Goal: Task Accomplishment & Management: Use online tool/utility

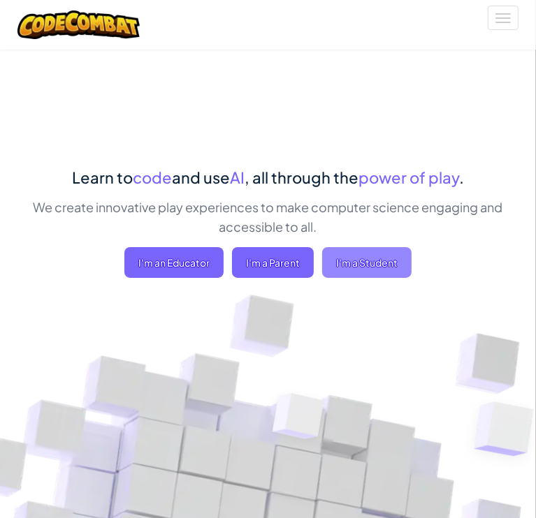
click at [402, 278] on span "I'm a Student" at bounding box center [366, 262] width 89 height 31
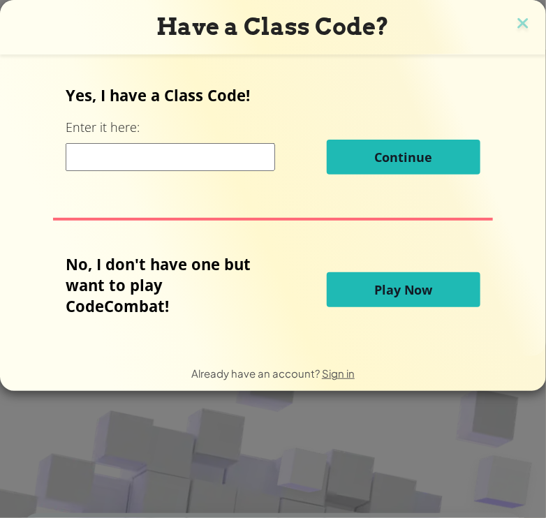
click at [380, 289] on span "Play Now" at bounding box center [403, 289] width 59 height 17
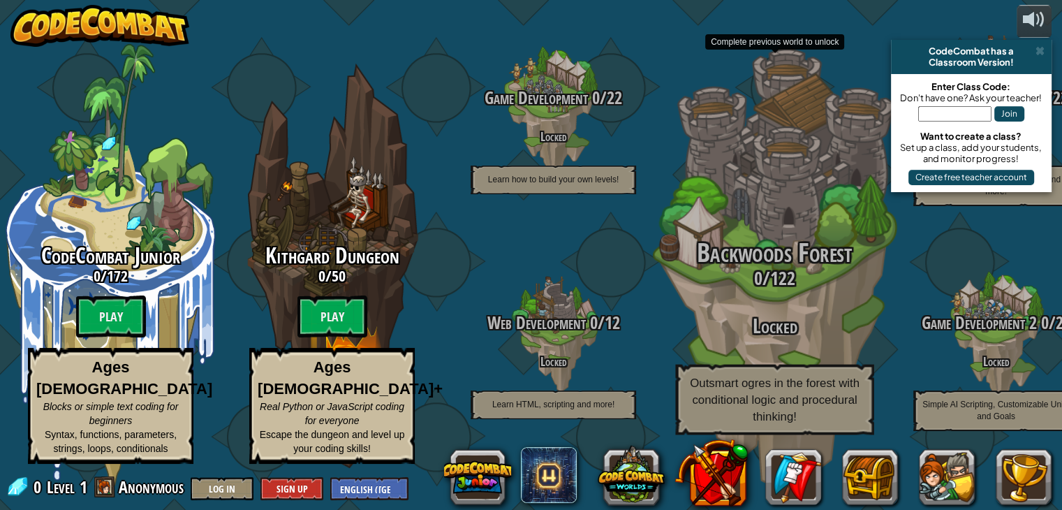
click at [535, 403] on span "Outsmart ogres in the forest with conditional logic and procedural thinking!" at bounding box center [775, 399] width 170 height 47
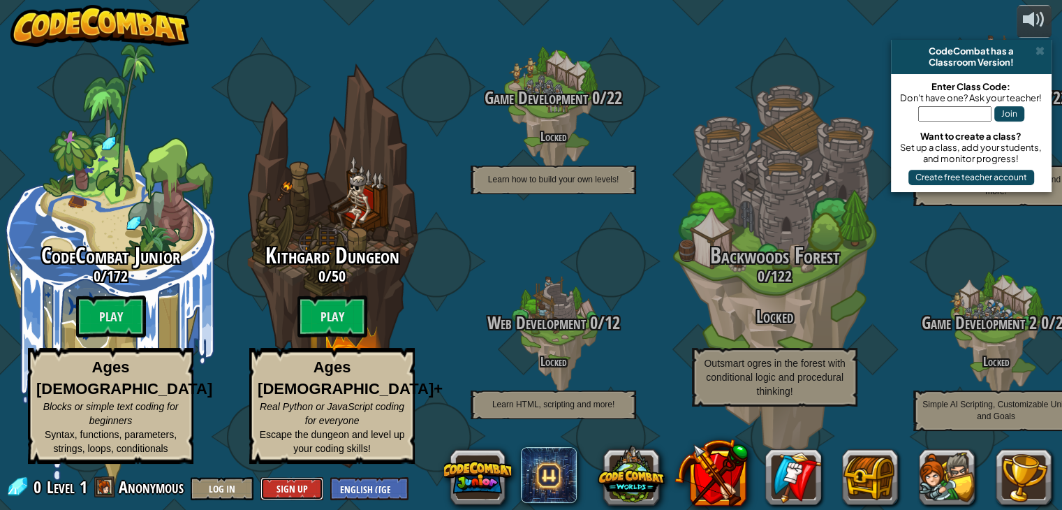
click at [280, 487] on button "Sign Up" at bounding box center [291, 488] width 63 height 23
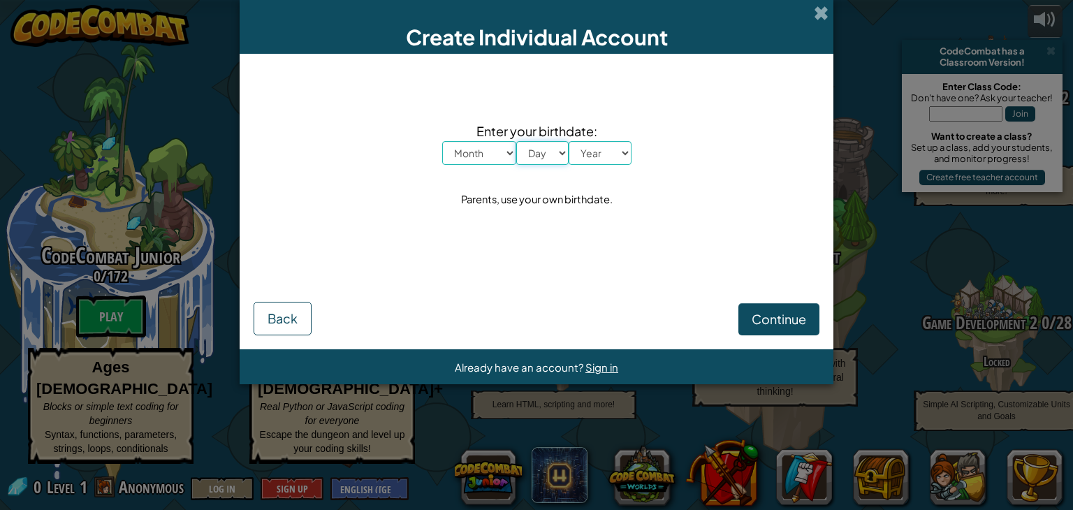
click at [535, 147] on select "Day 1 2 3 4 5 6 7 8 9 10 11 12 13 14 15 16 17 18 19 20 21 22 23 24 25 26 27 28 …" at bounding box center [542, 153] width 52 height 24
select select "1"
click at [516, 141] on select "Day 1 2 3 4 5 6 7 8 9 10 11 12 13 14 15 16 17 18 19 20 21 22 23 24 25 26 27 28 …" at bounding box center [542, 153] width 52 height 24
click at [485, 150] on select "Month January February March April May June July August September October Novem…" at bounding box center [479, 153] width 74 height 24
select select "1"
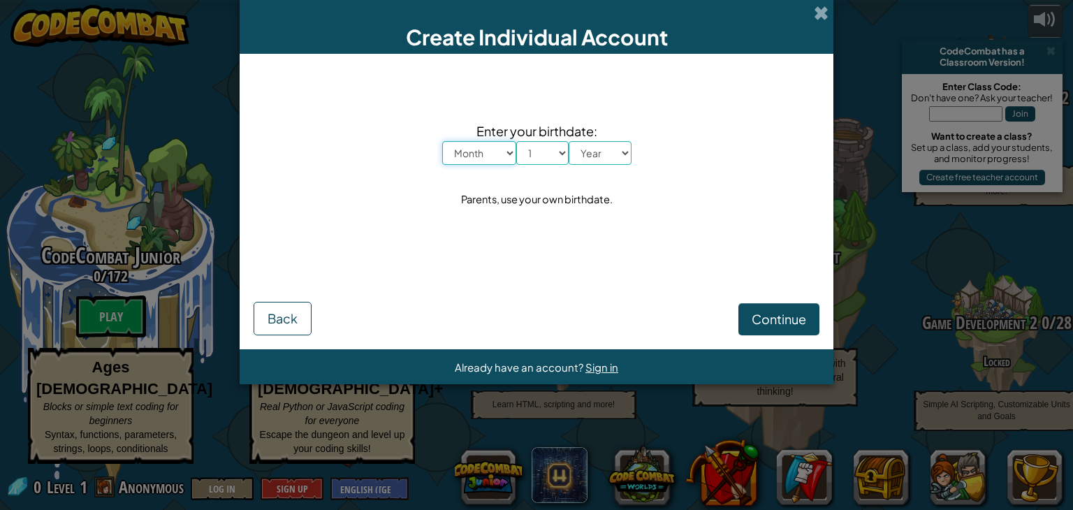
click at [442, 141] on select "Month January February March April May June July August September October Novem…" at bounding box center [479, 153] width 74 height 24
click at [535, 152] on select "Year 2025 2024 2023 2022 2021 2020 2019 2018 2017 2016 2015 2014 2013 2012 2011…" at bounding box center [599, 153] width 63 height 24
click at [535, 159] on select "Year 2025 2024 2023 2022 2021 2020 2019 2018 2017 2016 2015 2014 2013 2012 2011…" at bounding box center [599, 153] width 63 height 24
select select "2007"
click at [535, 141] on select "Year 2025 2024 2023 2022 2021 2020 2019 2018 2017 2016 2015 2014 2013 2012 2011…" at bounding box center [599, 153] width 63 height 24
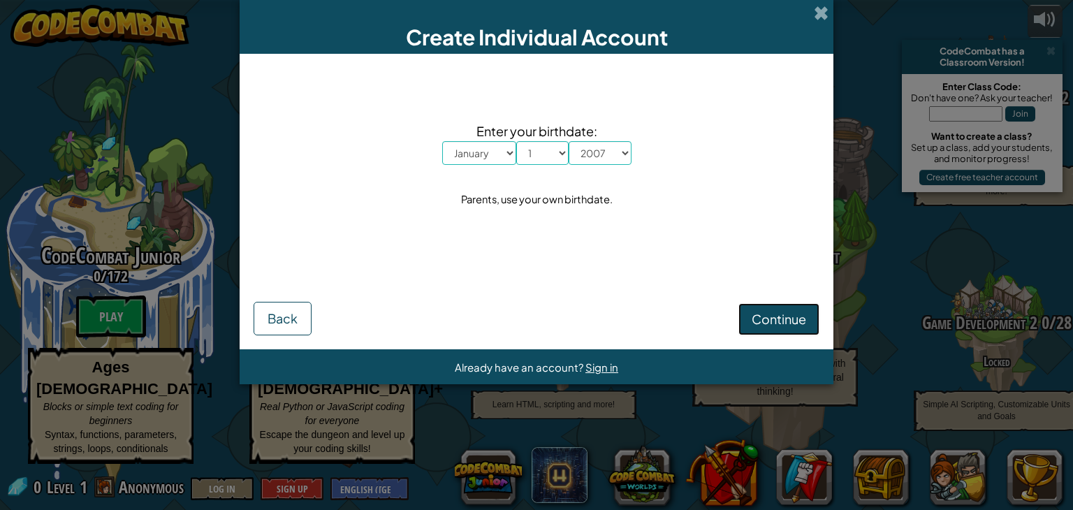
click at [535, 313] on span "Continue" at bounding box center [778, 319] width 54 height 16
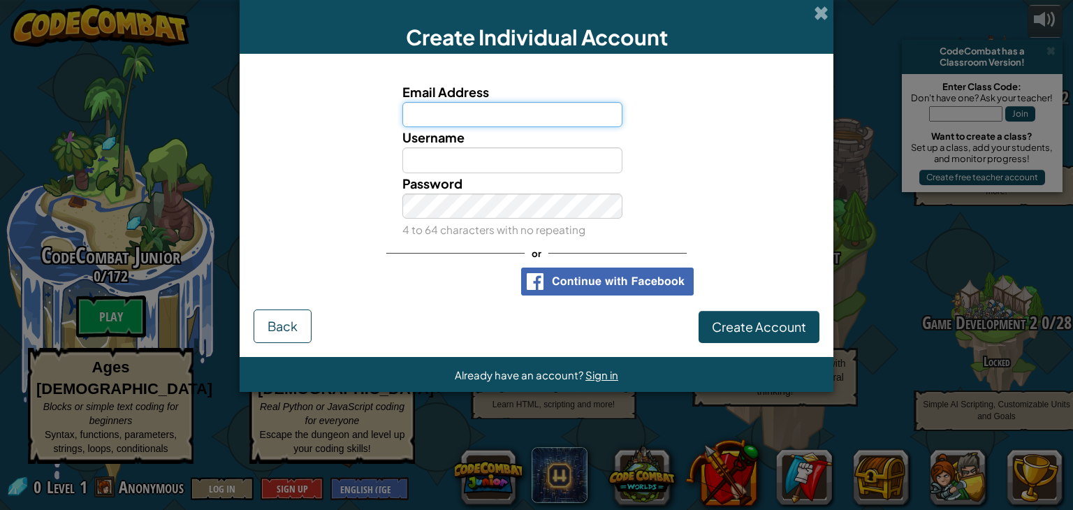
click at [515, 116] on input "Email Address" at bounding box center [512, 115] width 221 height 26
type input "vikashkiruthik1870@gmail.com"
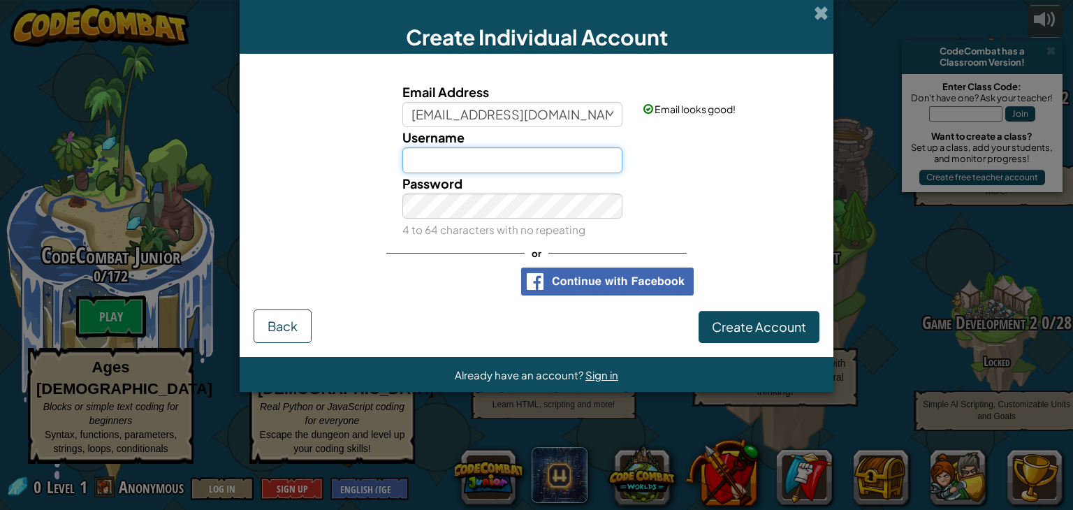
click at [461, 166] on input "Username" at bounding box center [512, 160] width 221 height 26
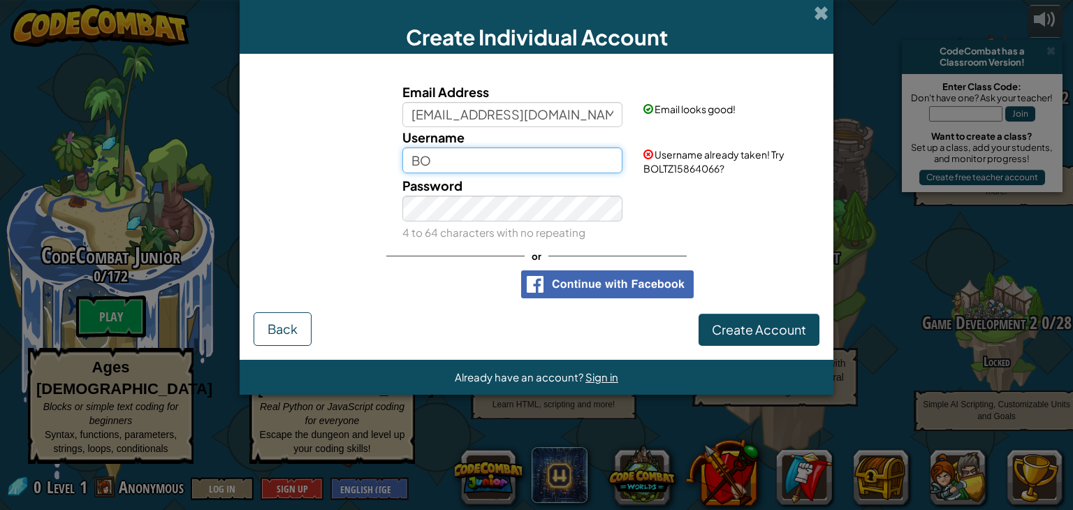
type input "B"
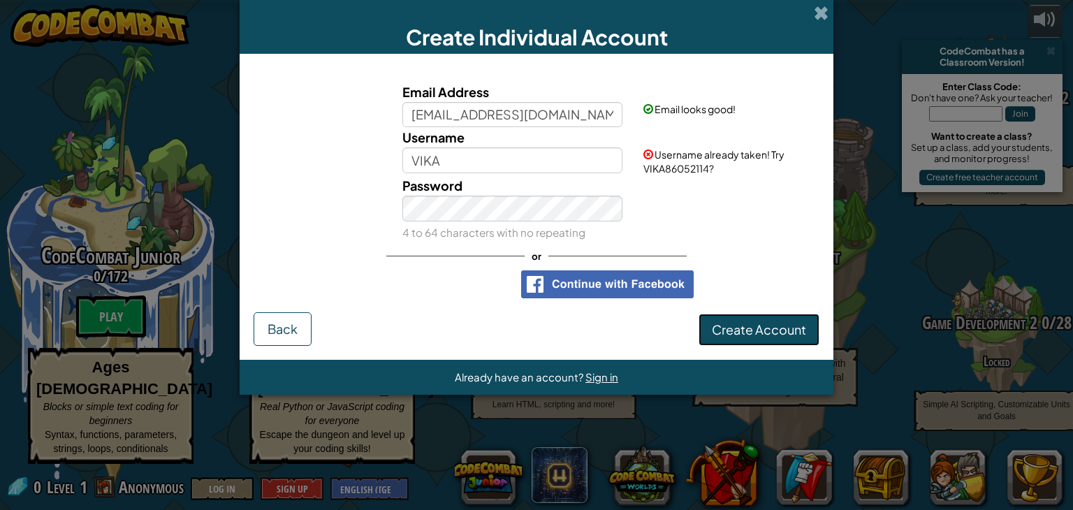
click at [535, 321] on span "Create Account" at bounding box center [759, 329] width 94 height 16
click at [535, 327] on button "Create Account" at bounding box center [758, 330] width 121 height 32
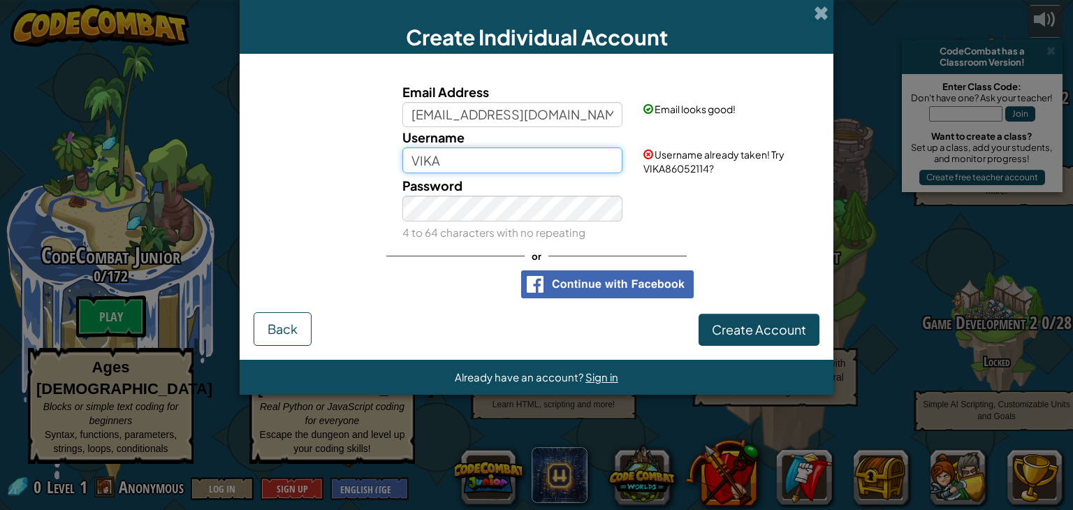
click at [528, 157] on input "VIKA" at bounding box center [512, 160] width 221 height 26
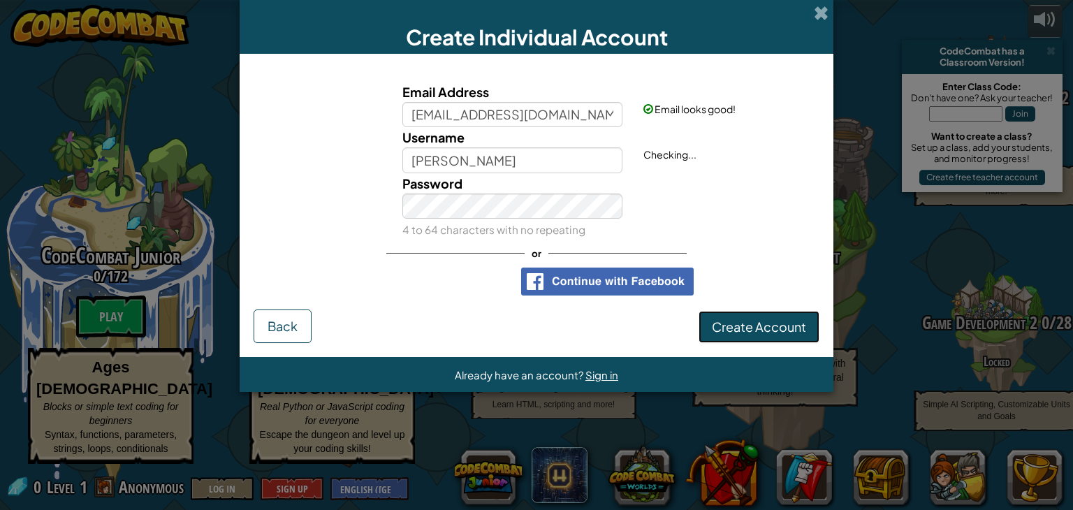
click at [535, 329] on button "Create Account" at bounding box center [758, 327] width 121 height 32
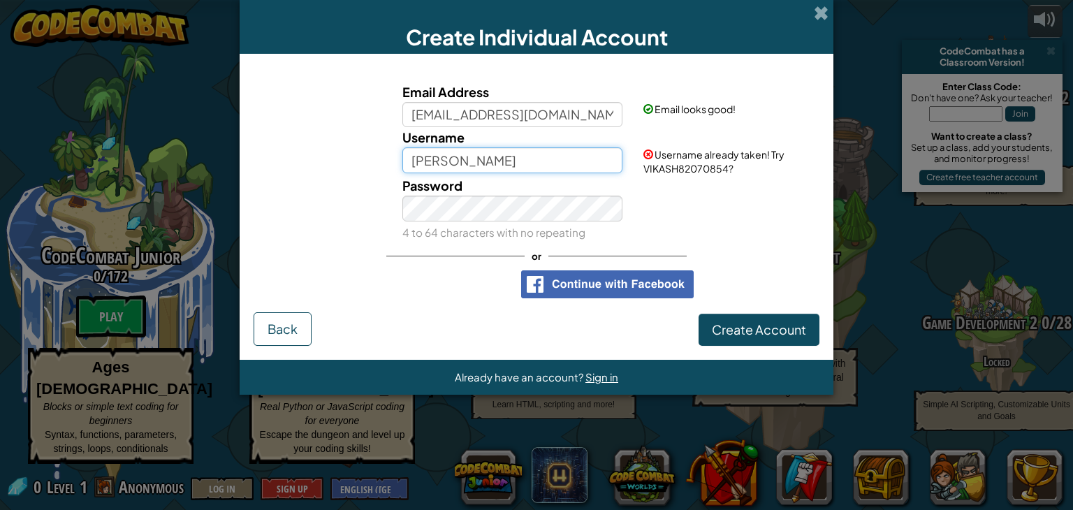
click at [535, 152] on input "VIKASH" at bounding box center [512, 160] width 221 height 26
type input "VIKASH_1870"
click at [535, 314] on button "Create Account" at bounding box center [758, 330] width 121 height 32
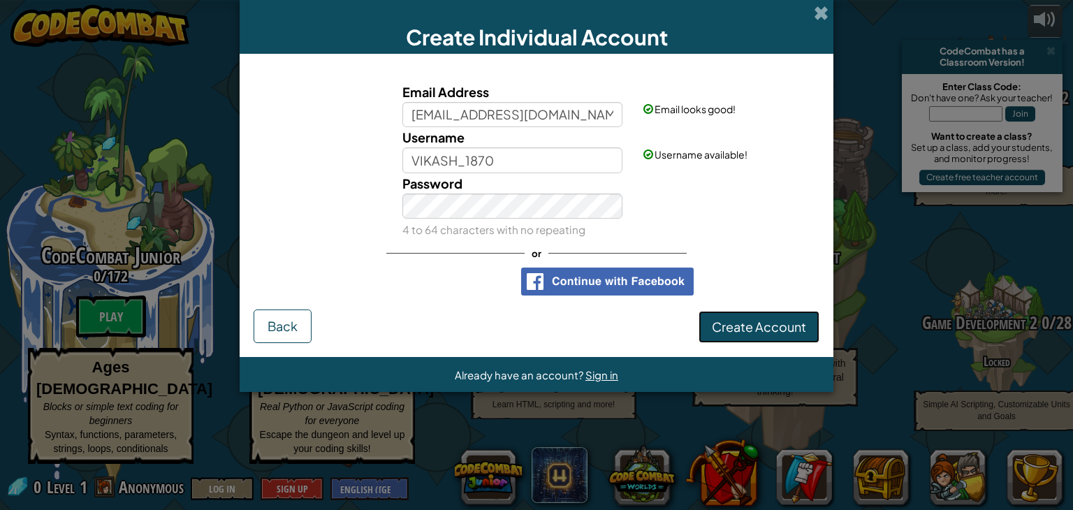
click at [535, 326] on button "Create Account" at bounding box center [758, 327] width 121 height 32
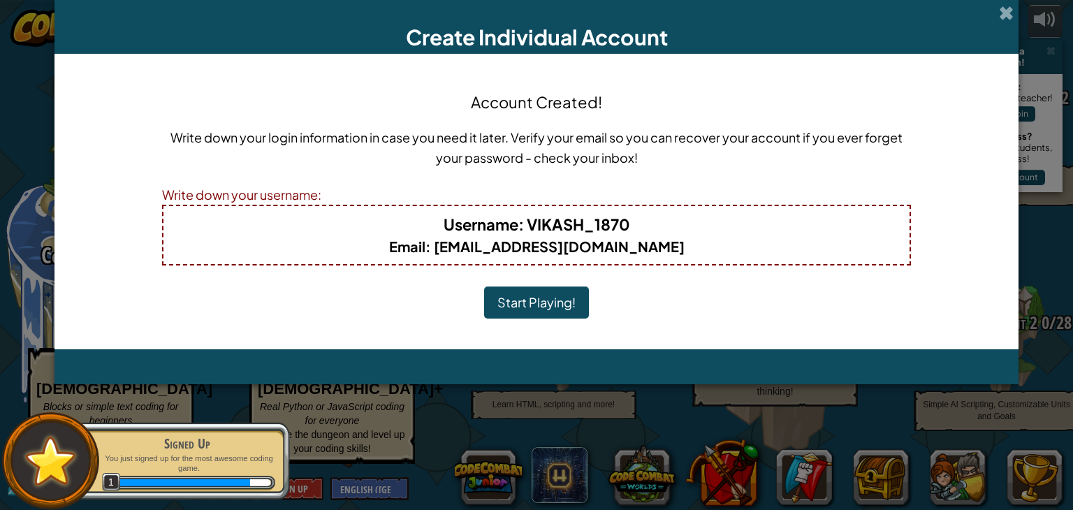
click at [533, 288] on button "Start Playing!" at bounding box center [536, 302] width 105 height 32
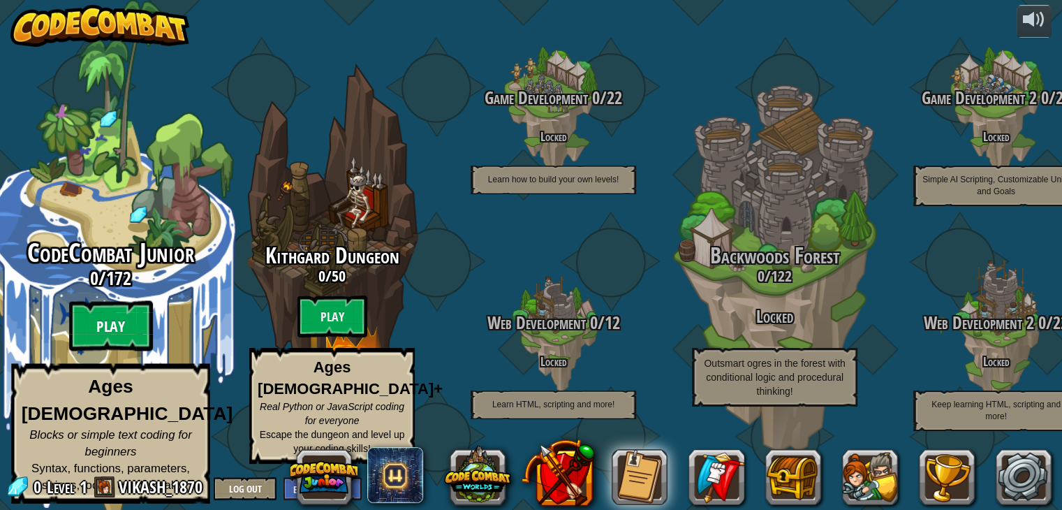
click at [84, 325] on btn "Play" at bounding box center [111, 326] width 84 height 50
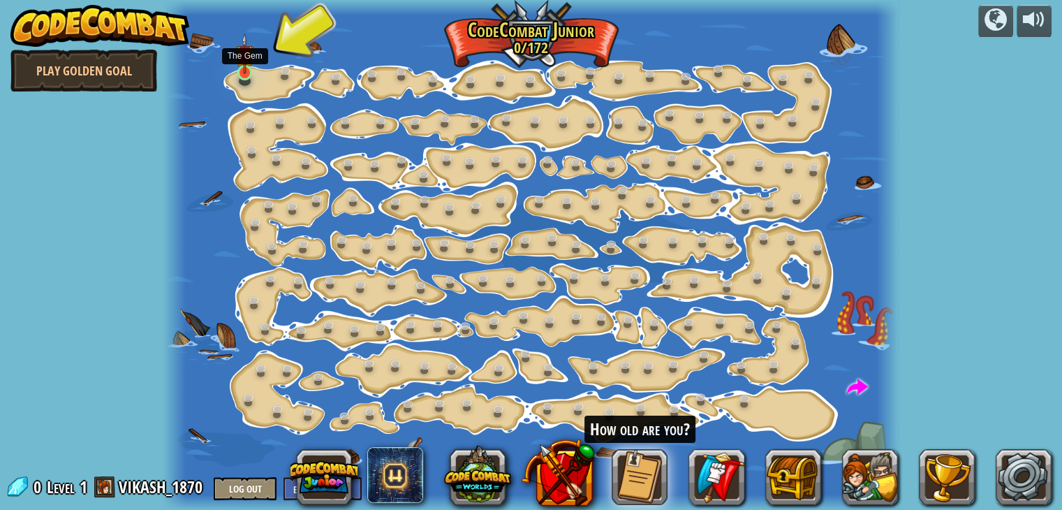
click at [243, 69] on img at bounding box center [245, 54] width 18 height 41
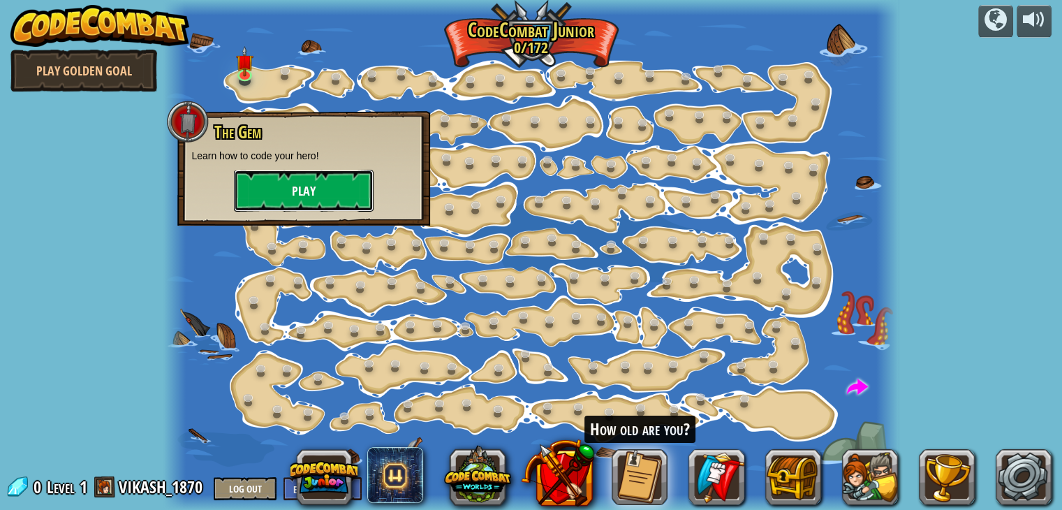
click at [318, 183] on button "Play" at bounding box center [304, 191] width 140 height 42
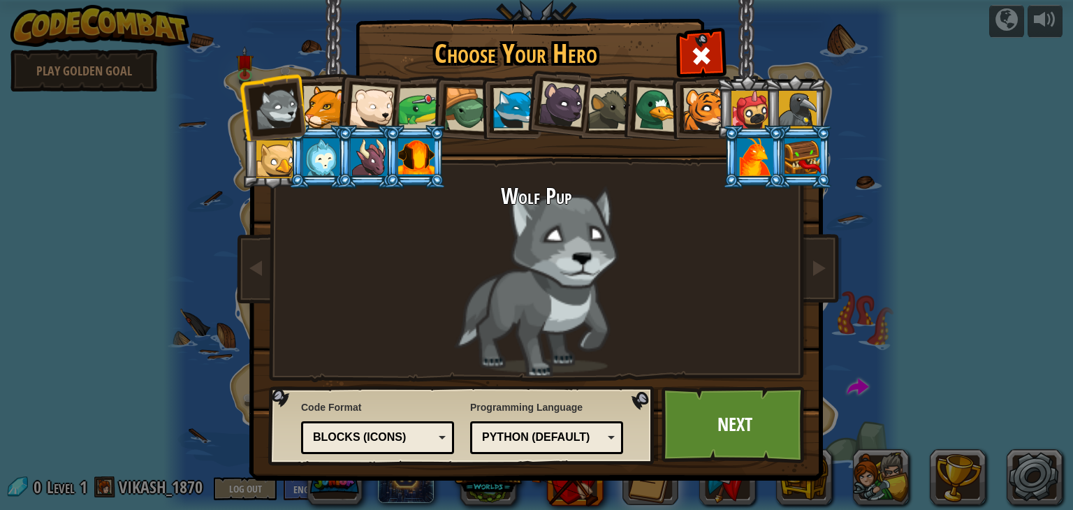
click at [458, 110] on div at bounding box center [466, 109] width 45 height 45
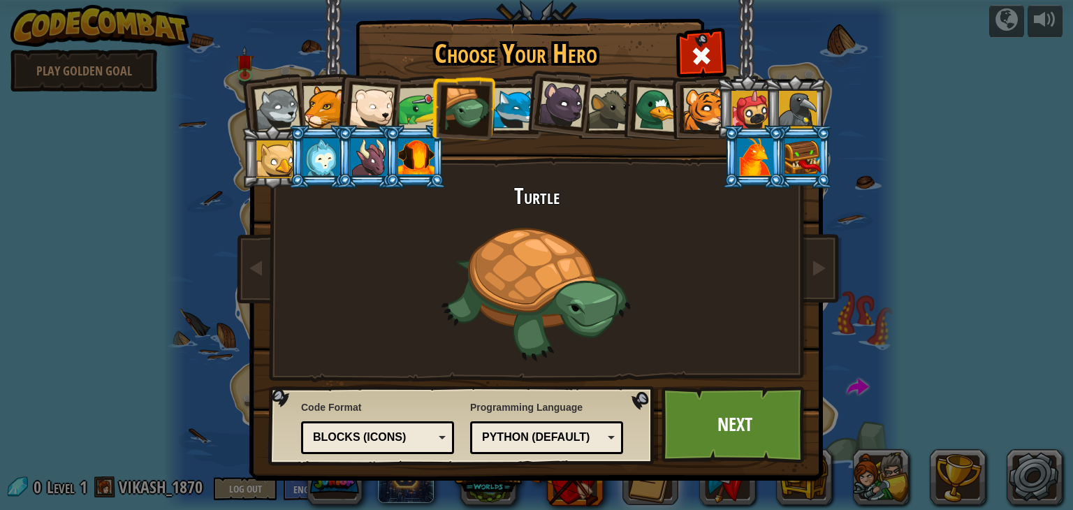
click at [311, 95] on div at bounding box center [324, 107] width 43 height 43
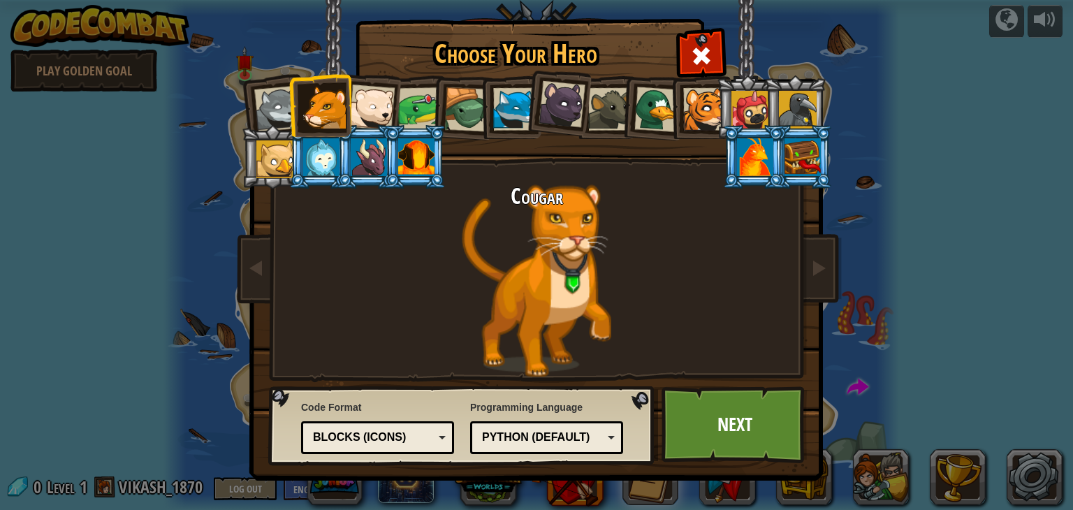
click at [511, 112] on div at bounding box center [514, 109] width 43 height 43
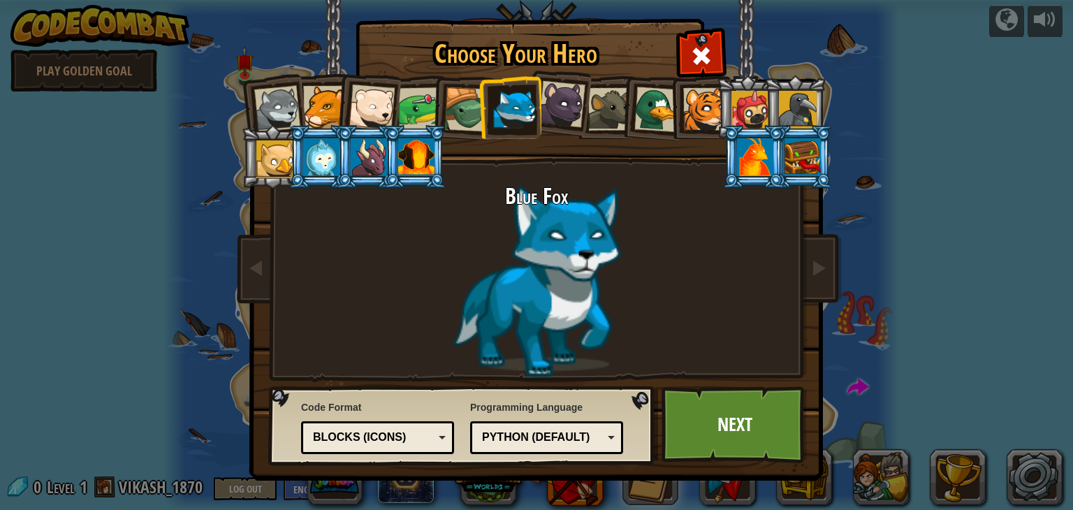
click at [559, 110] on div at bounding box center [561, 104] width 47 height 47
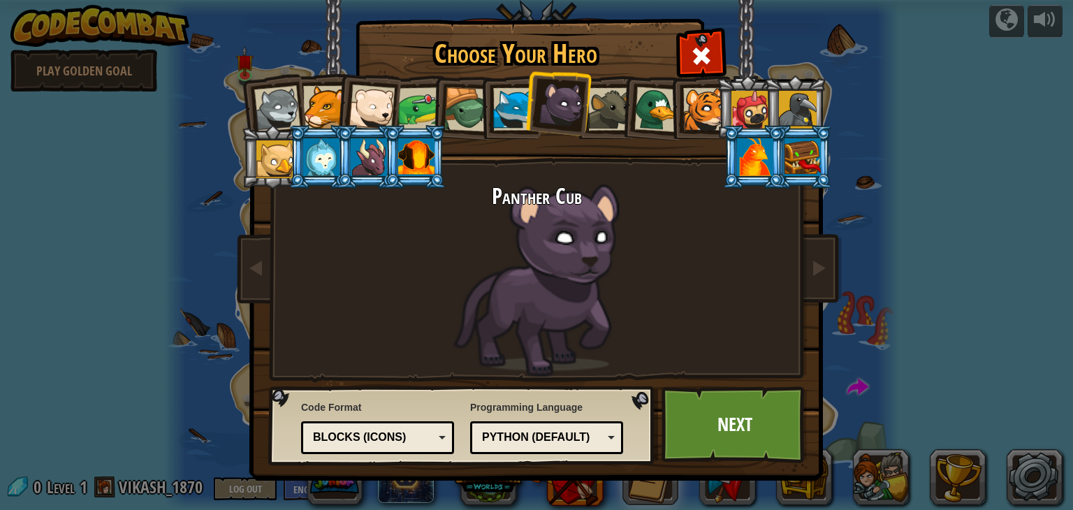
click at [663, 109] on div at bounding box center [656, 109] width 45 height 45
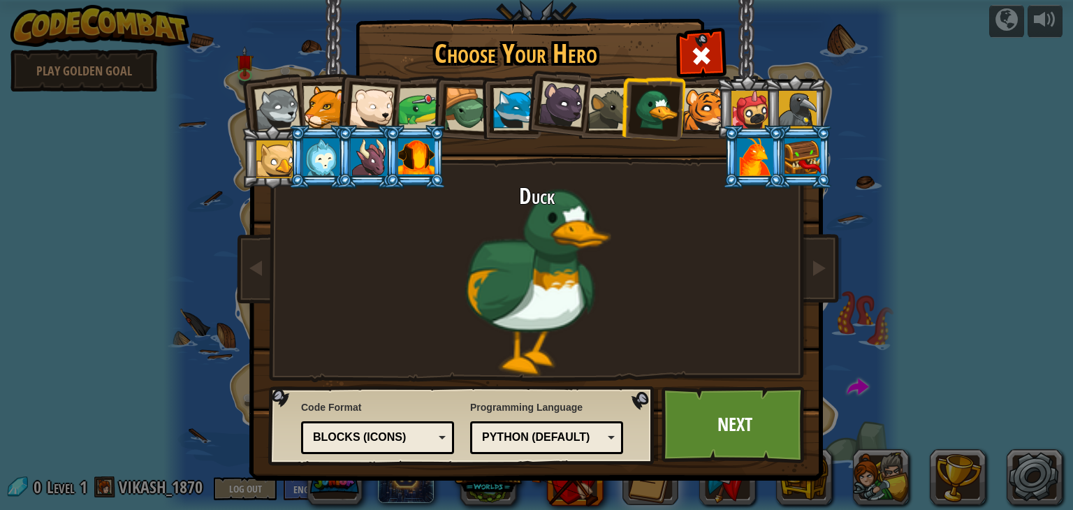
click at [701, 108] on div at bounding box center [704, 109] width 43 height 43
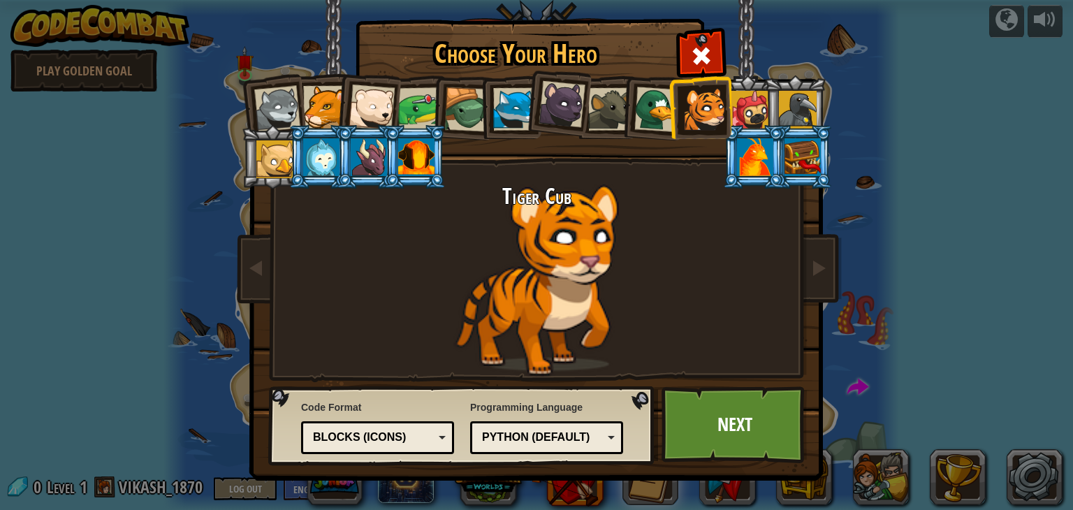
click at [381, 160] on div at bounding box center [369, 157] width 36 height 38
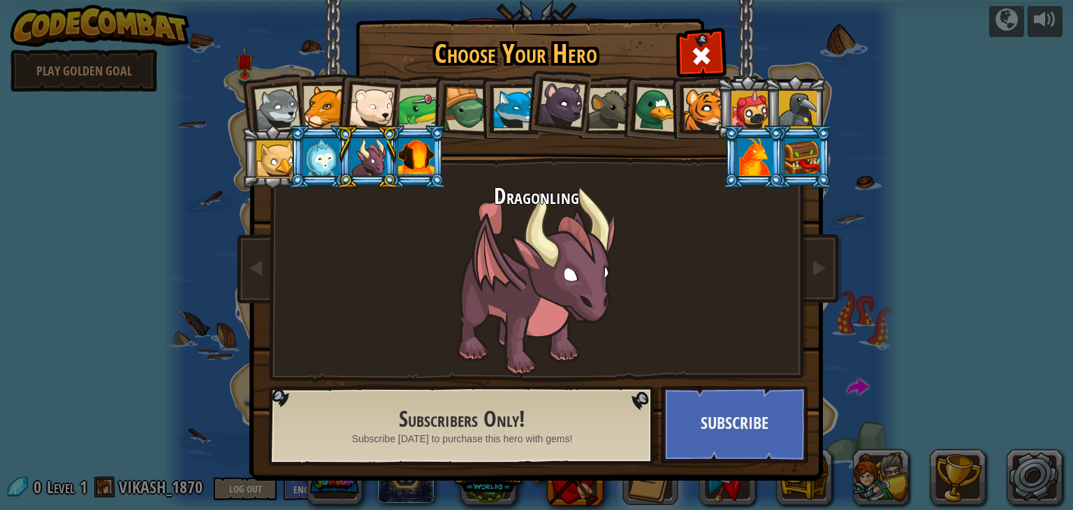
click at [700, 116] on div at bounding box center [704, 109] width 43 height 43
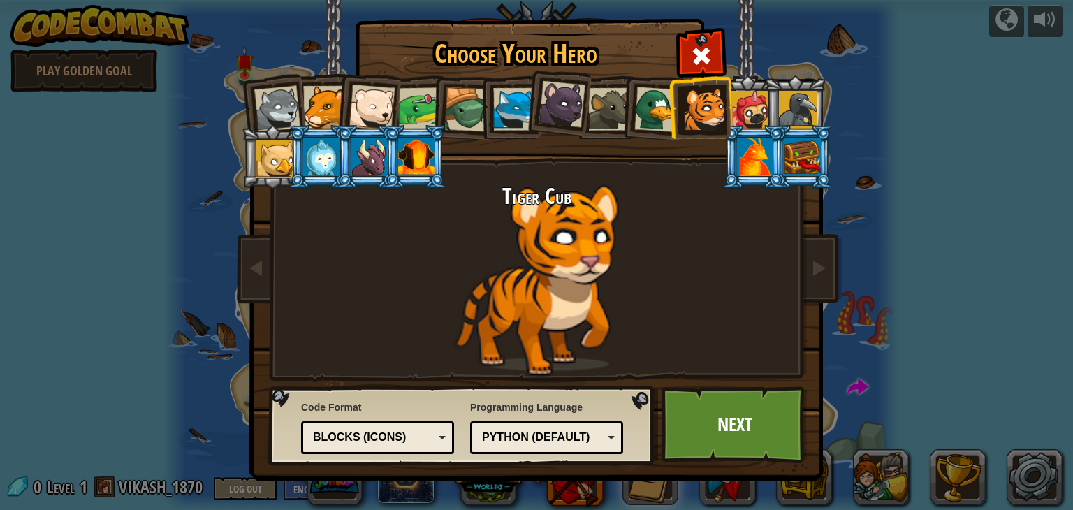
click at [605, 438] on div "Python (Default)" at bounding box center [546, 438] width 135 height 22
click at [564, 403] on div "Programming Language Python (Default) JavaScript Lua C++ Java (Experimental) Py…" at bounding box center [546, 427] width 153 height 61
click at [418, 429] on div "Blocks (Icons)" at bounding box center [373, 437] width 121 height 16
click at [389, 288] on div "Tiger Cub" at bounding box center [536, 280] width 524 height 192
click at [758, 422] on link "Next" at bounding box center [734, 424] width 146 height 77
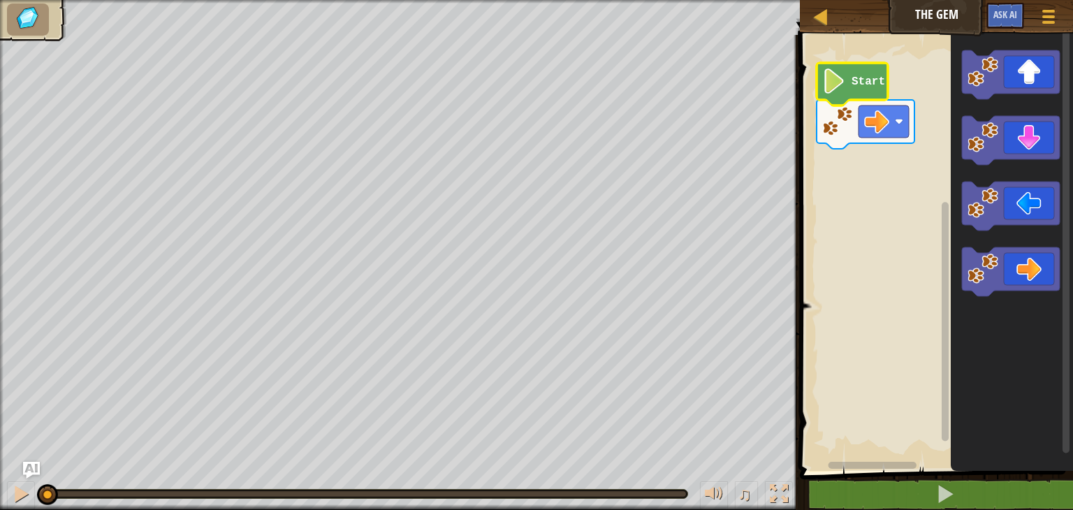
click at [843, 82] on image "Blockly Workspace" at bounding box center [834, 80] width 24 height 25
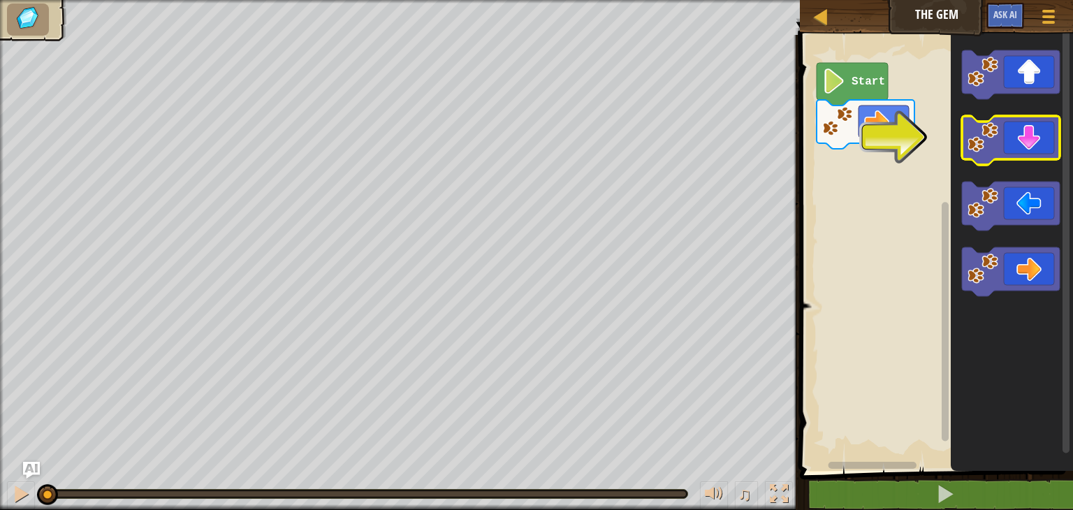
click at [1028, 139] on icon "Blockly Workspace" at bounding box center [1011, 140] width 98 height 49
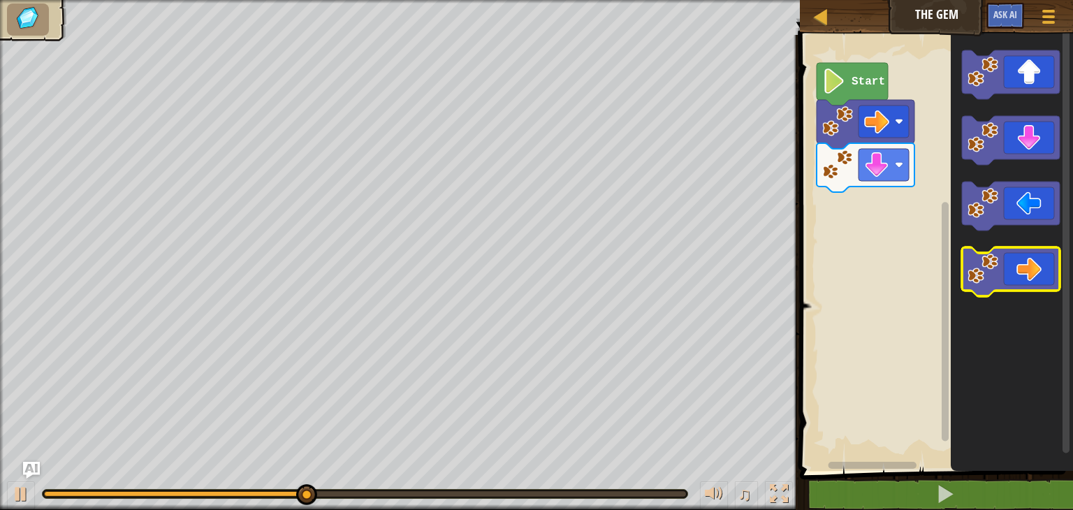
click at [1027, 276] on icon "Blockly Workspace" at bounding box center [1011, 271] width 98 height 49
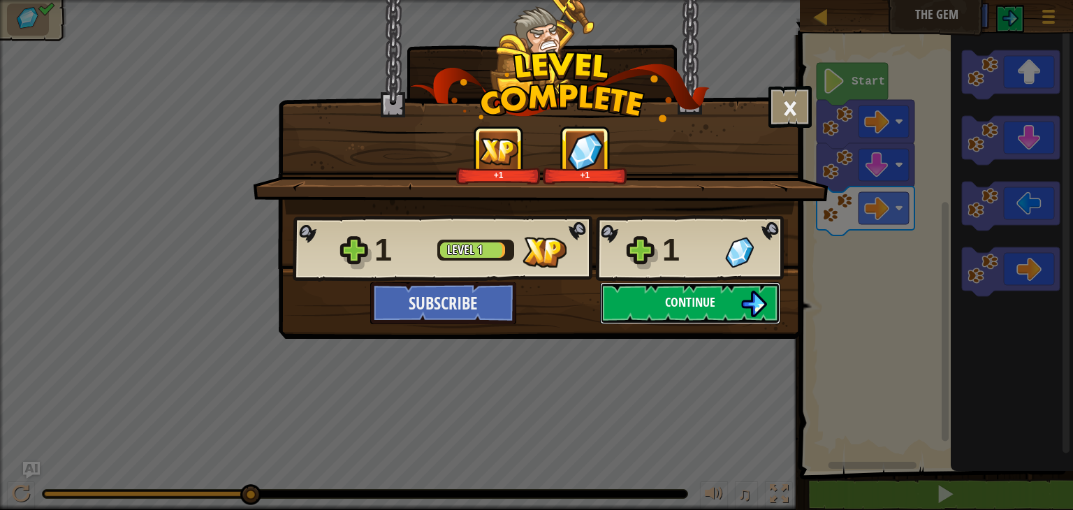
click at [708, 301] on span "Continue" at bounding box center [690, 301] width 50 height 17
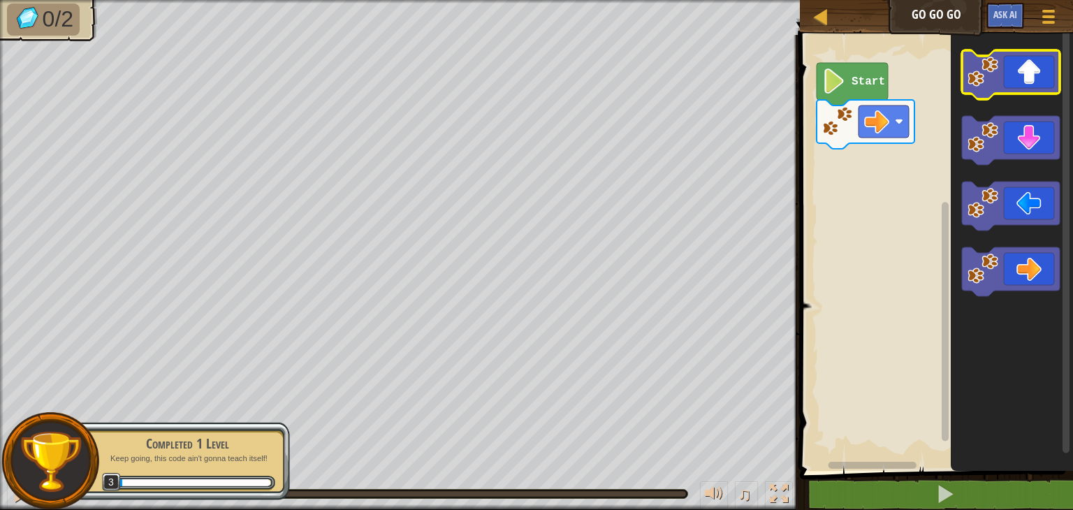
click at [1014, 91] on icon "Blockly Workspace" at bounding box center [1011, 74] width 98 height 49
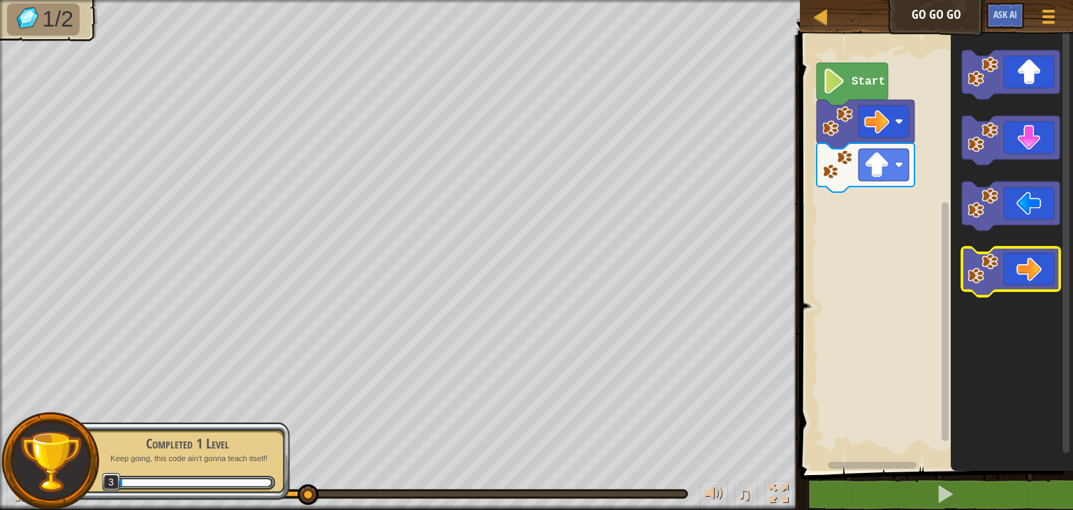
click at [1050, 258] on icon "Blockly Workspace" at bounding box center [1011, 271] width 98 height 49
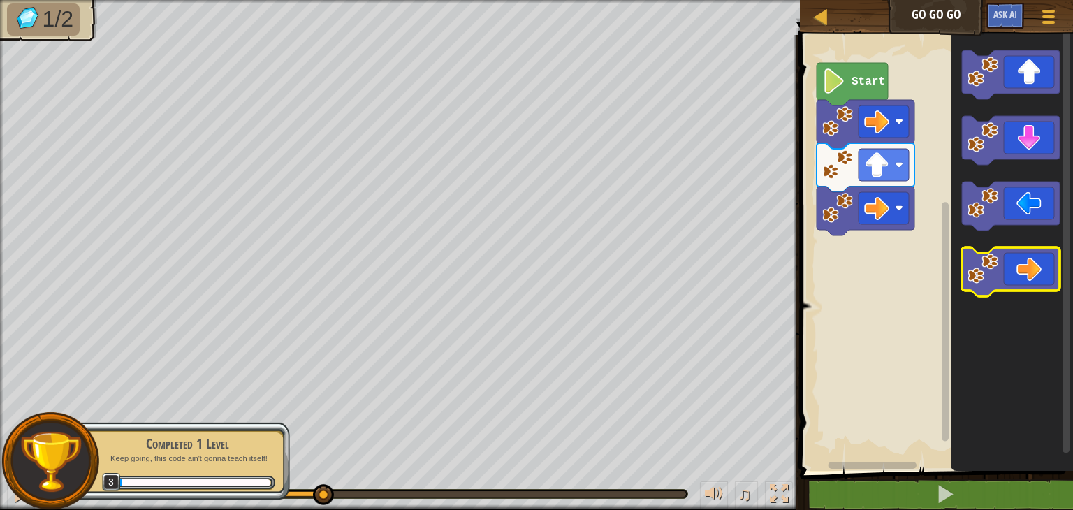
click at [1050, 258] on icon "Blockly Workspace" at bounding box center [1011, 271] width 98 height 49
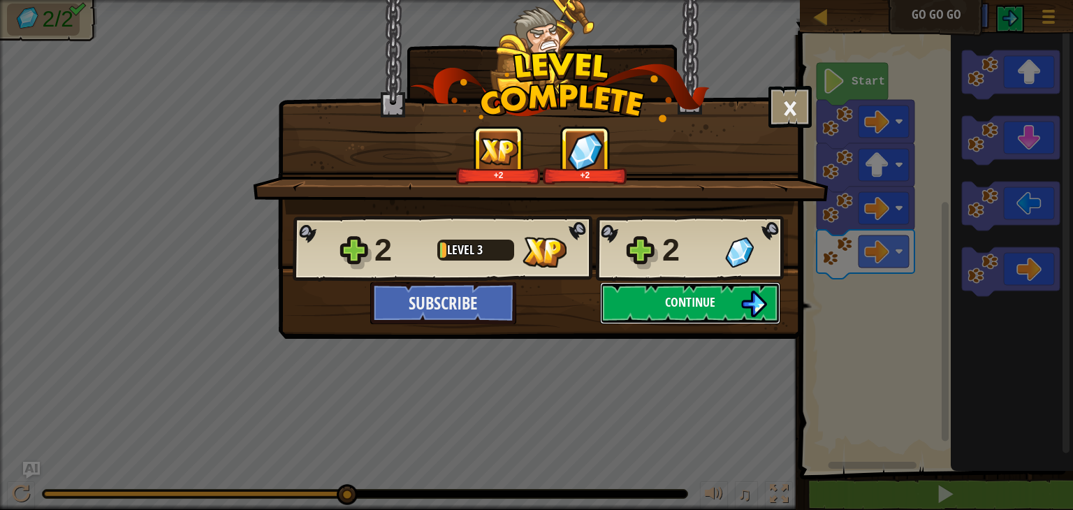
click at [682, 299] on span "Continue" at bounding box center [690, 301] width 50 height 17
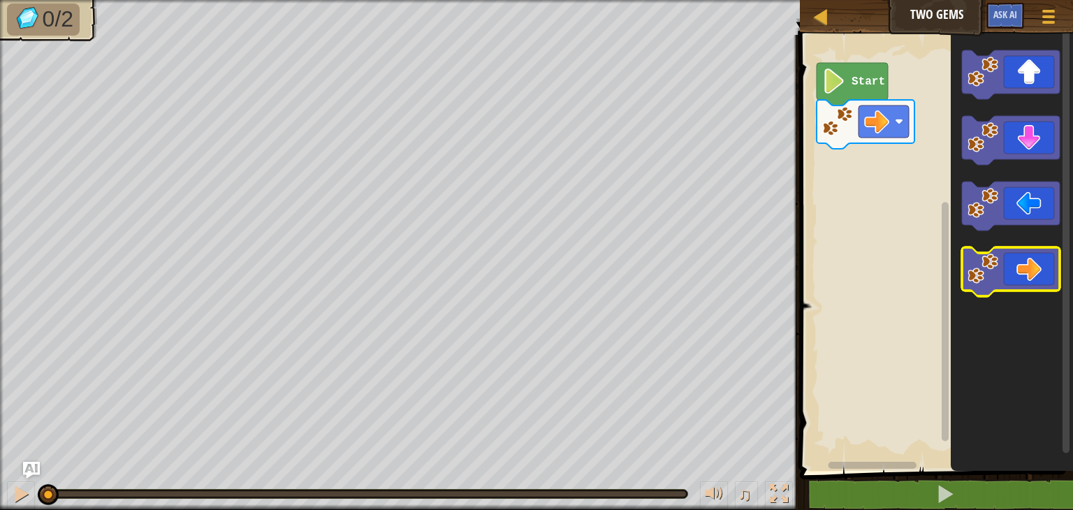
click at [1033, 264] on icon "Blockly Workspace" at bounding box center [1011, 271] width 98 height 49
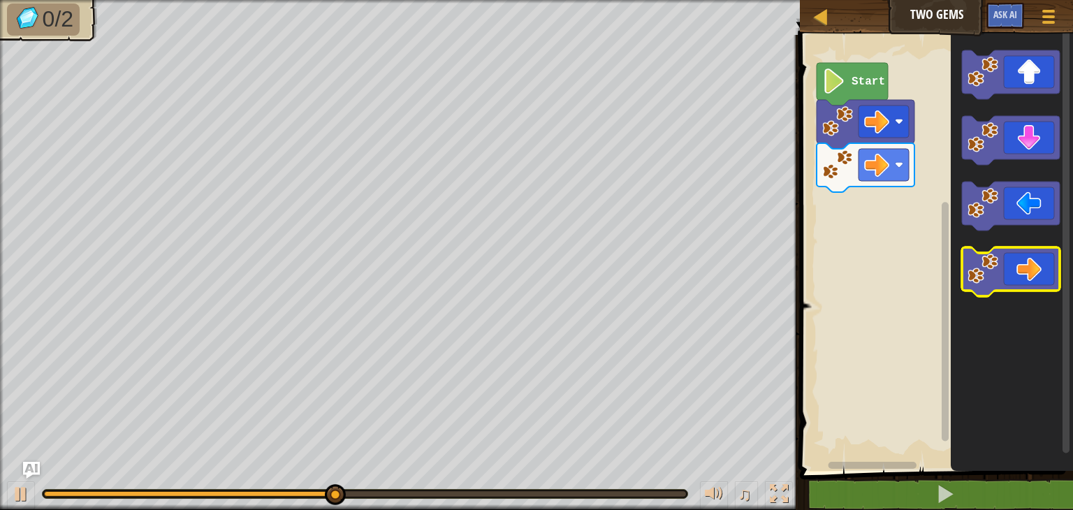
click at [1033, 264] on icon "Blockly Workspace" at bounding box center [1011, 271] width 98 height 49
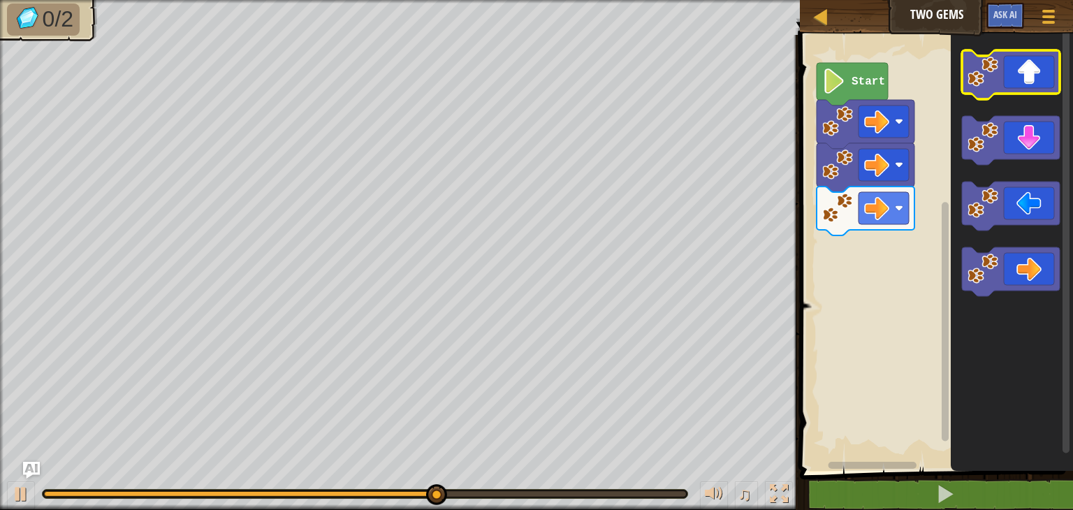
click at [1029, 93] on icon "Blockly Workspace" at bounding box center [1011, 74] width 98 height 49
click at [1028, 80] on icon "Blockly Workspace" at bounding box center [1011, 74] width 98 height 49
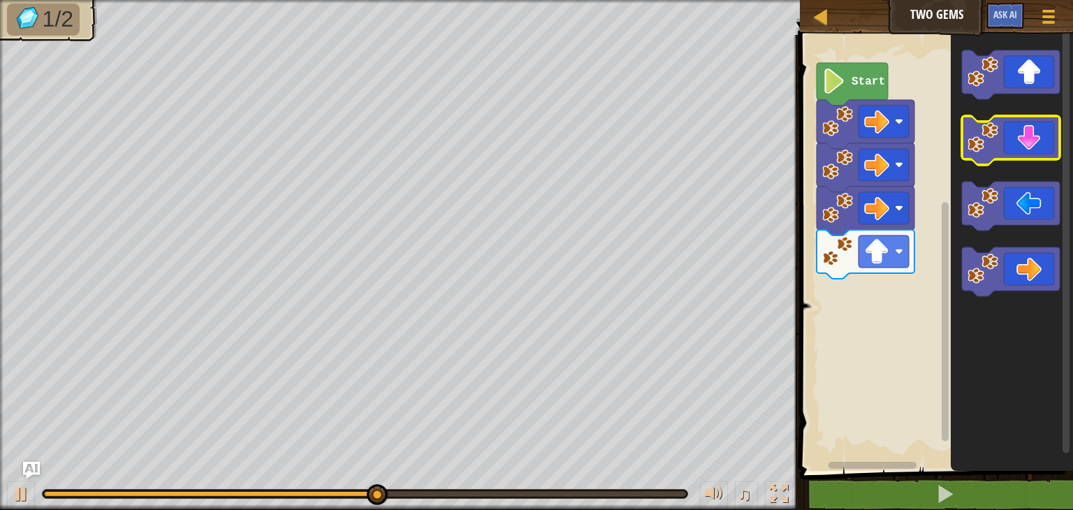
click at [1021, 128] on icon "Blockly Workspace" at bounding box center [1011, 140] width 98 height 49
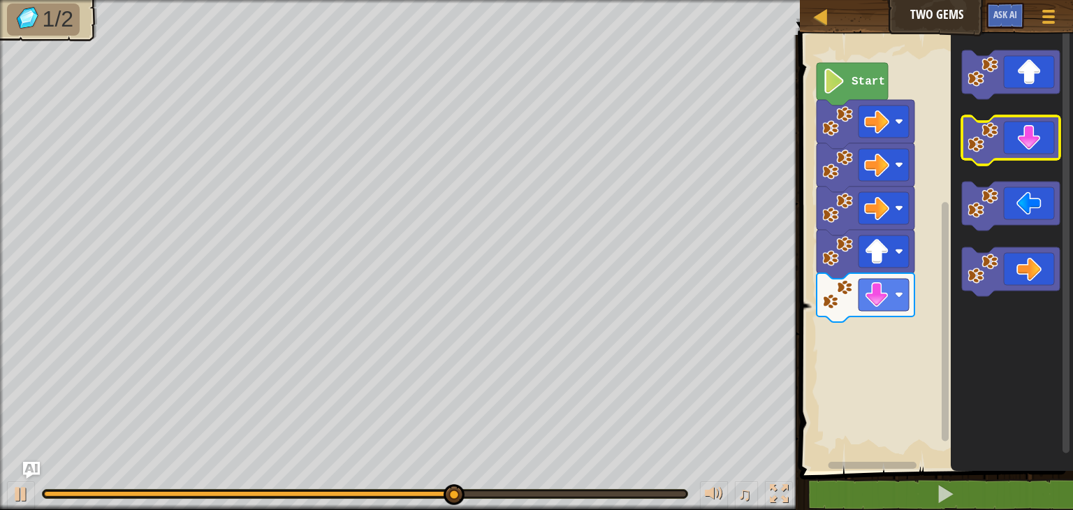
click at [1021, 128] on icon "Blockly Workspace" at bounding box center [1011, 140] width 98 height 49
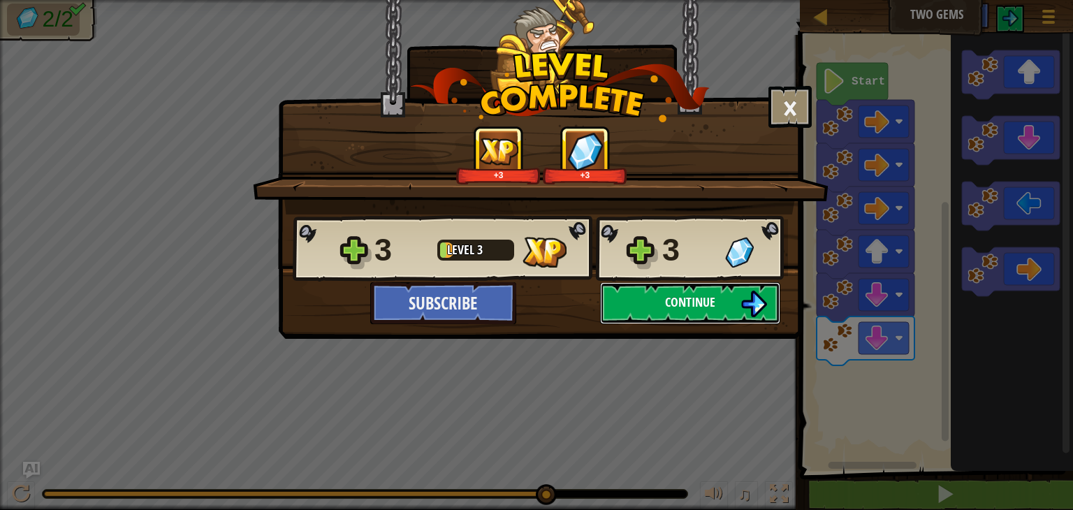
click at [693, 299] on span "Continue" at bounding box center [690, 301] width 50 height 17
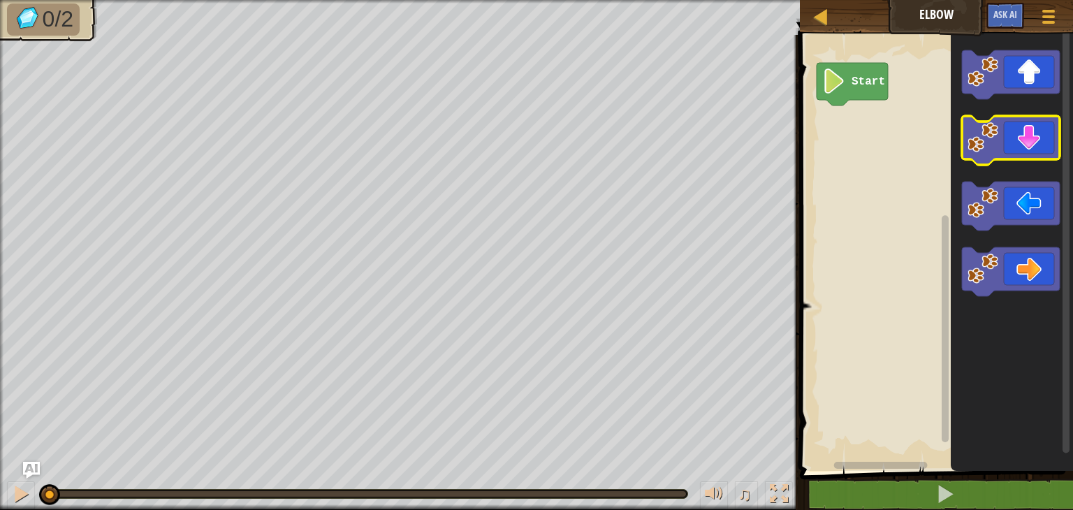
click at [1039, 142] on icon "Blockly Workspace" at bounding box center [1011, 140] width 98 height 49
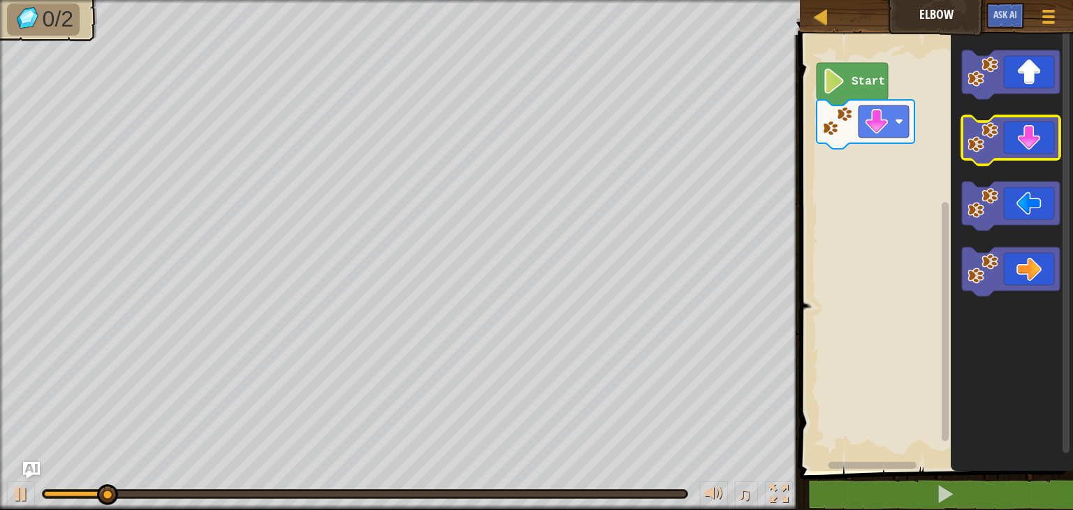
click at [1039, 142] on icon "Blockly Workspace" at bounding box center [1011, 140] width 98 height 49
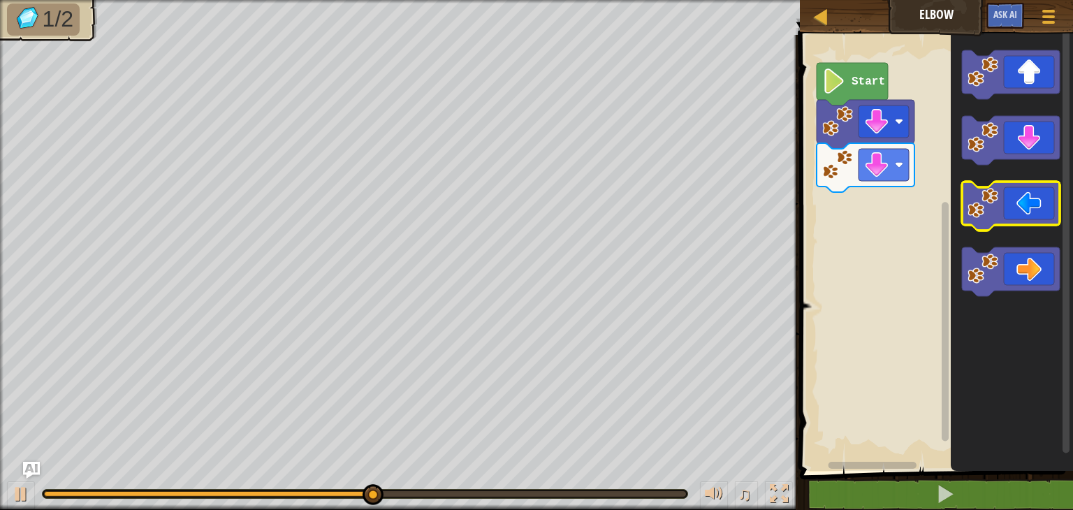
click at [1044, 223] on icon "Blockly Workspace" at bounding box center [1011, 206] width 98 height 49
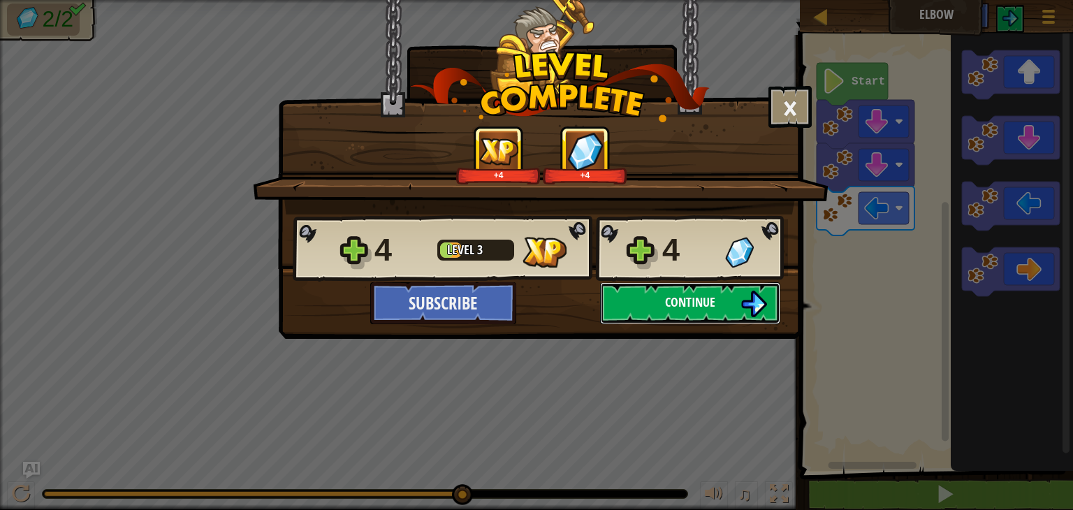
click at [721, 304] on button "Continue" at bounding box center [690, 303] width 180 height 42
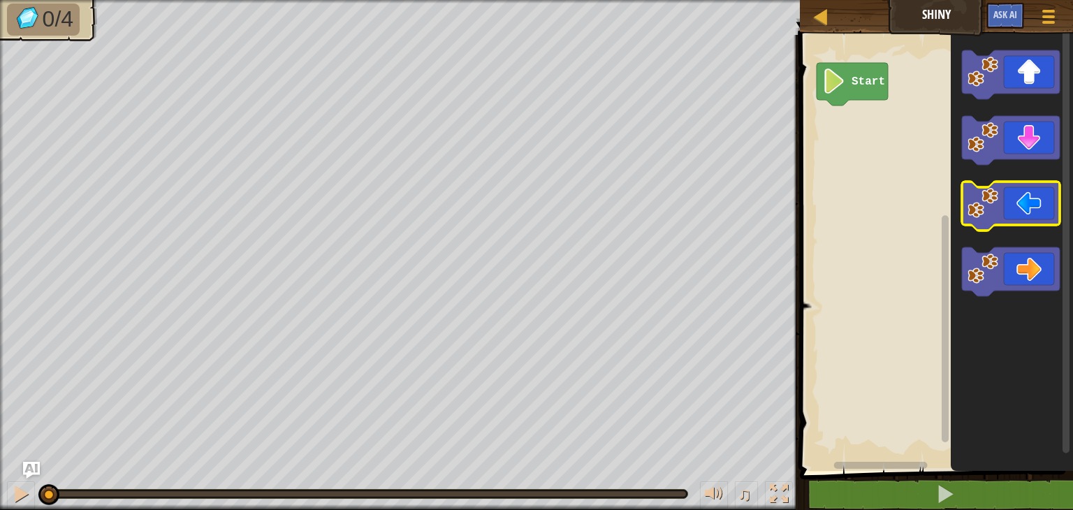
click at [1025, 209] on icon "Blockly Workspace" at bounding box center [1011, 206] width 98 height 49
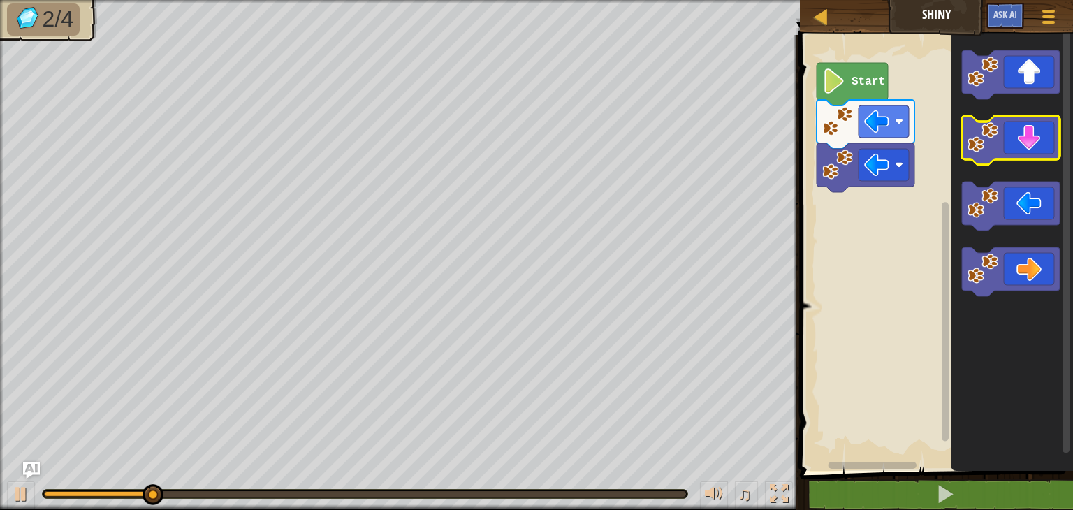
click at [1038, 135] on icon "Blockly Workspace" at bounding box center [1011, 140] width 98 height 49
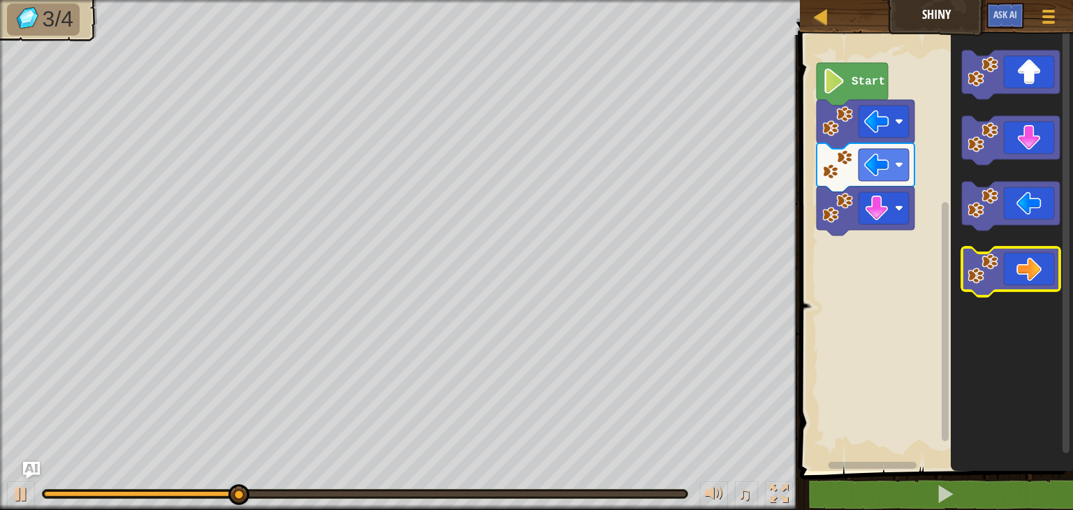
click at [1047, 276] on icon "Blockly Workspace" at bounding box center [1011, 271] width 98 height 49
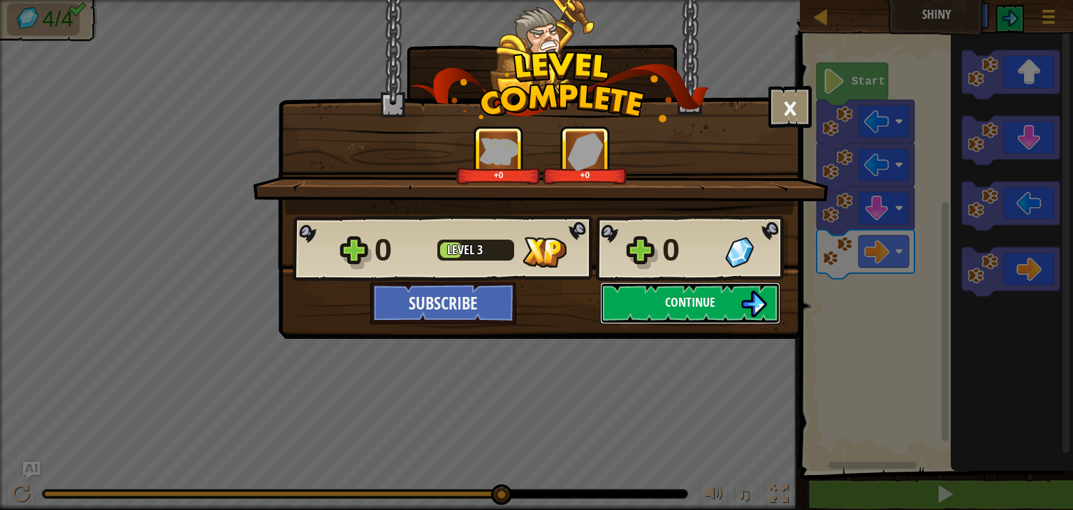
click at [736, 301] on button "Continue" at bounding box center [690, 303] width 180 height 42
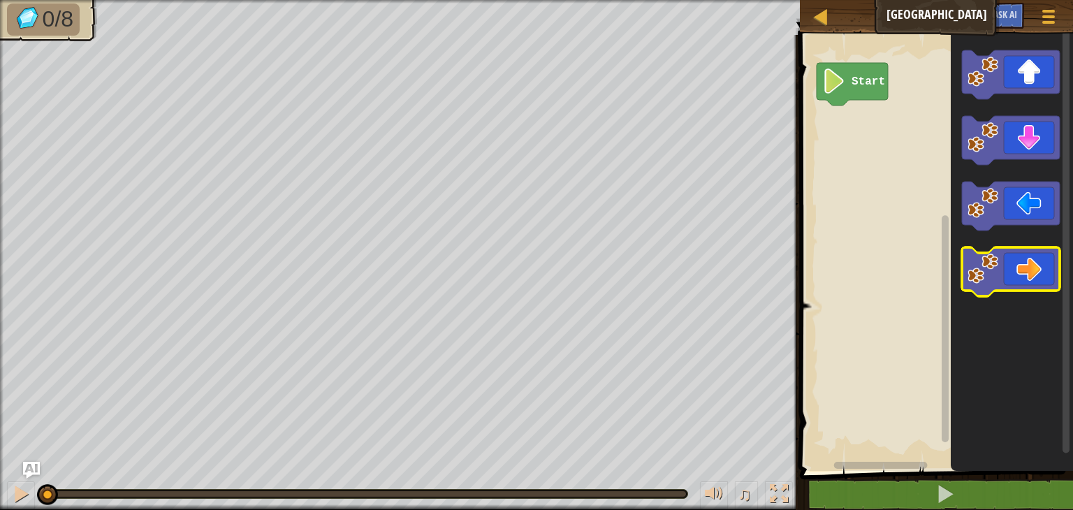
click at [980, 258] on image "Blockly Workspace" at bounding box center [982, 268] width 31 height 31
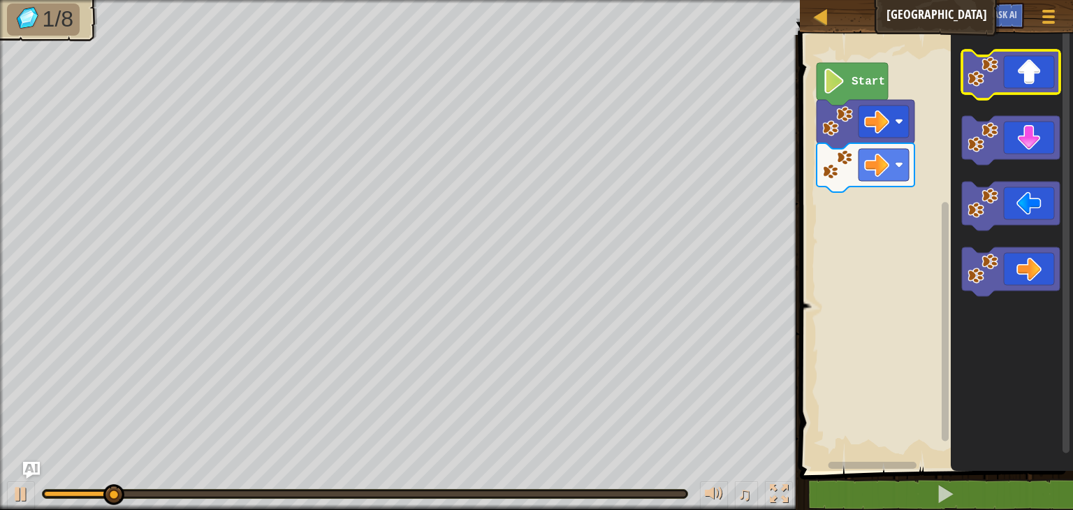
click at [1031, 80] on icon "Blockly Workspace" at bounding box center [1011, 74] width 98 height 49
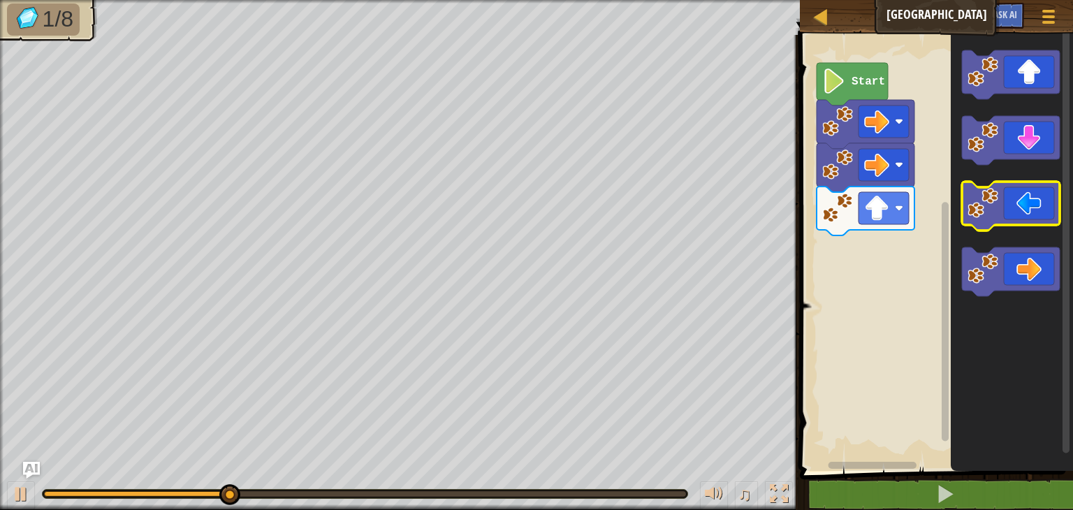
click at [1047, 207] on icon "Blockly Workspace" at bounding box center [1011, 206] width 98 height 49
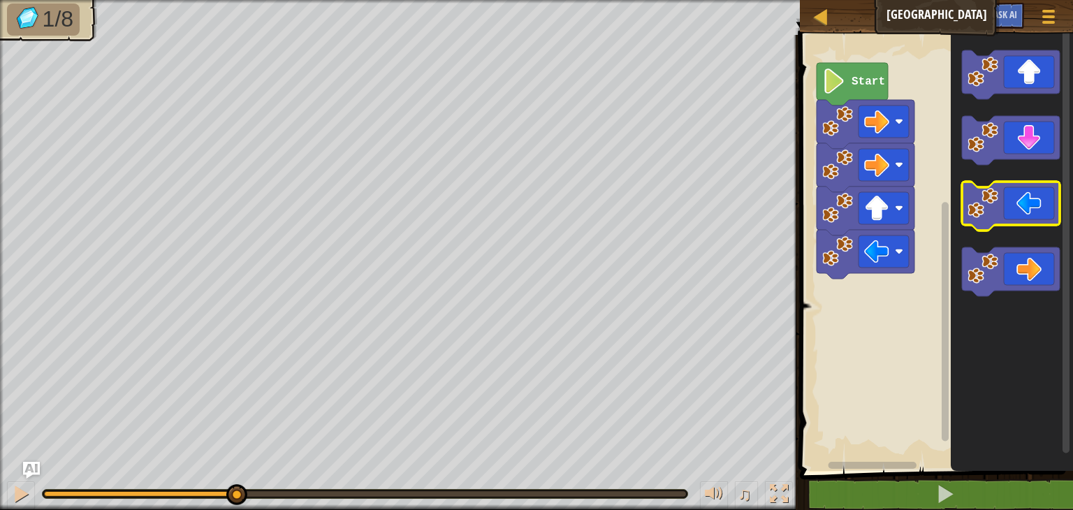
click at [1047, 207] on icon "Blockly Workspace" at bounding box center [1011, 206] width 98 height 49
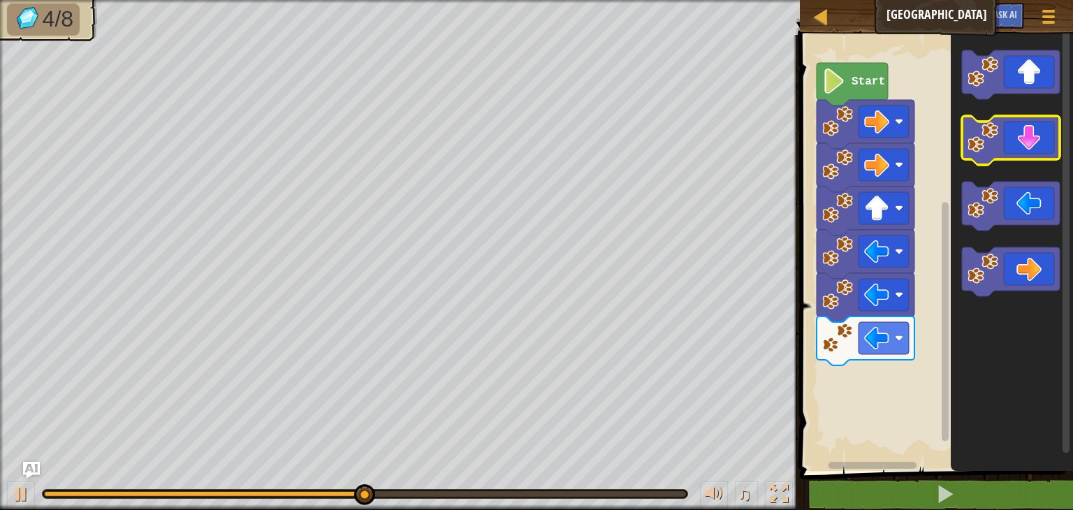
click at [1022, 151] on icon "Blockly Workspace" at bounding box center [1011, 140] width 98 height 49
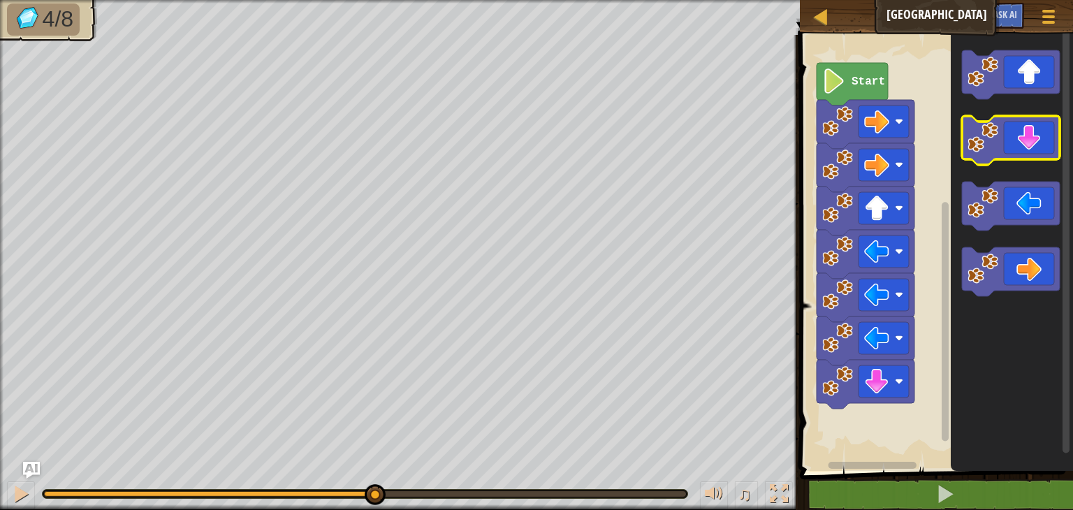
click at [1022, 151] on icon "Blockly Workspace" at bounding box center [1011, 140] width 98 height 49
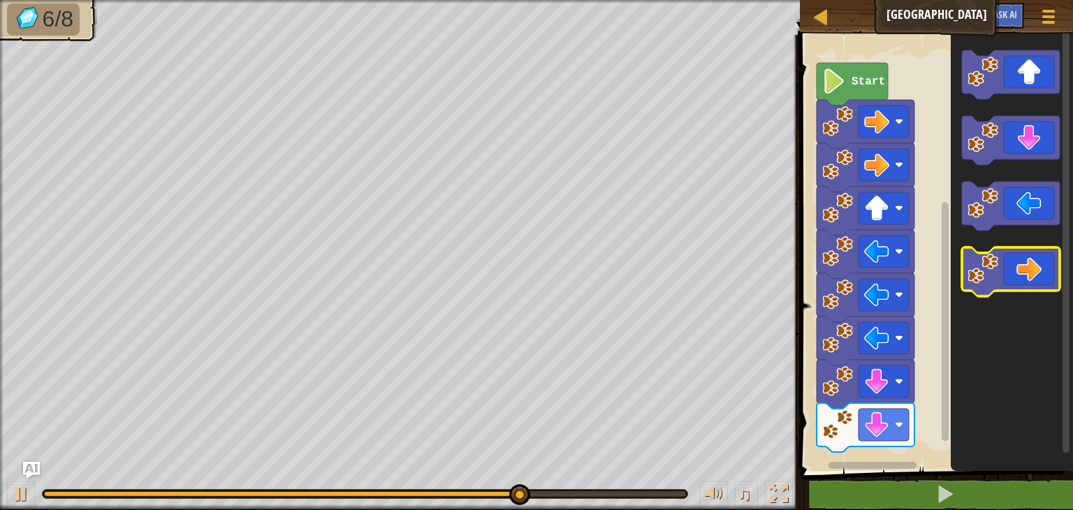
click at [1047, 252] on icon "Blockly Workspace" at bounding box center [1011, 271] width 98 height 49
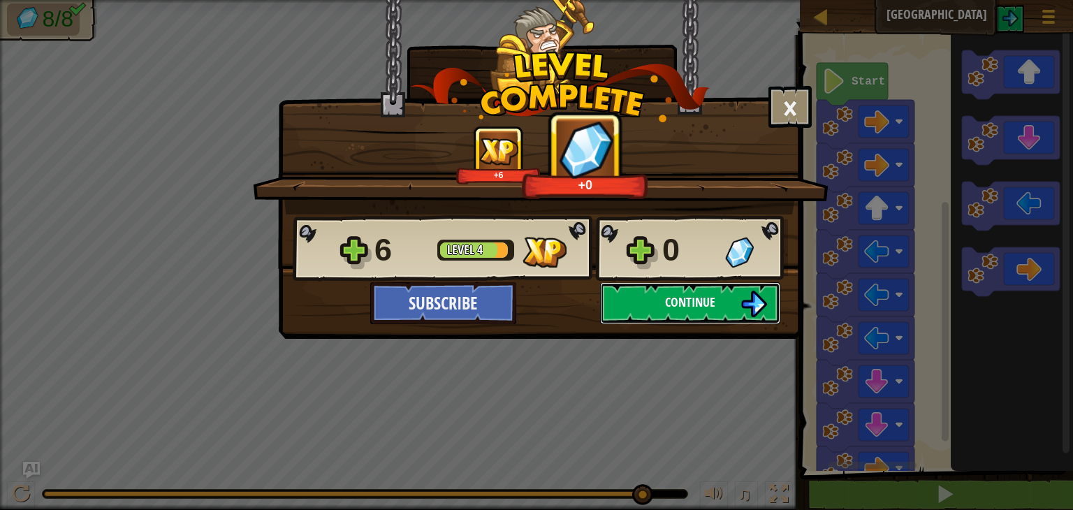
click at [710, 304] on span "Continue" at bounding box center [690, 301] width 50 height 17
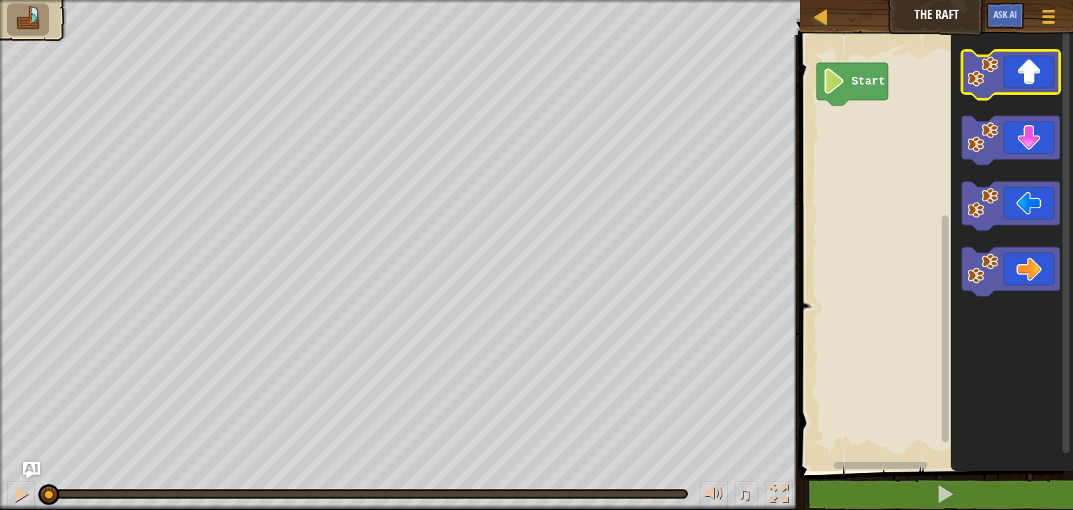
click at [1008, 83] on icon "Blockly Workspace" at bounding box center [1011, 74] width 98 height 49
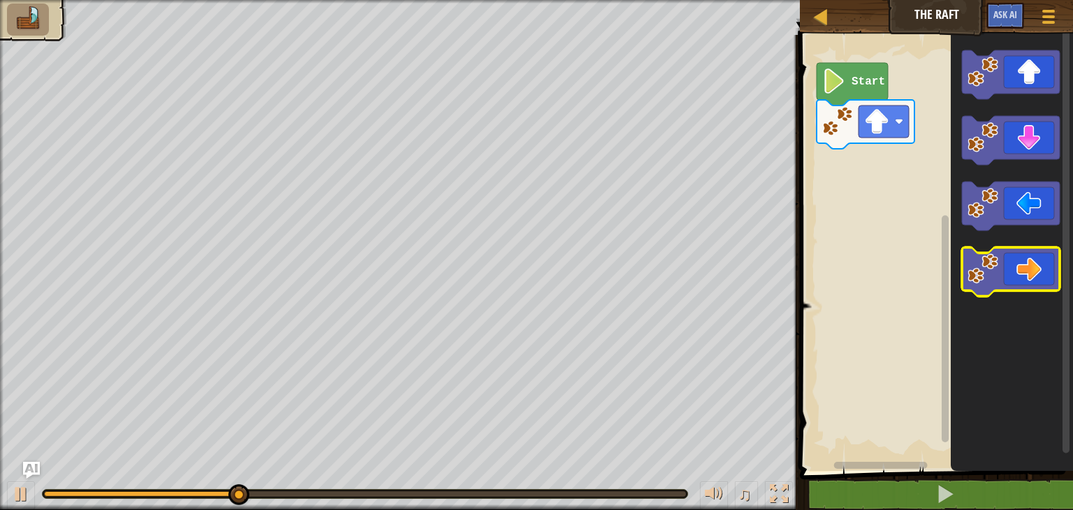
click at [1017, 260] on icon "Blockly Workspace" at bounding box center [1011, 271] width 98 height 49
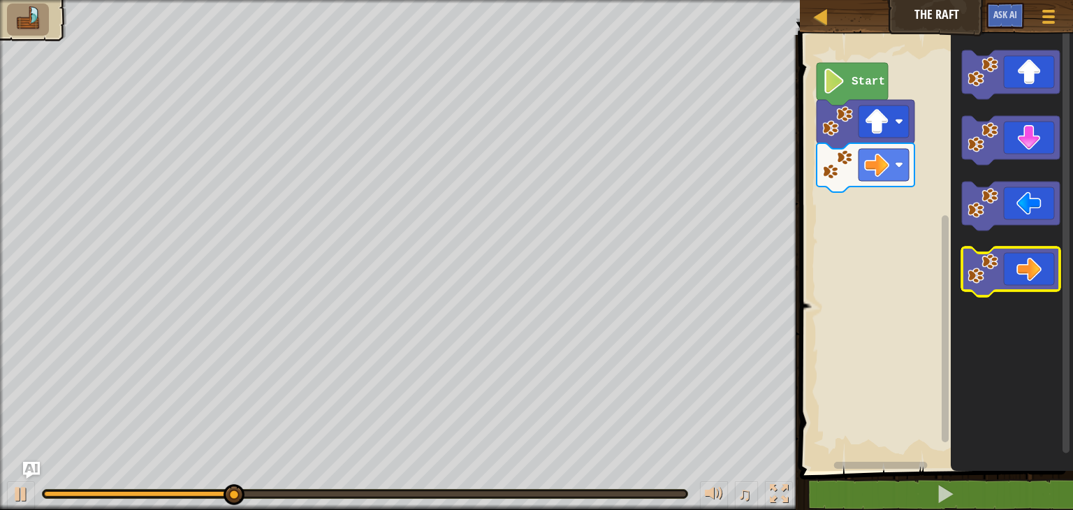
click at [1017, 260] on icon "Blockly Workspace" at bounding box center [1011, 271] width 98 height 49
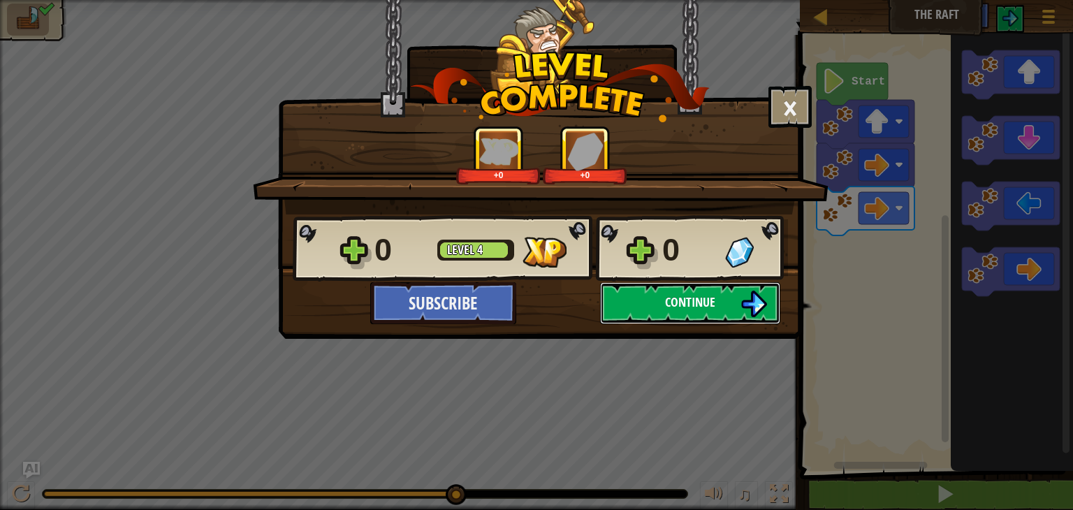
click at [664, 300] on button "Continue" at bounding box center [690, 303] width 180 height 42
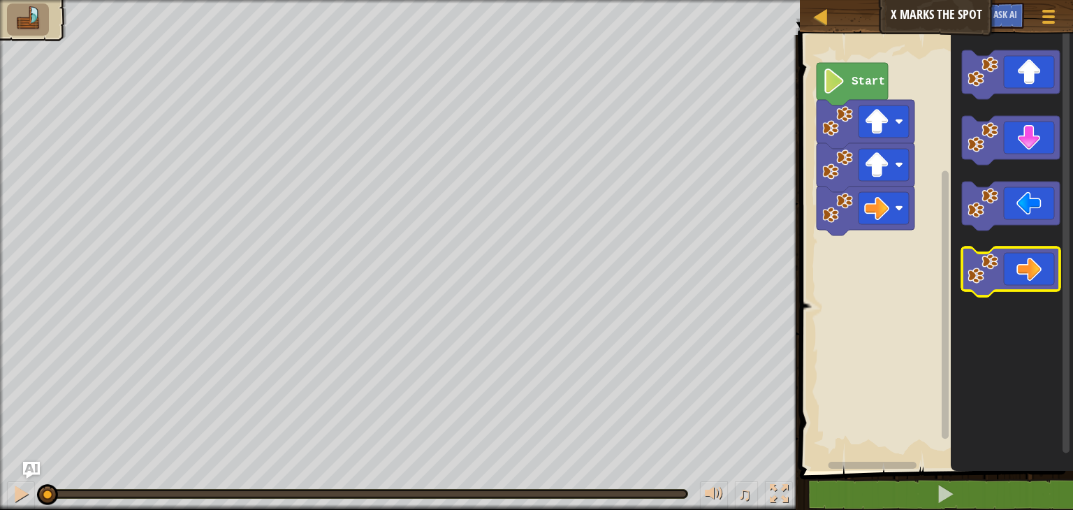
click at [1031, 267] on icon "Blockly Workspace" at bounding box center [1011, 271] width 98 height 49
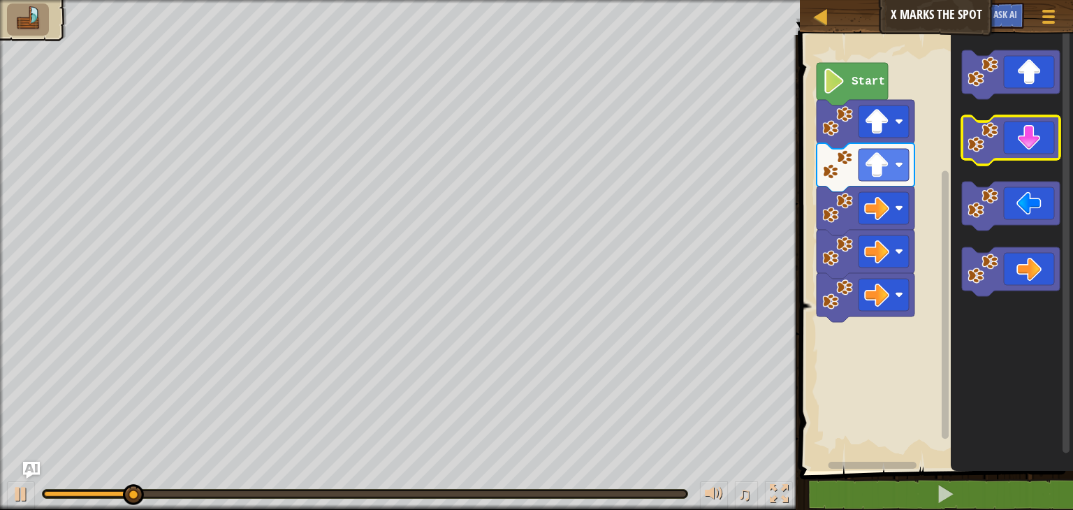
click at [1029, 138] on icon "Blockly Workspace" at bounding box center [1011, 140] width 98 height 49
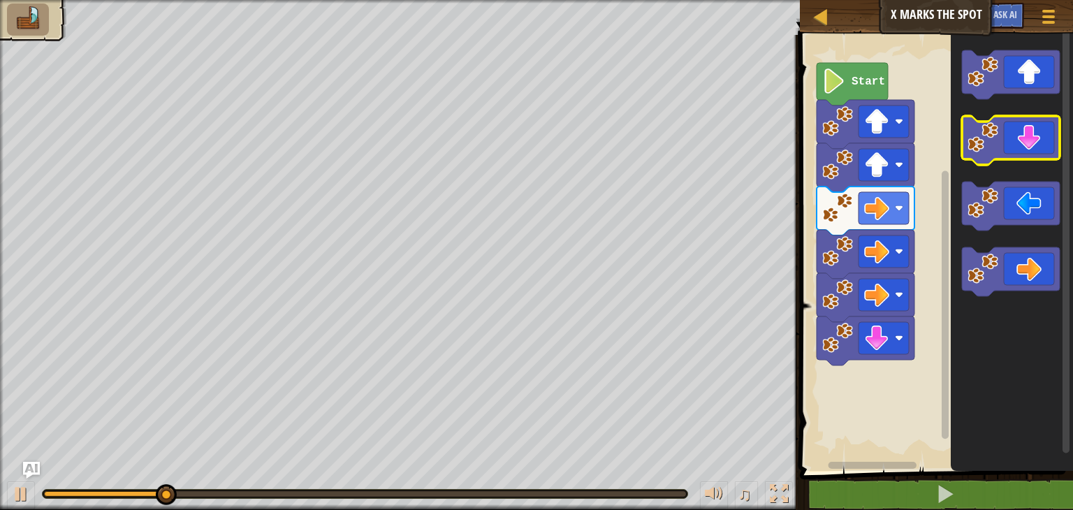
click at [1029, 138] on icon "Blockly Workspace" at bounding box center [1011, 140] width 98 height 49
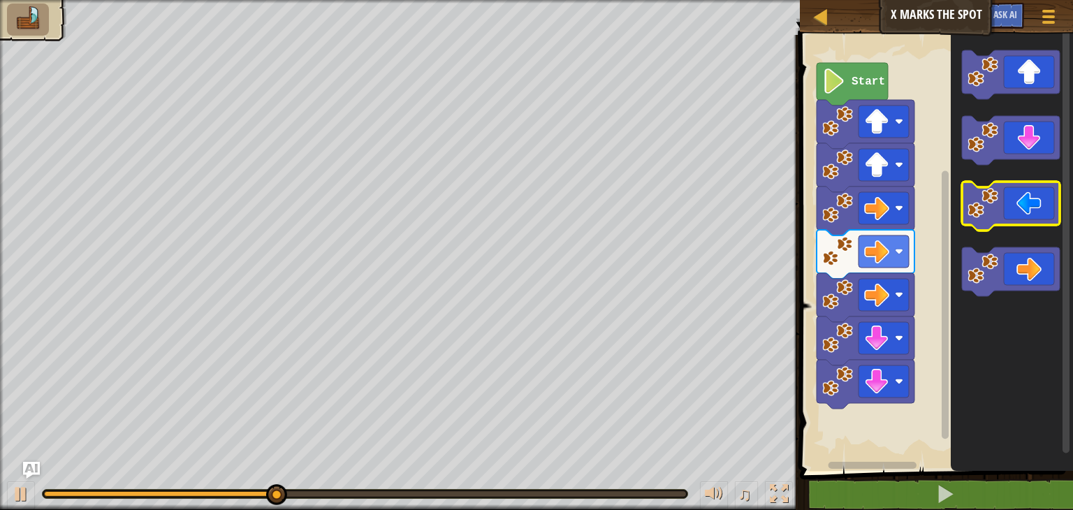
click at [1032, 209] on icon "Blockly Workspace" at bounding box center [1011, 206] width 98 height 49
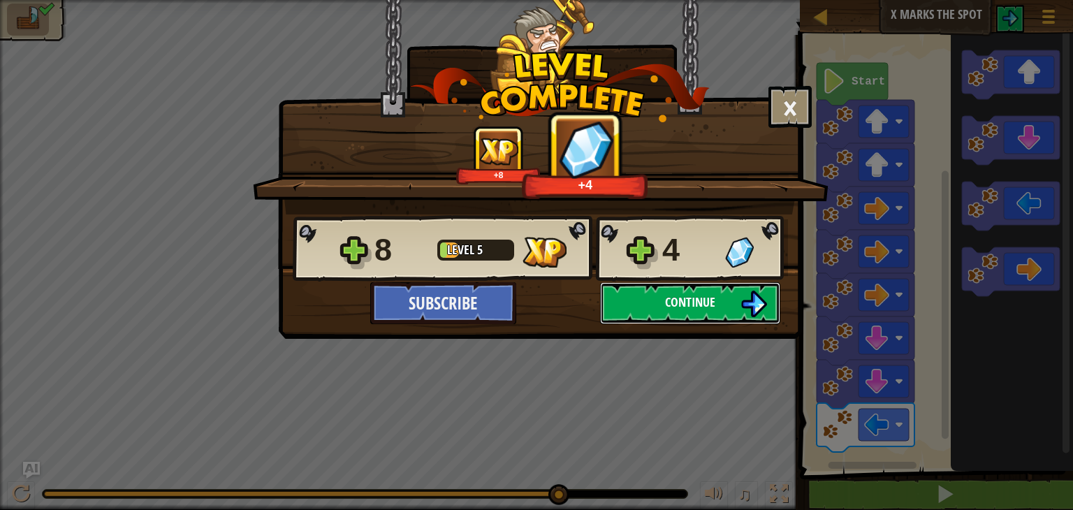
click at [660, 308] on button "Continue" at bounding box center [690, 303] width 180 height 42
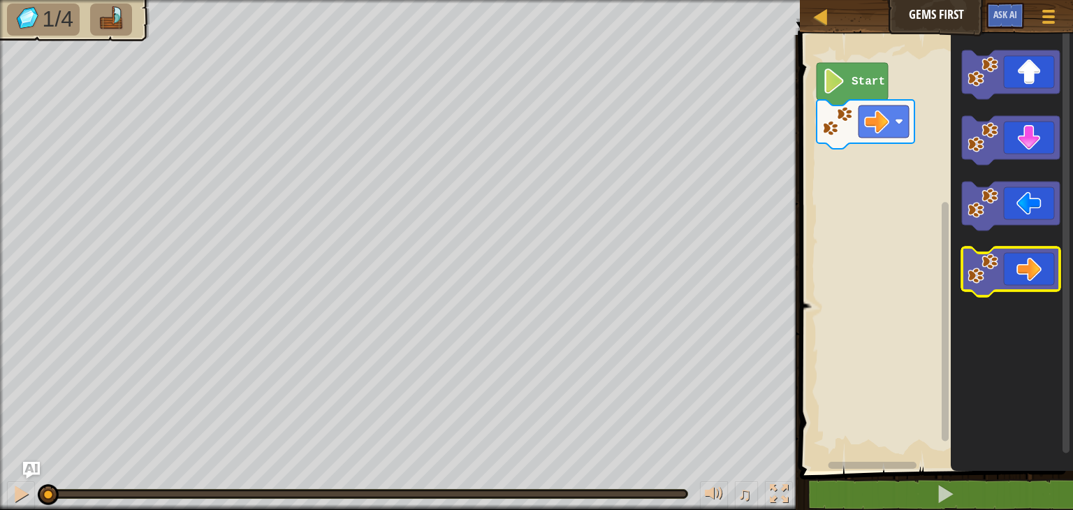
click at [990, 272] on image "Blockly Workspace" at bounding box center [982, 268] width 31 height 31
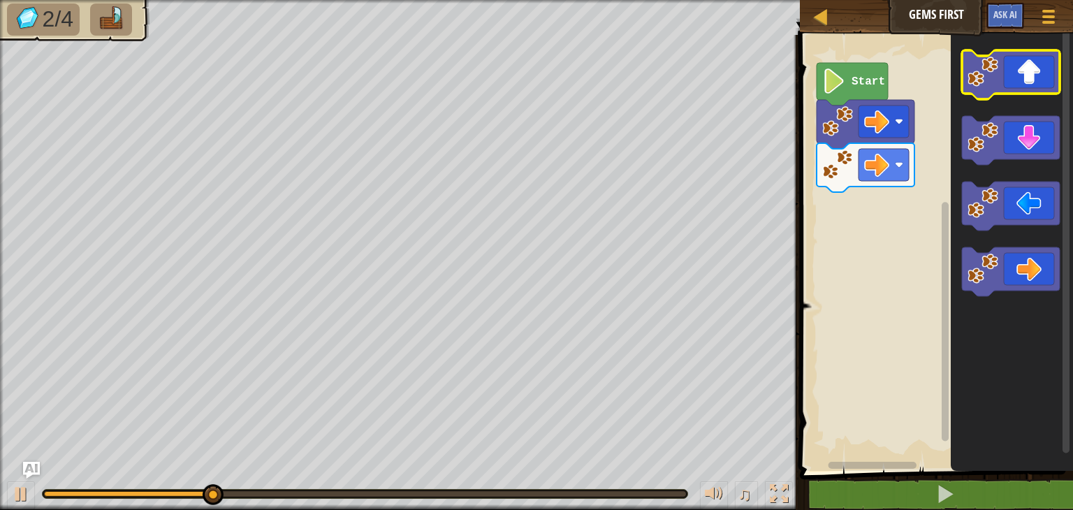
click at [1035, 90] on icon "Blockly Workspace" at bounding box center [1011, 74] width 98 height 49
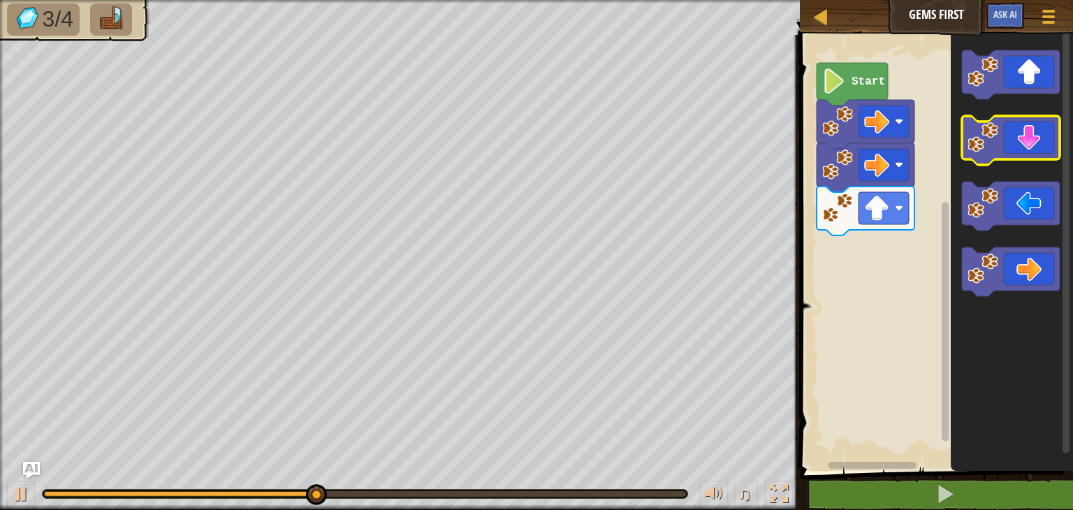
click at [1035, 136] on icon "Blockly Workspace" at bounding box center [1011, 140] width 98 height 49
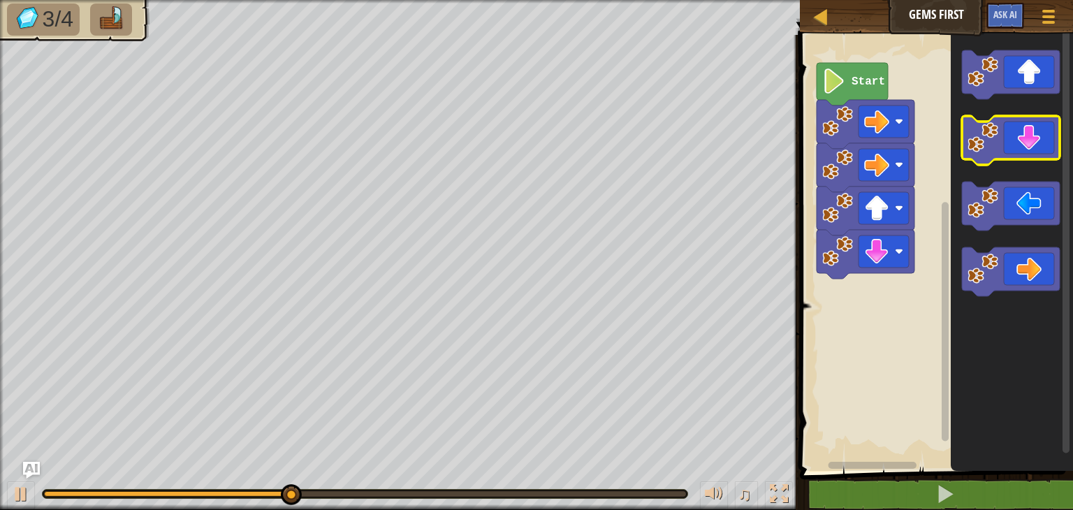
click at [1035, 136] on icon "Blockly Workspace" at bounding box center [1011, 140] width 98 height 49
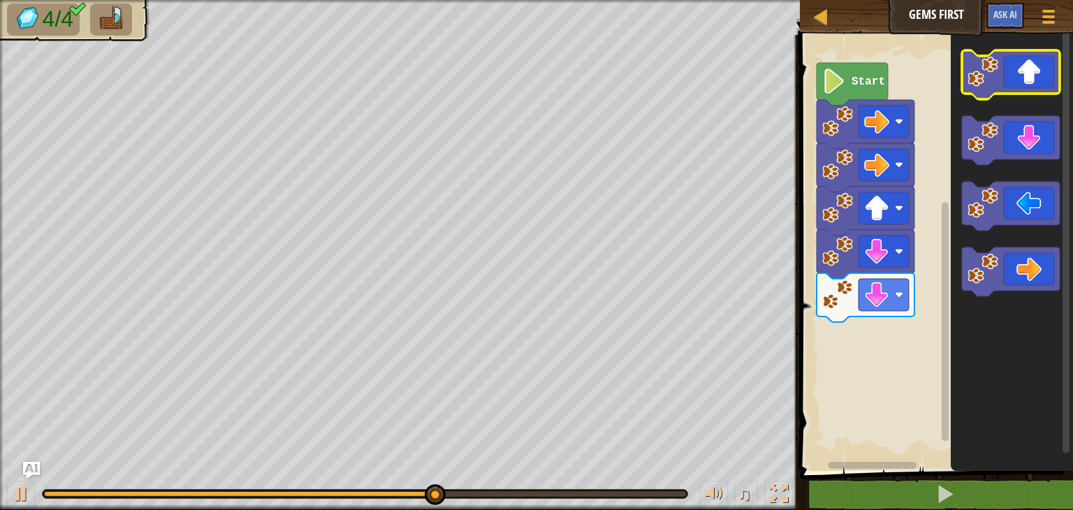
click at [1038, 79] on icon "Blockly Workspace" at bounding box center [1011, 74] width 98 height 49
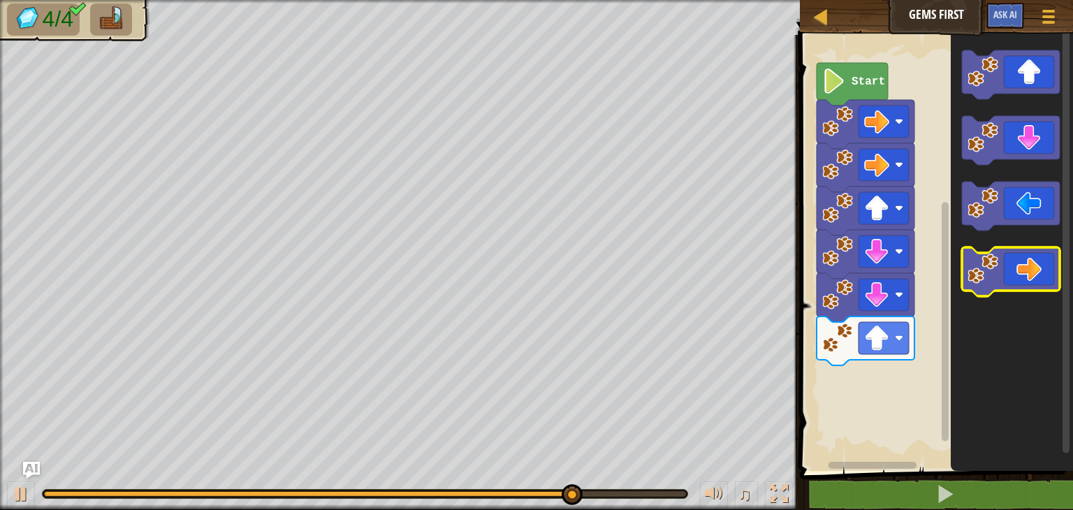
click at [1034, 281] on icon "Blockly Workspace" at bounding box center [1011, 271] width 98 height 49
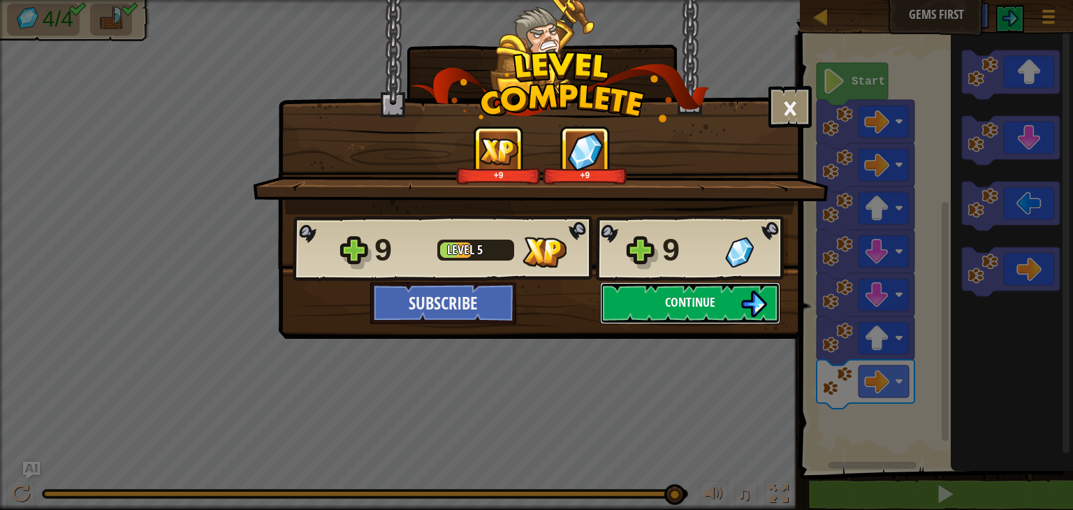
click at [705, 295] on span "Continue" at bounding box center [690, 301] width 50 height 17
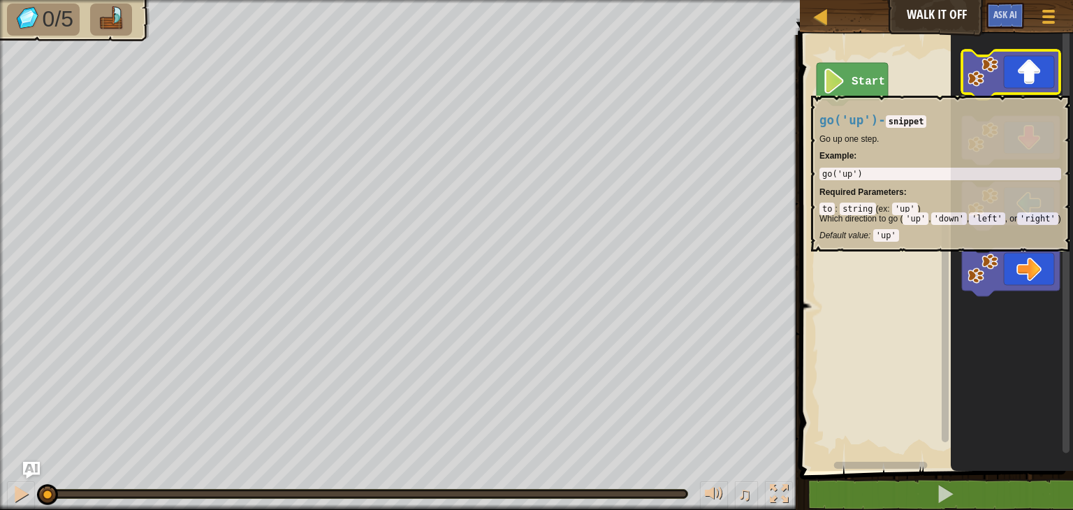
click at [1025, 88] on icon "Blockly Workspace" at bounding box center [1011, 74] width 98 height 49
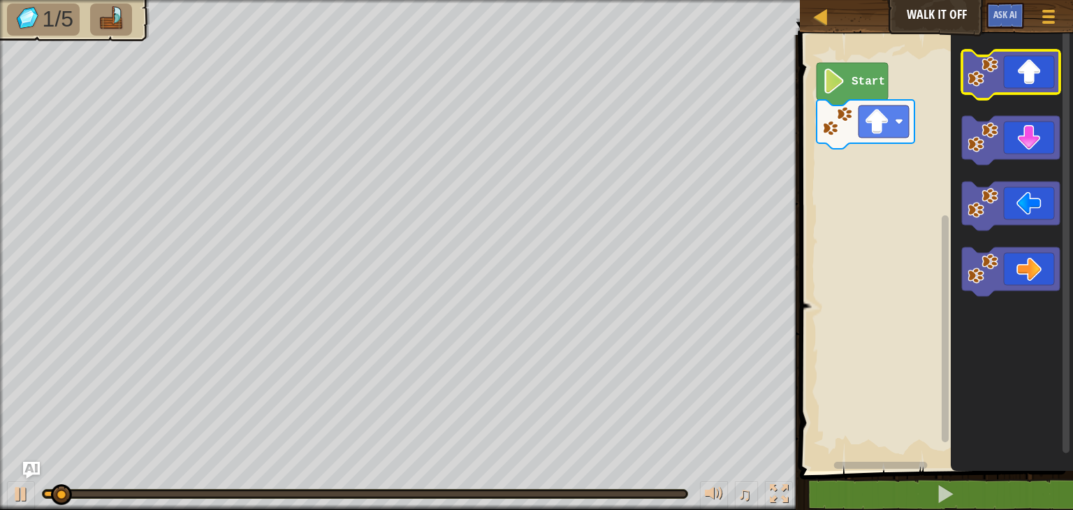
click at [1025, 88] on icon "Blockly Workspace" at bounding box center [1011, 74] width 98 height 49
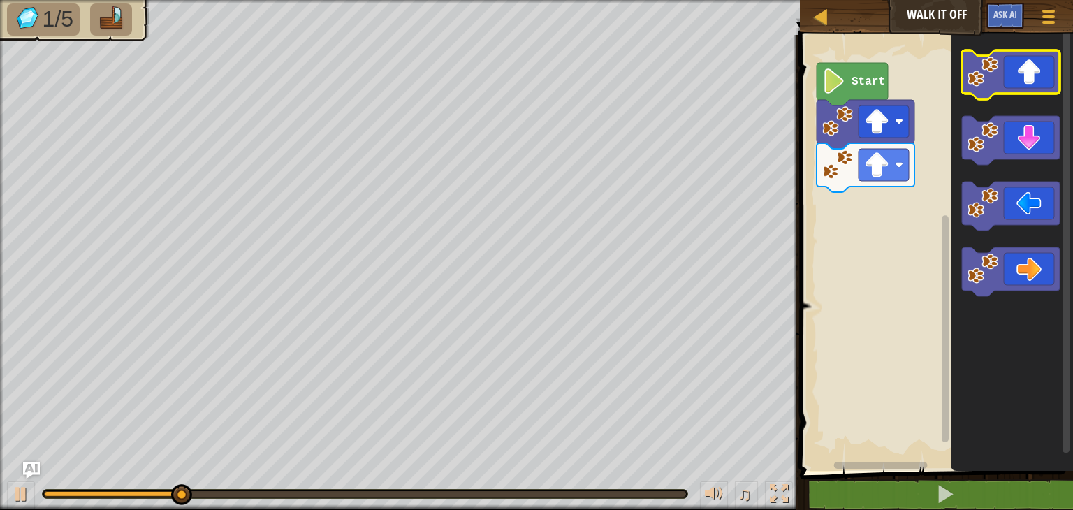
click at [1031, 84] on icon "Blockly Workspace" at bounding box center [1011, 74] width 98 height 49
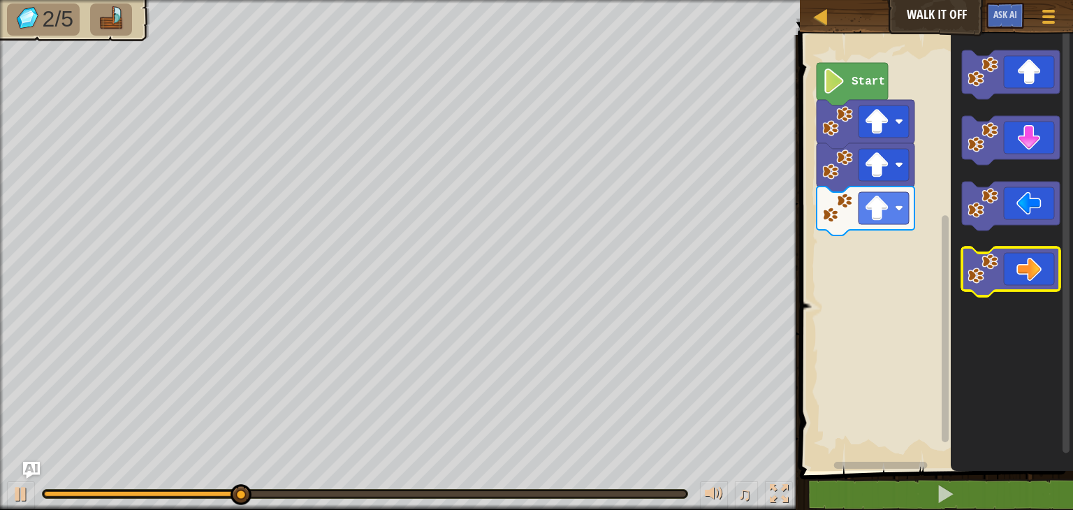
click at [1037, 278] on icon "Blockly Workspace" at bounding box center [1011, 271] width 98 height 49
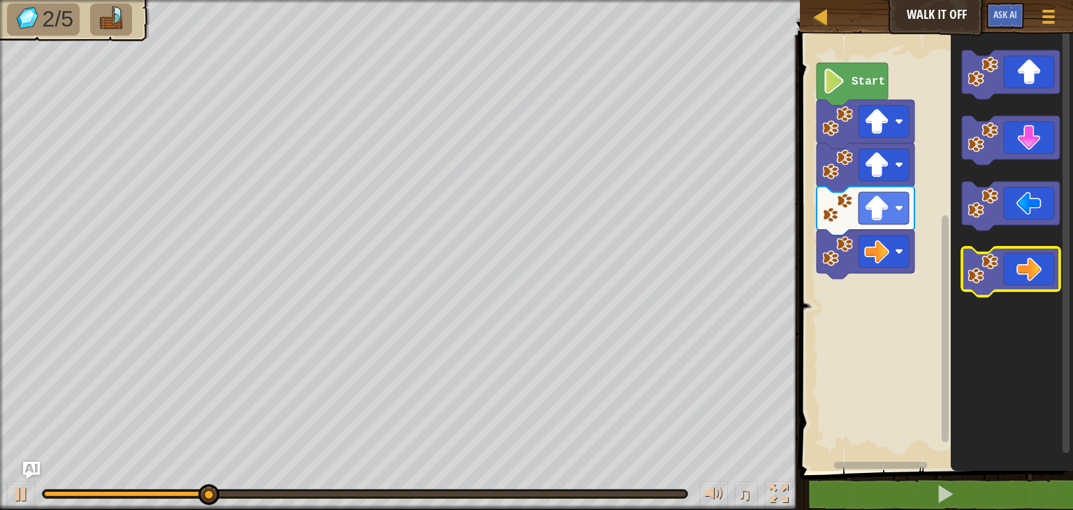
click at [1037, 278] on icon "Blockly Workspace" at bounding box center [1011, 271] width 98 height 49
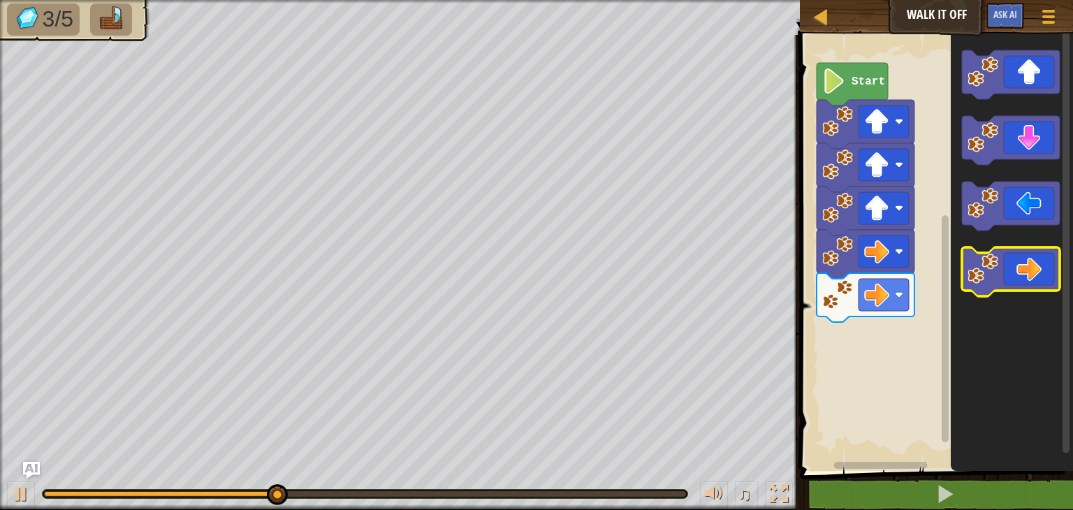
click at [1037, 278] on icon "Blockly Workspace" at bounding box center [1011, 271] width 98 height 49
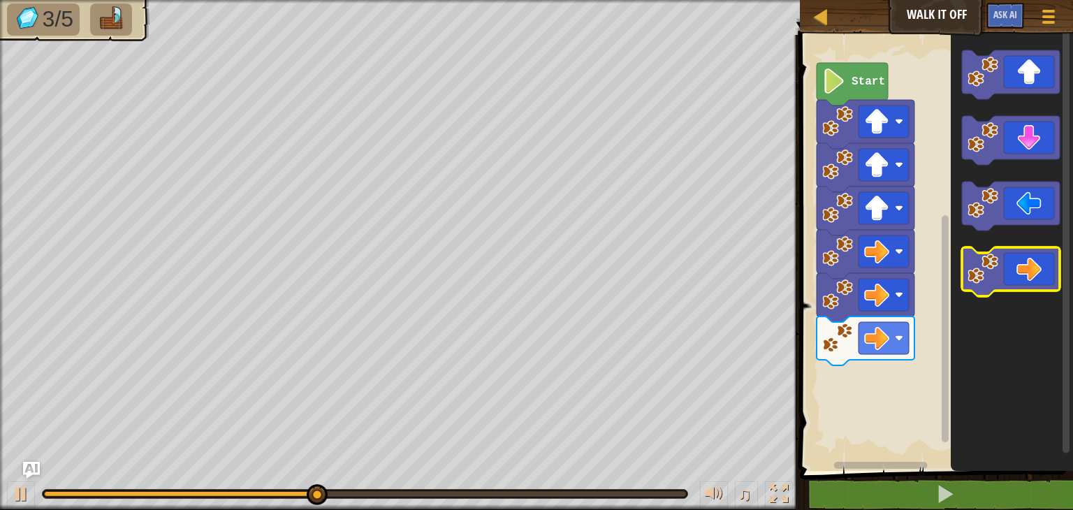
click at [1037, 278] on icon "Blockly Workspace" at bounding box center [1011, 271] width 98 height 49
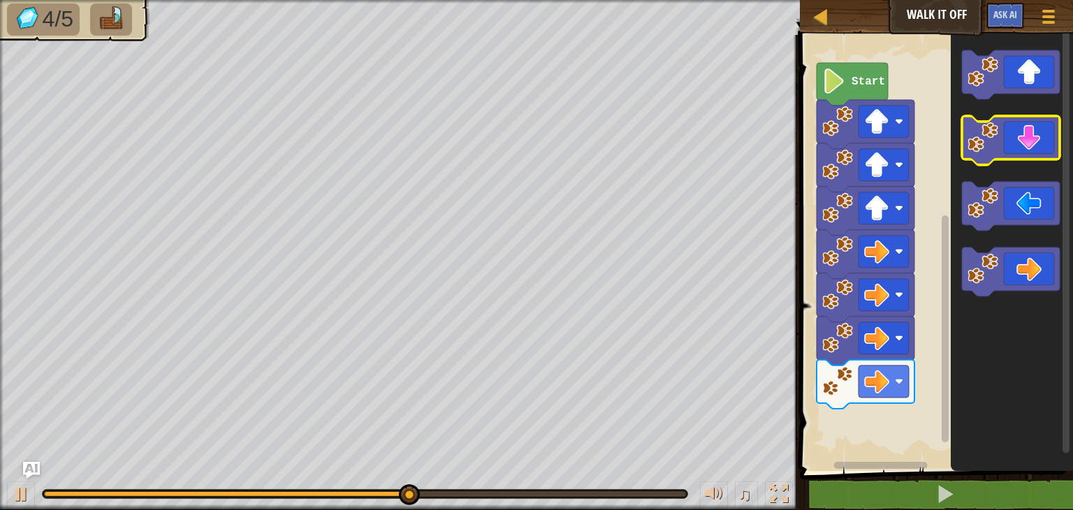
click at [1037, 157] on icon "Blockly Workspace" at bounding box center [1011, 140] width 98 height 49
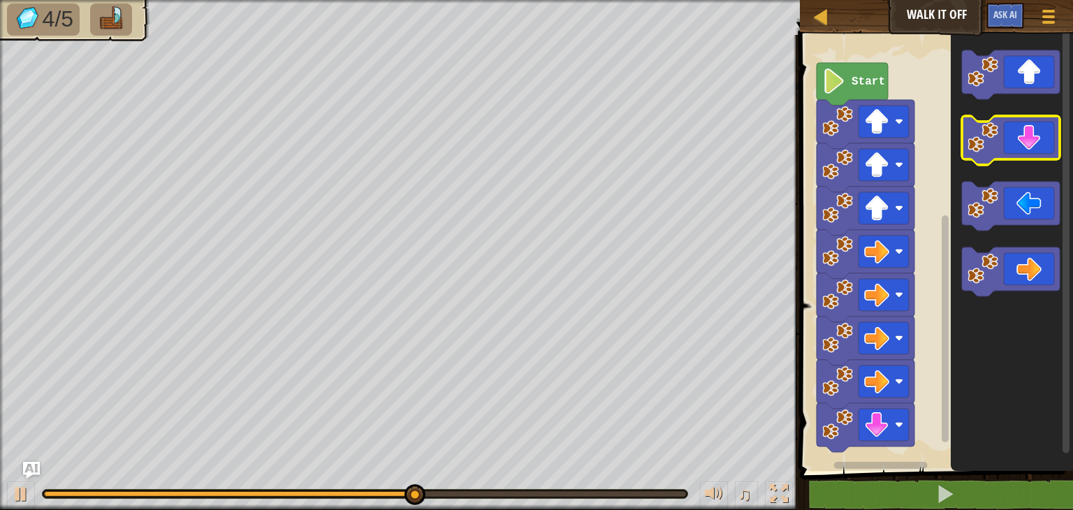
click at [1037, 157] on icon "Blockly Workspace" at bounding box center [1011, 140] width 98 height 49
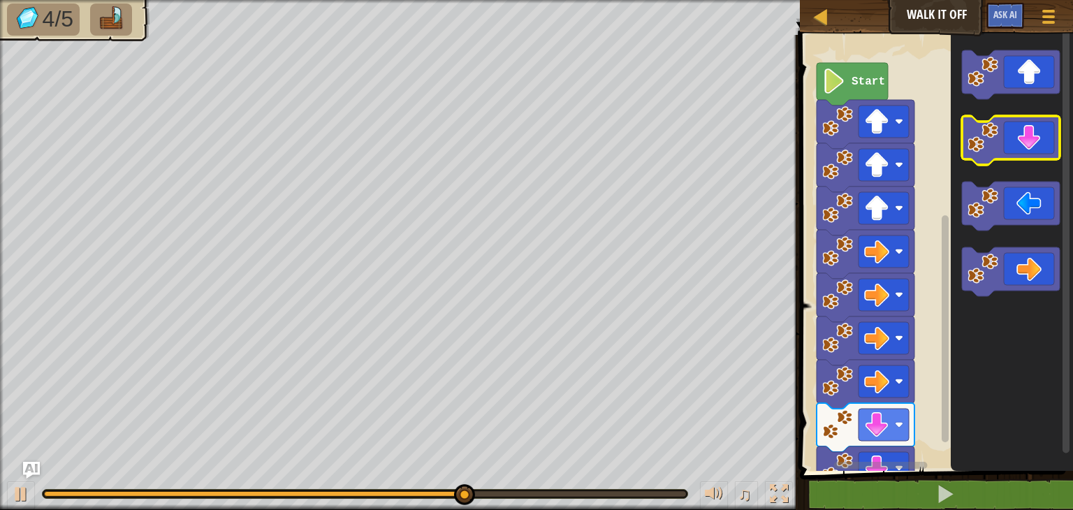
click at [1037, 157] on icon "Blockly Workspace" at bounding box center [1011, 140] width 98 height 49
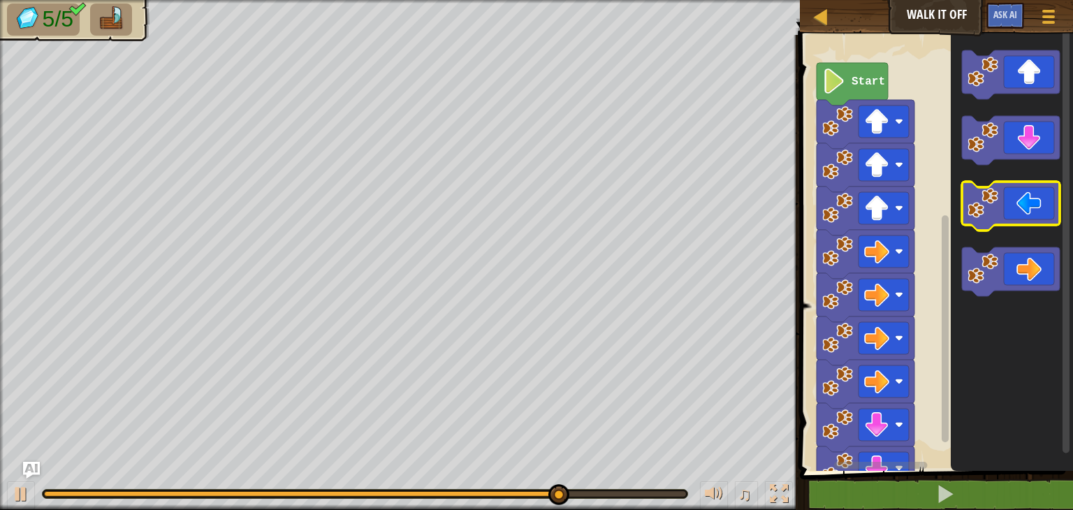
click at [1024, 207] on icon "Blockly Workspace" at bounding box center [1011, 206] width 98 height 49
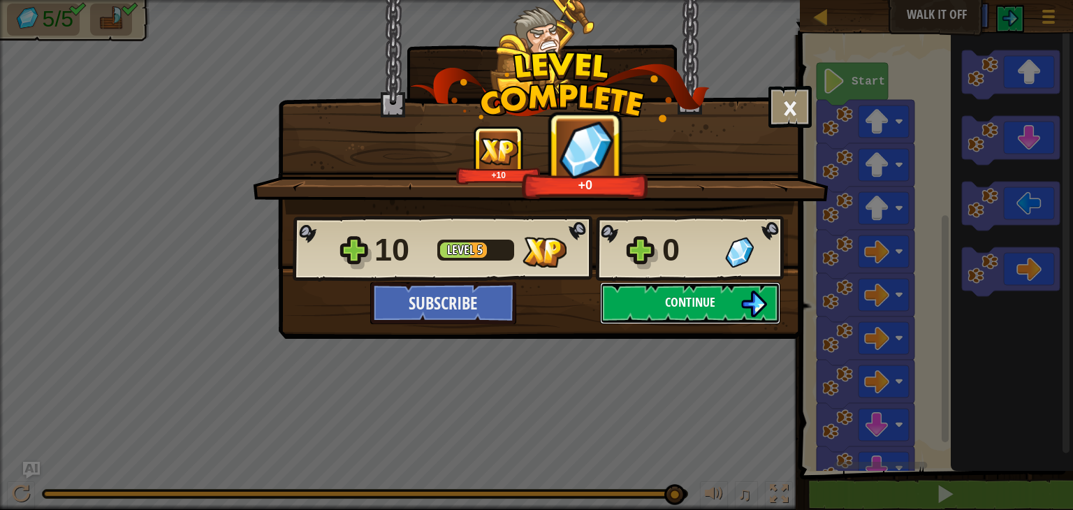
click at [749, 307] on img at bounding box center [753, 303] width 27 height 27
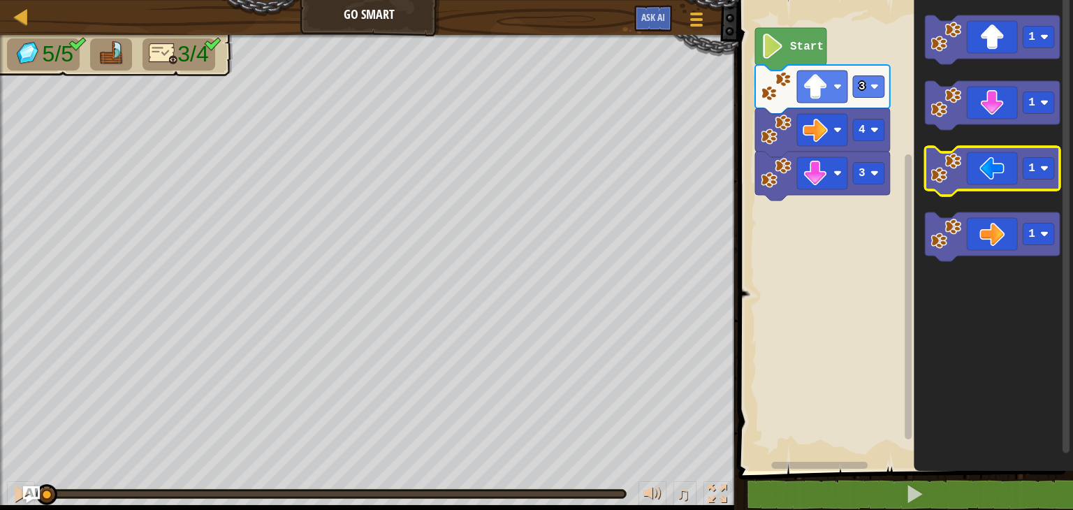
click at [999, 168] on icon "Blockly Workspace" at bounding box center [992, 171] width 135 height 49
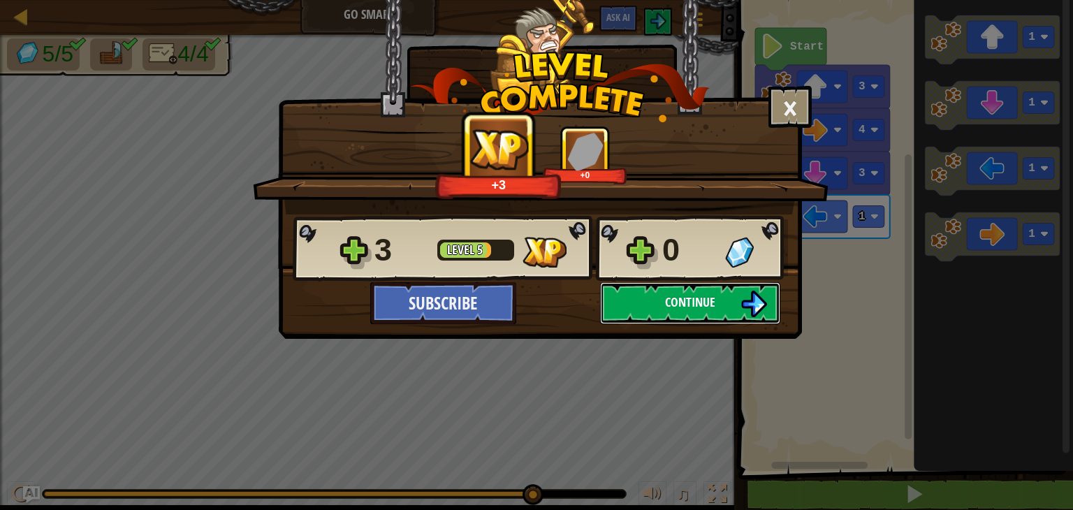
click at [729, 304] on button "Continue" at bounding box center [690, 303] width 180 height 42
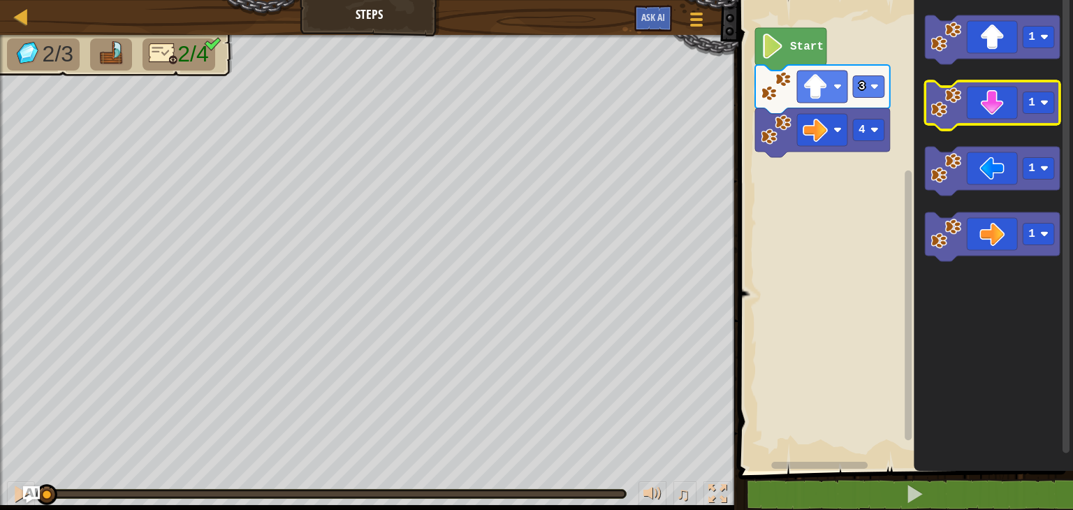
click at [999, 110] on icon "Blockly Workspace" at bounding box center [992, 105] width 135 height 49
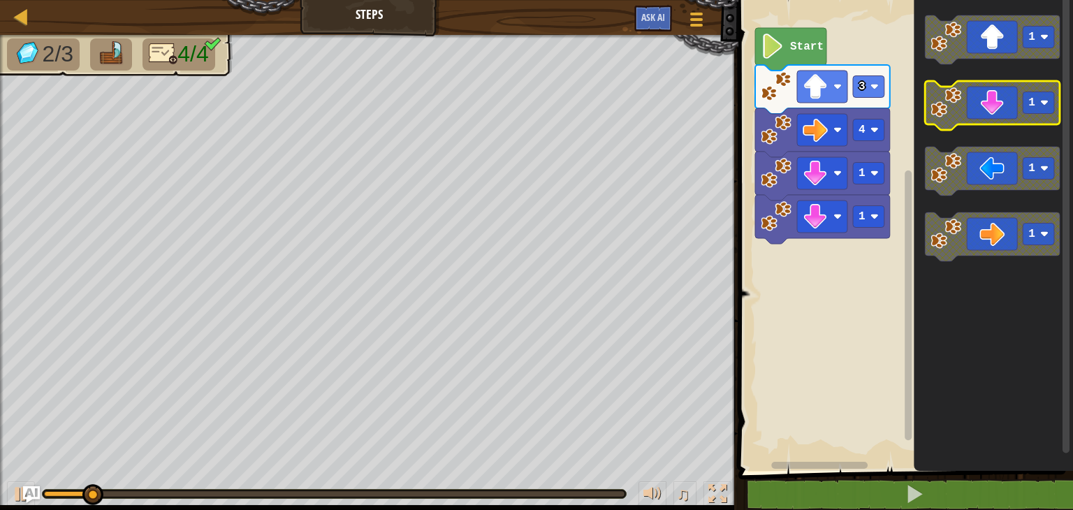
click at [997, 102] on icon "Blockly Workspace" at bounding box center [992, 105] width 135 height 49
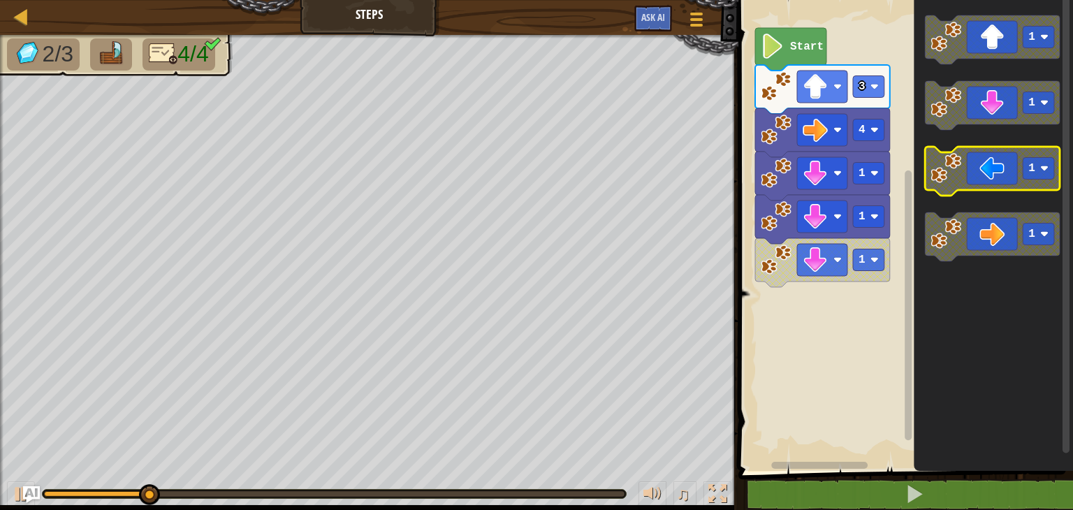
click at [998, 182] on icon "Blockly Workspace" at bounding box center [992, 171] width 135 height 49
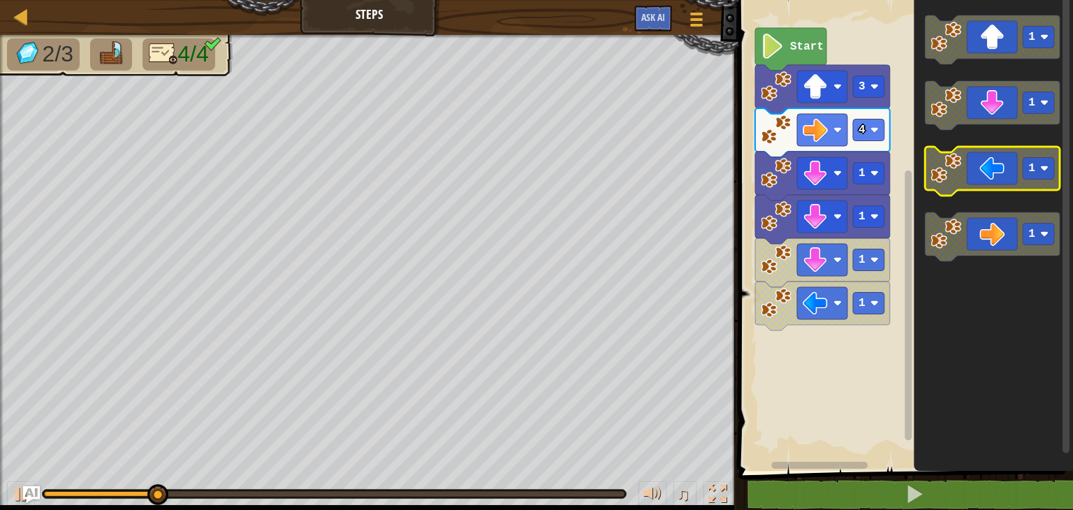
click at [998, 182] on icon "Blockly Workspace" at bounding box center [992, 171] width 135 height 49
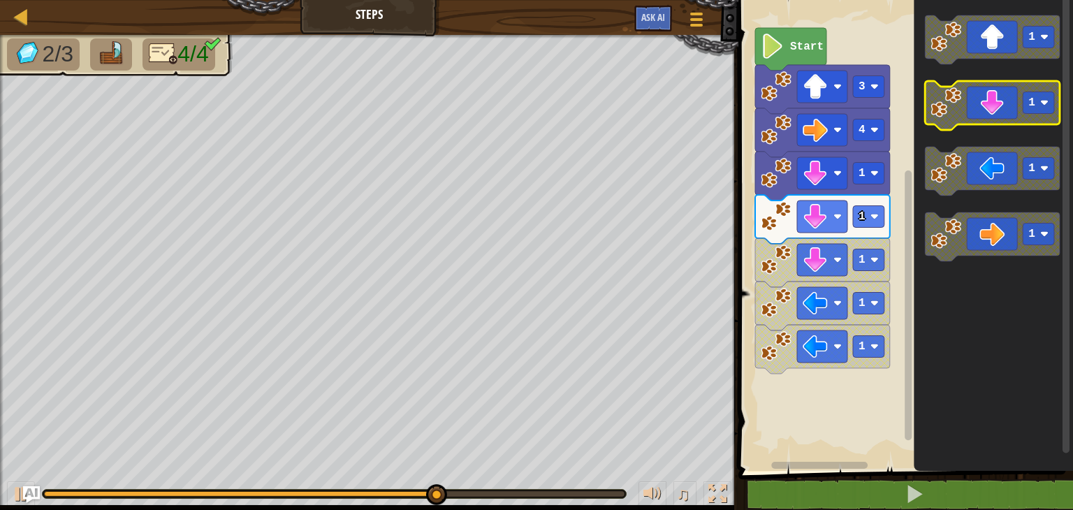
click at [994, 103] on icon "Blockly Workspace" at bounding box center [992, 105] width 135 height 49
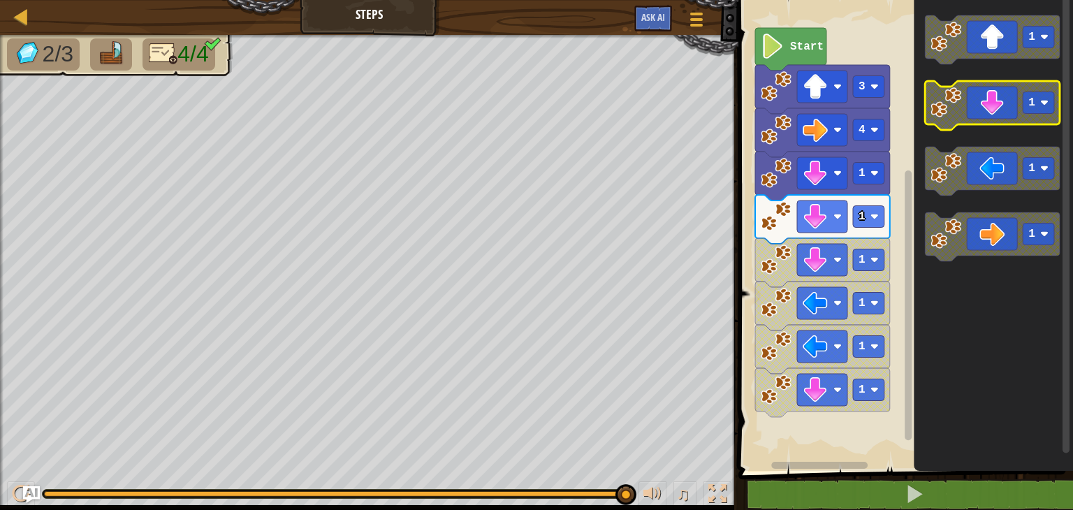
click at [999, 107] on icon "Blockly Workspace" at bounding box center [992, 105] width 135 height 49
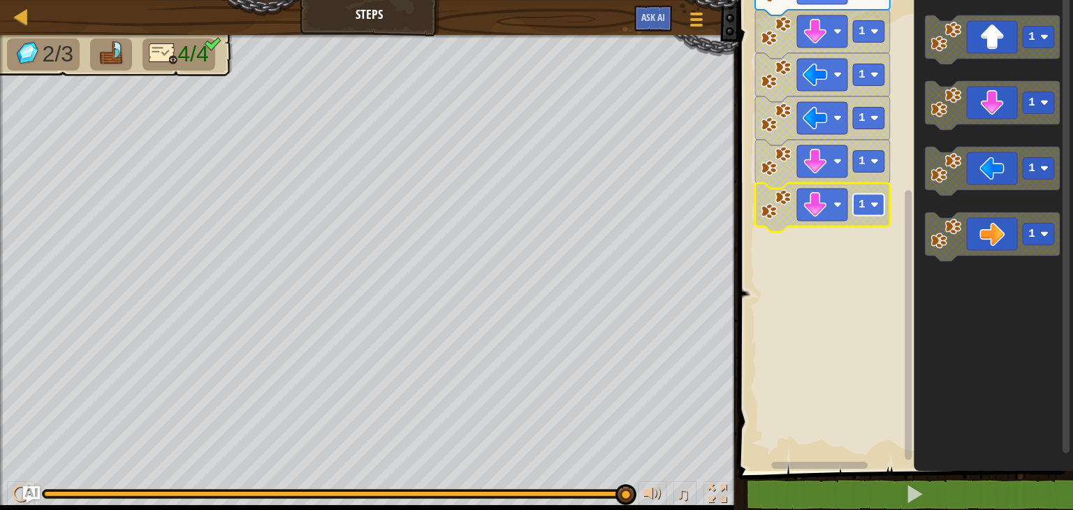
click at [863, 207] on text "1" at bounding box center [861, 204] width 7 height 13
click at [14, 485] on div at bounding box center [21, 494] width 18 height 18
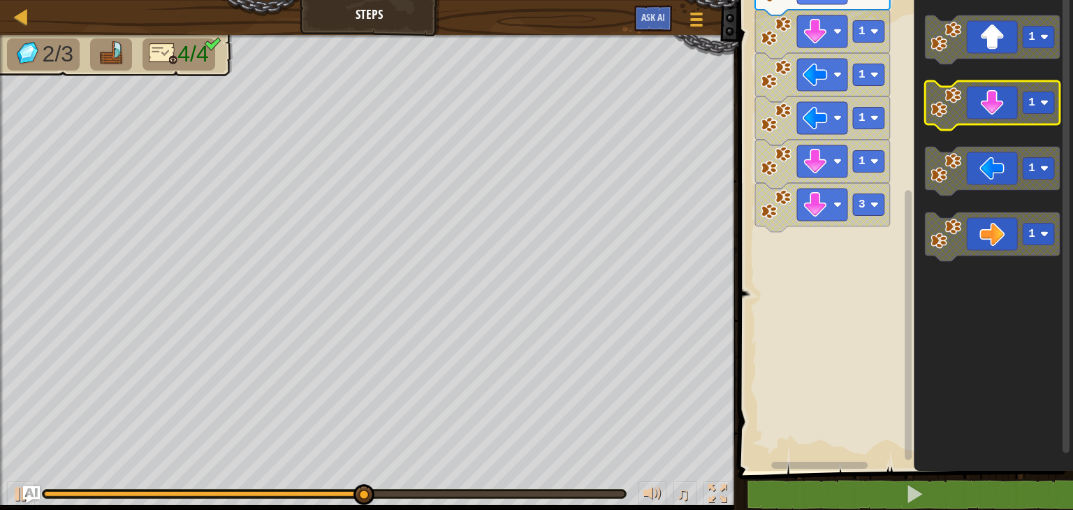
click at [993, 112] on icon "Blockly Workspace" at bounding box center [992, 105] width 135 height 49
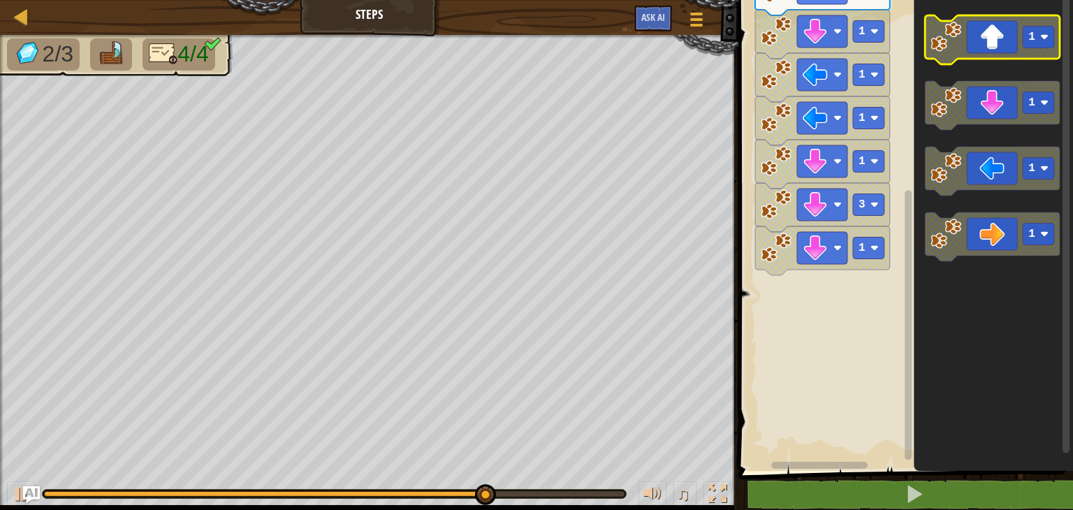
click at [1006, 50] on icon "Blockly Workspace" at bounding box center [992, 39] width 135 height 49
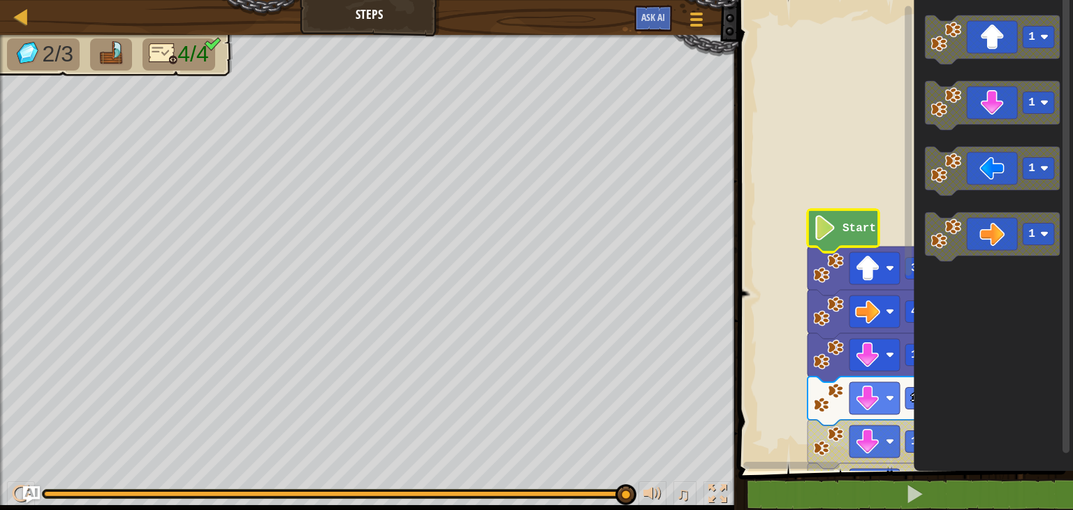
click at [830, 221] on image "Blockly Workspace" at bounding box center [825, 227] width 24 height 25
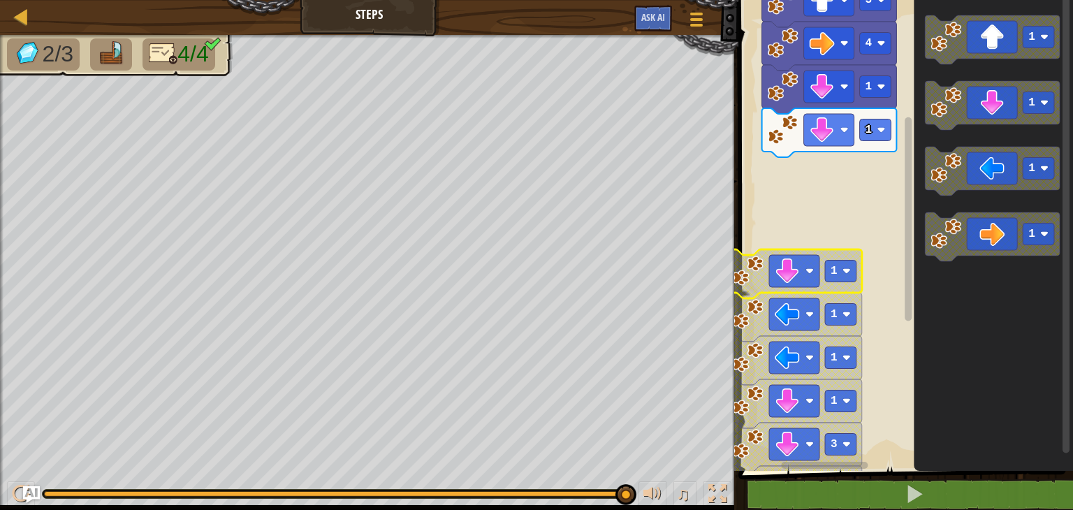
click at [876, 172] on rect "Blockly Workspace" at bounding box center [903, 232] width 339 height 478
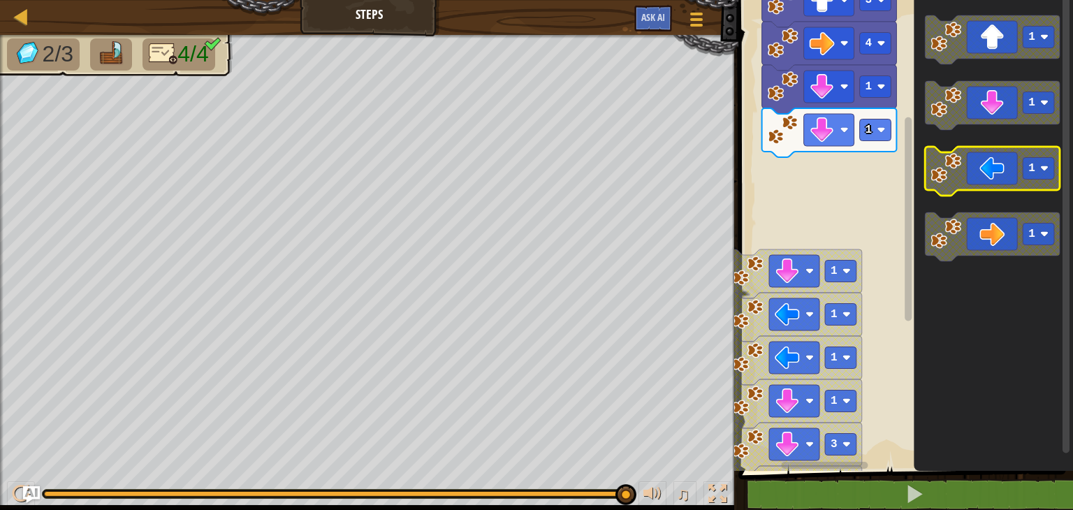
click at [971, 162] on icon "Blockly Workspace" at bounding box center [992, 171] width 135 height 49
click at [1029, 171] on text "1" at bounding box center [1031, 168] width 7 height 13
click at [999, 169] on icon "Blockly Workspace" at bounding box center [992, 171] width 135 height 49
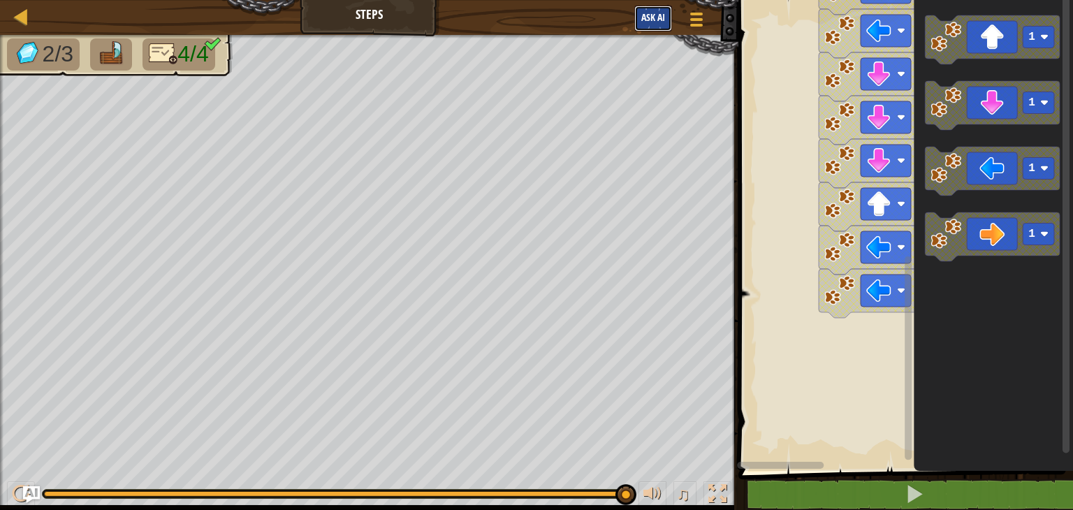
click at [663, 20] on span "Ask AI" at bounding box center [653, 16] width 24 height 13
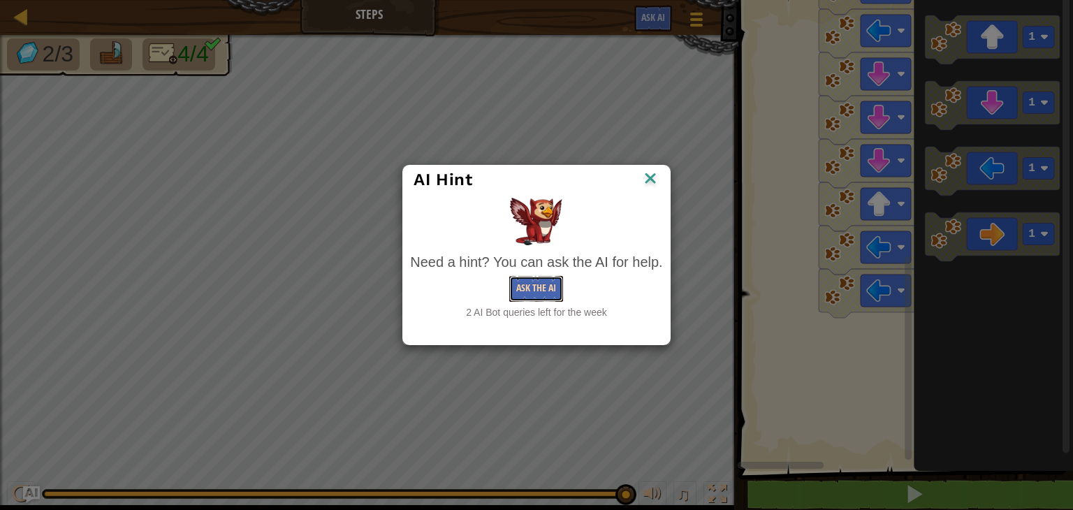
click at [536, 280] on button "Ask the AI" at bounding box center [536, 289] width 54 height 26
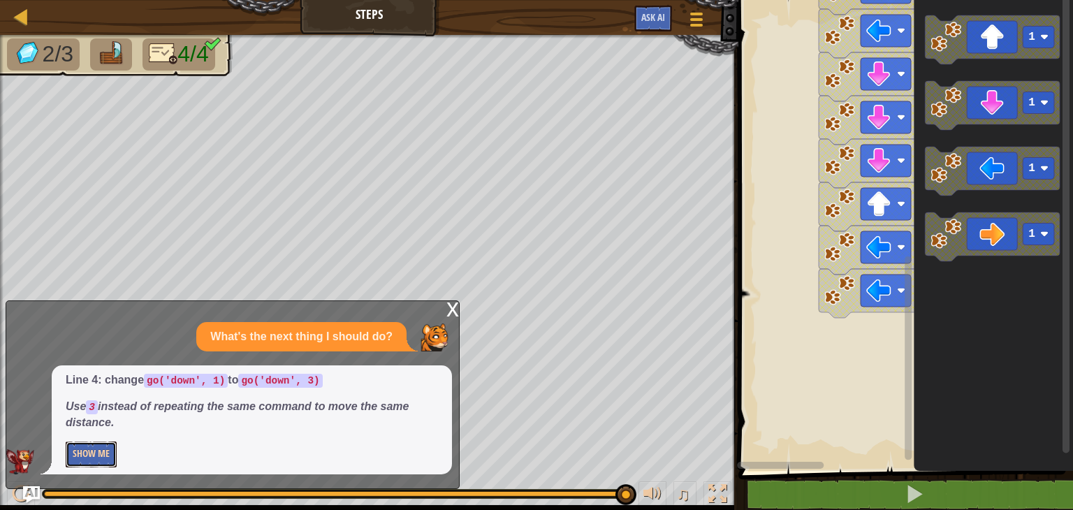
click at [76, 456] on button "Show Me" at bounding box center [91, 454] width 51 height 26
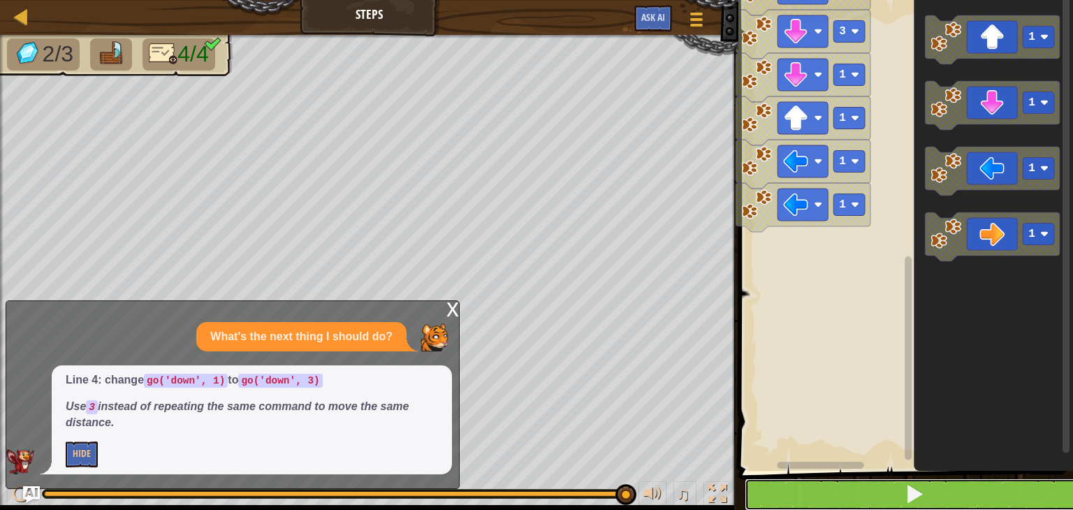
click at [902, 485] on button at bounding box center [913, 494] width 339 height 32
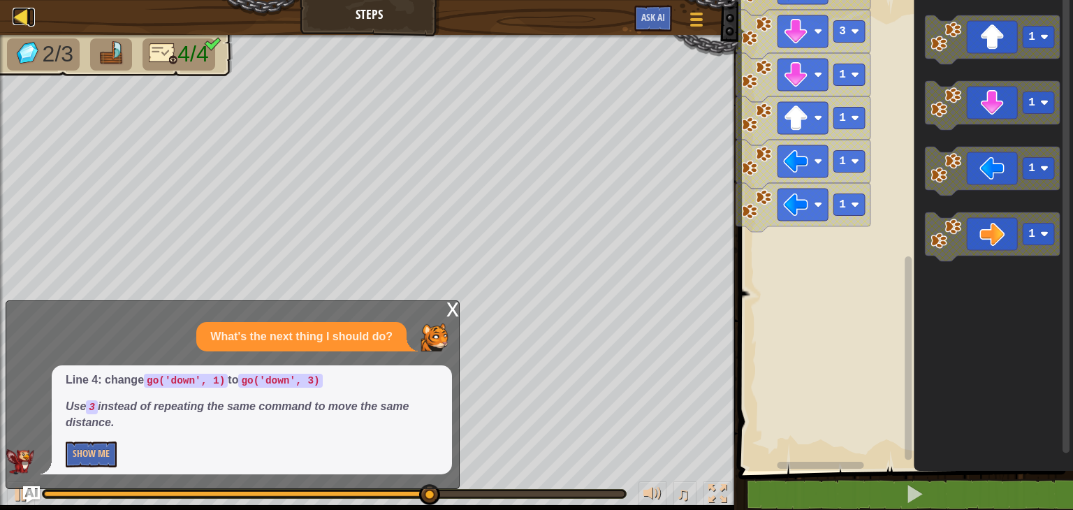
click at [20, 20] on div at bounding box center [21, 16] width 17 height 17
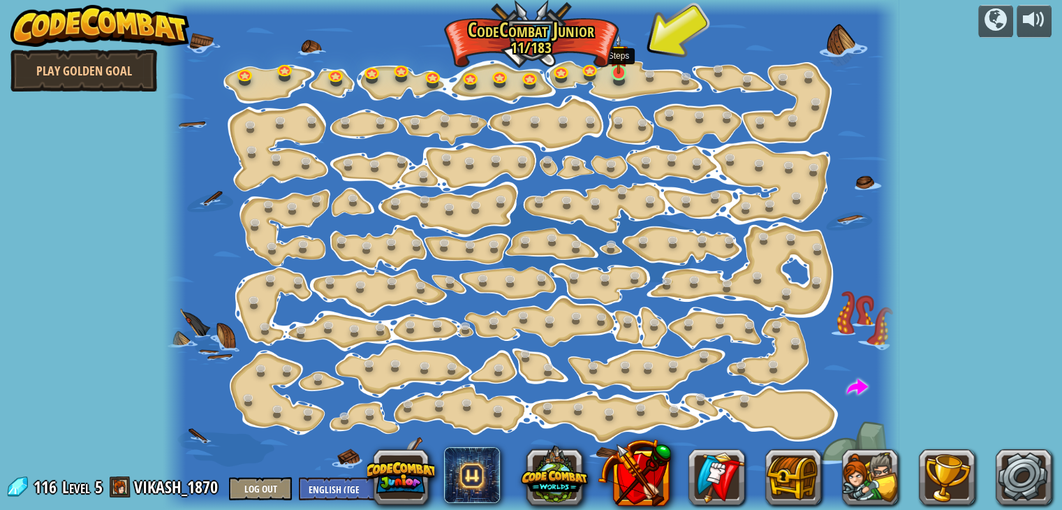
click at [616, 66] on img at bounding box center [619, 54] width 18 height 41
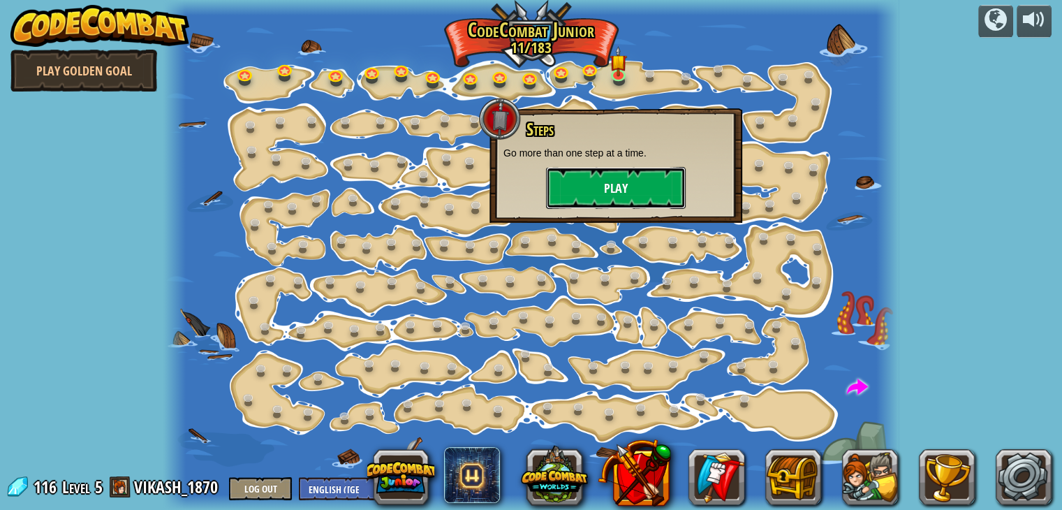
click at [631, 181] on button "Play" at bounding box center [616, 188] width 140 height 42
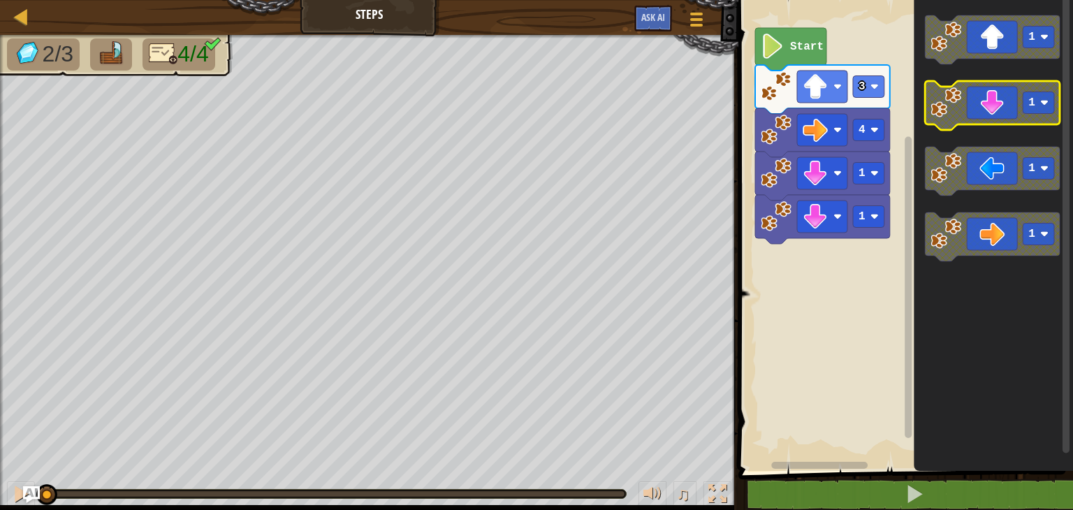
click at [996, 95] on icon "Blockly Workspace" at bounding box center [992, 105] width 135 height 49
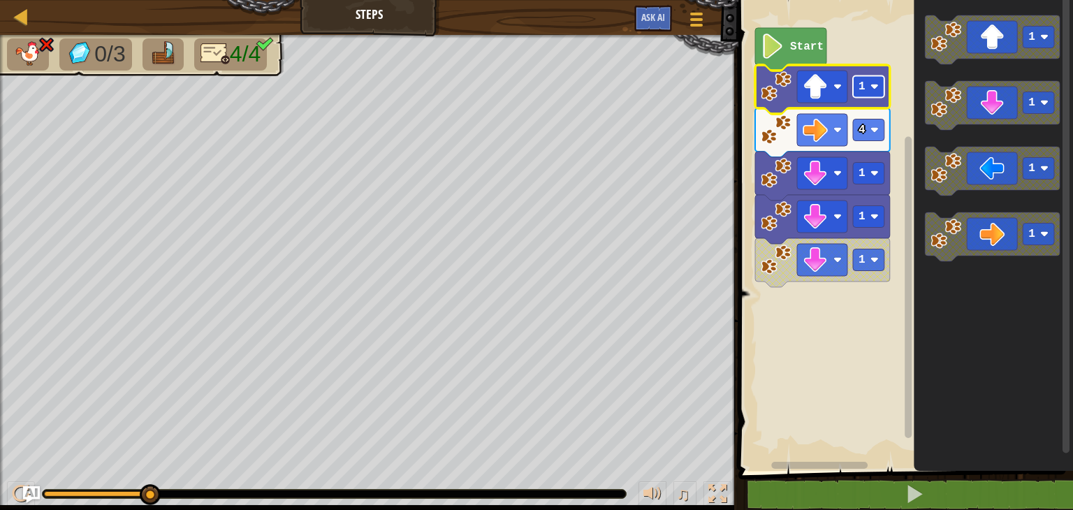
click at [869, 84] on rect "Blockly Workspace" at bounding box center [868, 87] width 31 height 22
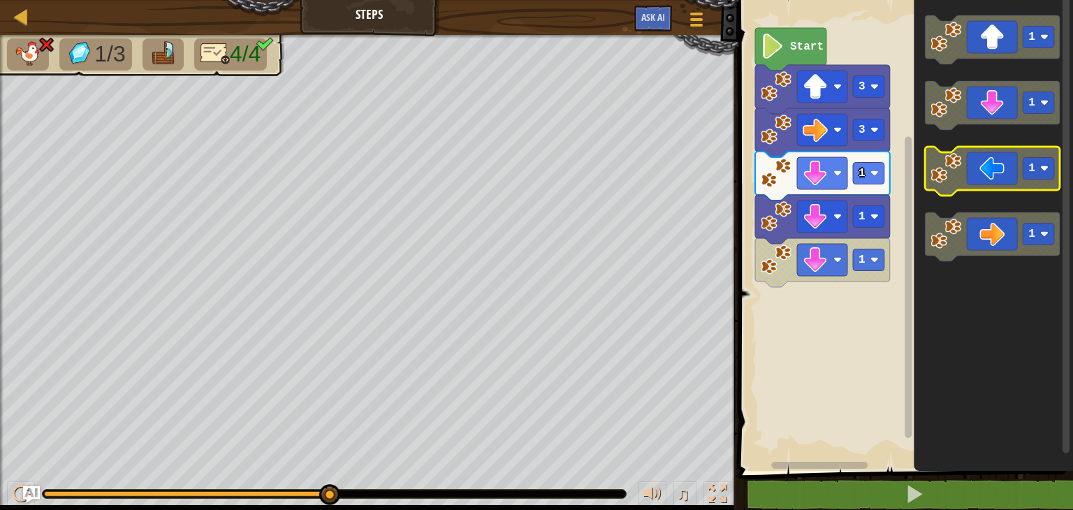
click at [1000, 171] on icon "Blockly Workspace" at bounding box center [992, 171] width 135 height 49
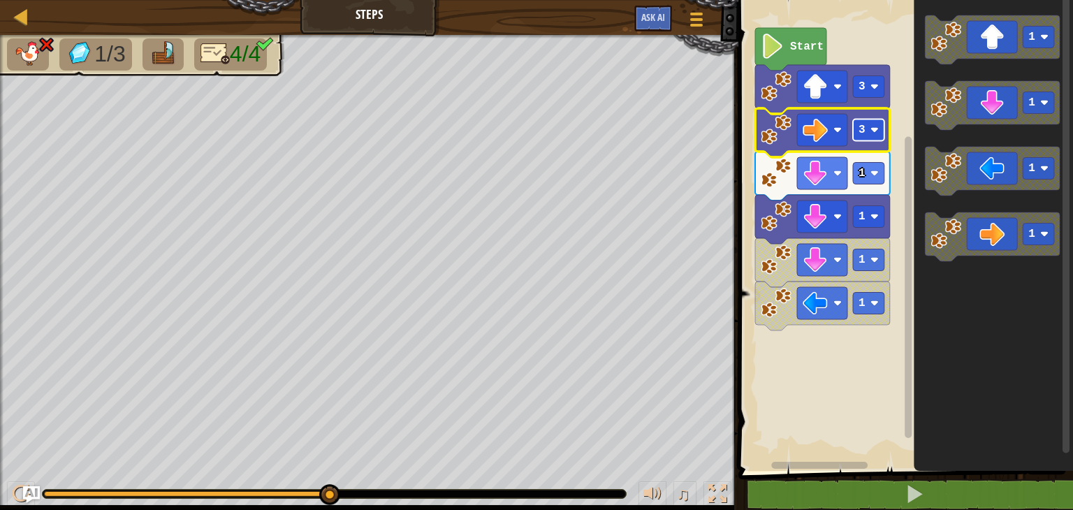
click at [871, 131] on image "Blockly Workspace" at bounding box center [874, 130] width 8 height 8
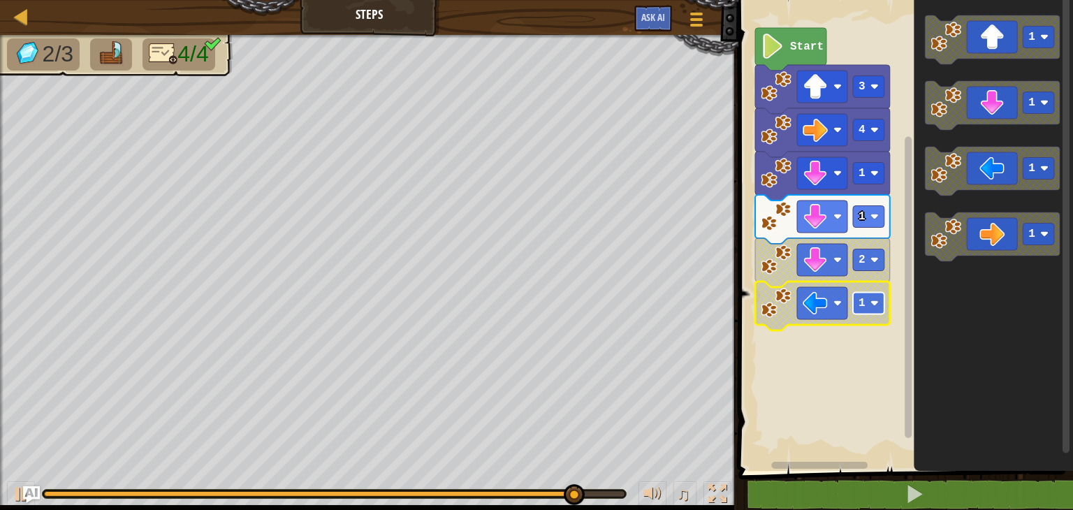
click at [871, 305] on image "Blockly Workspace" at bounding box center [874, 303] width 8 height 8
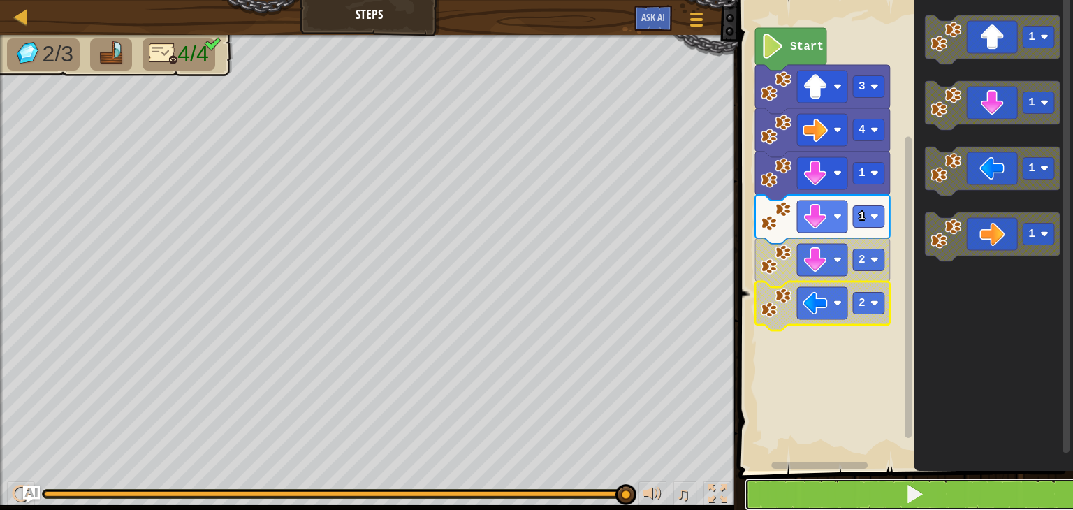
click at [860, 479] on button at bounding box center [913, 494] width 339 height 32
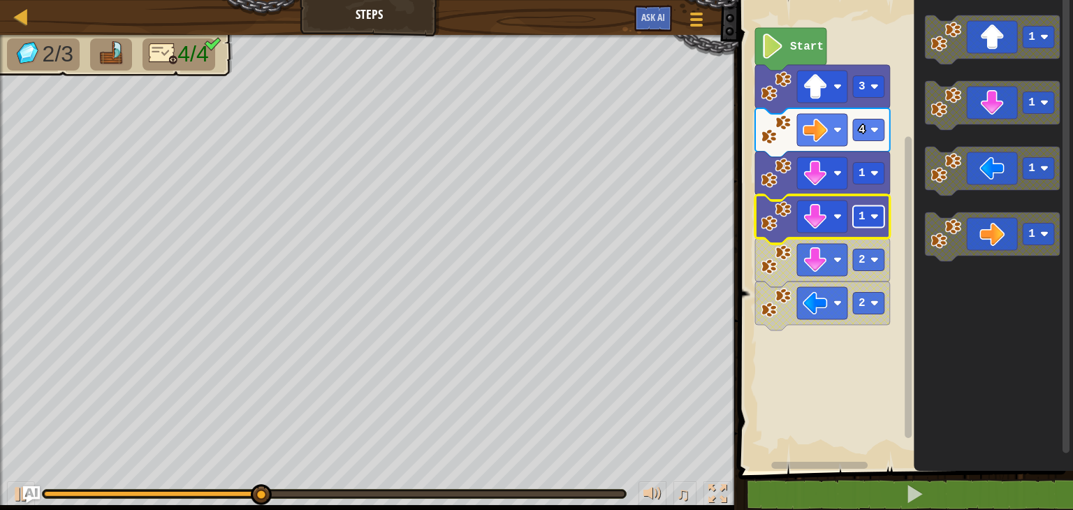
click at [871, 219] on image "Blockly Workspace" at bounding box center [874, 216] width 8 height 8
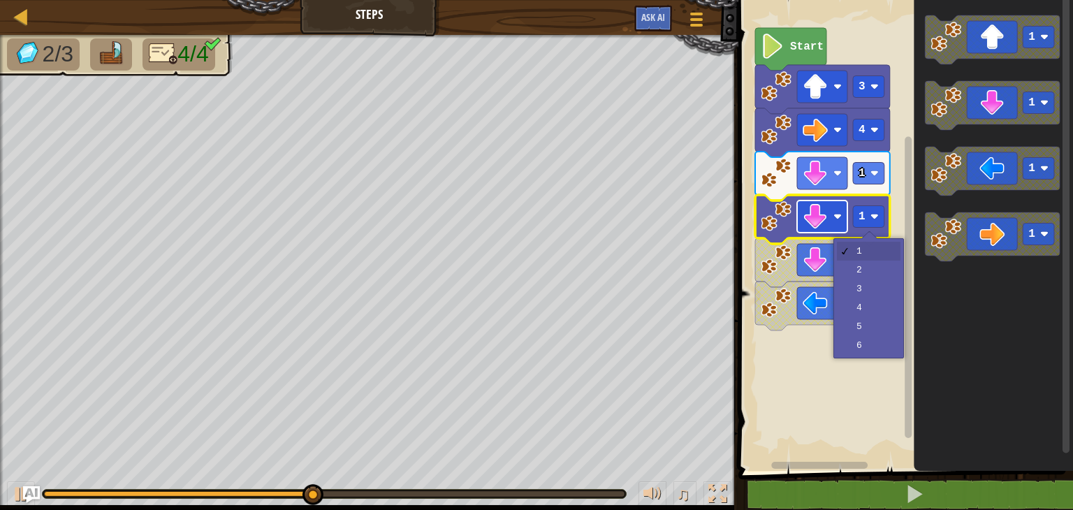
click at [838, 216] on image "Blockly Workspace" at bounding box center [837, 216] width 8 height 8
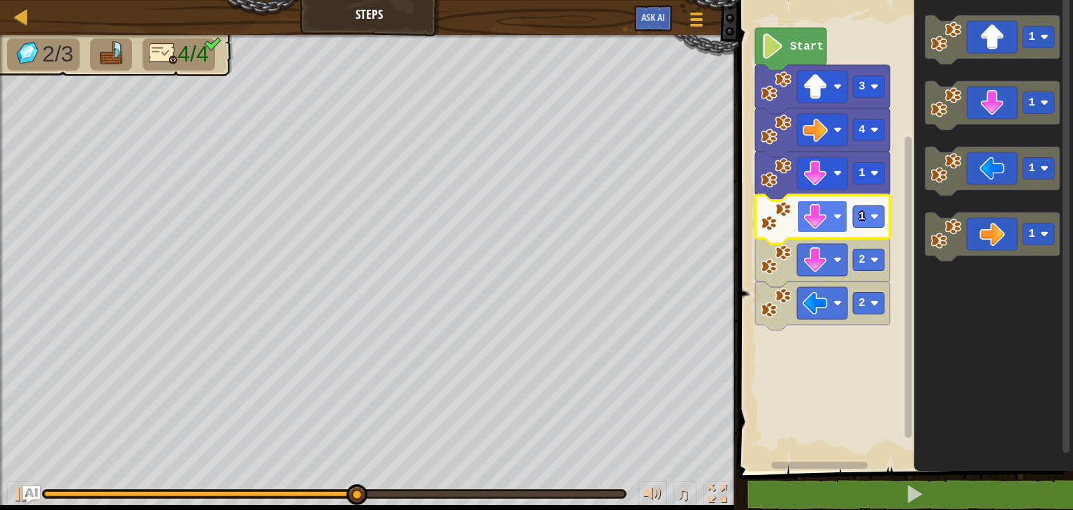
click at [838, 216] on image "Blockly Workspace" at bounding box center [837, 216] width 8 height 8
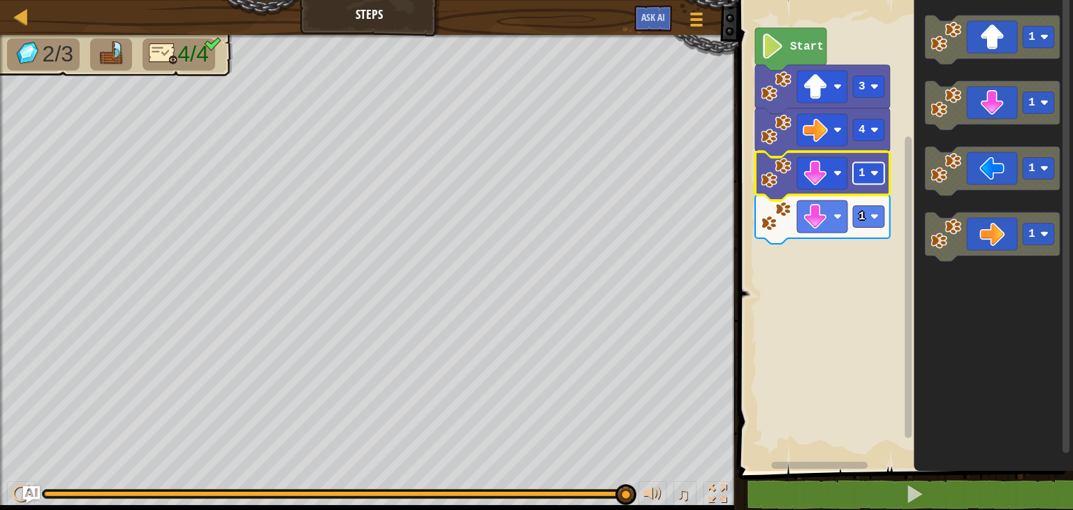
click at [878, 176] on image "Blockly Workspace" at bounding box center [874, 173] width 8 height 8
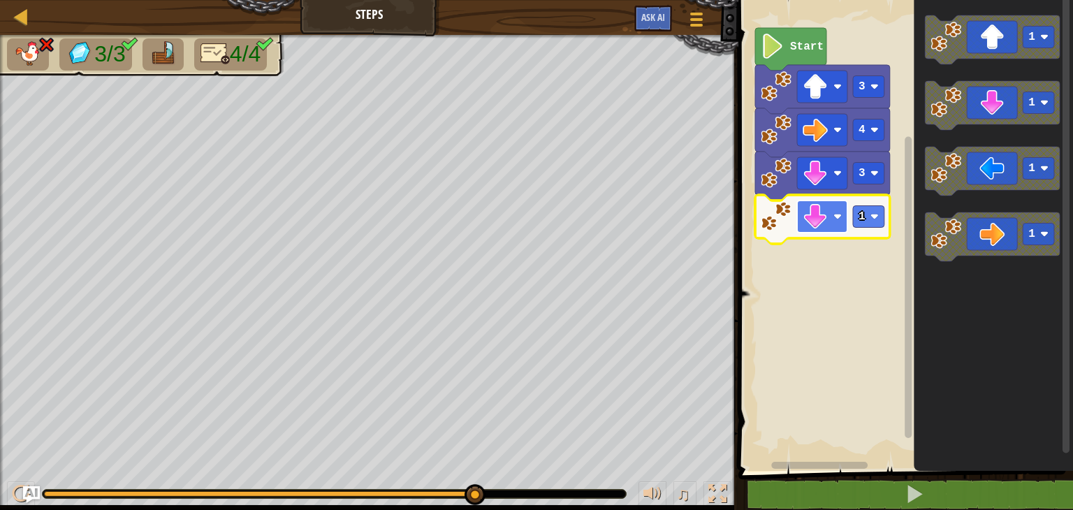
click at [838, 214] on image "Blockly Workspace" at bounding box center [837, 216] width 8 height 8
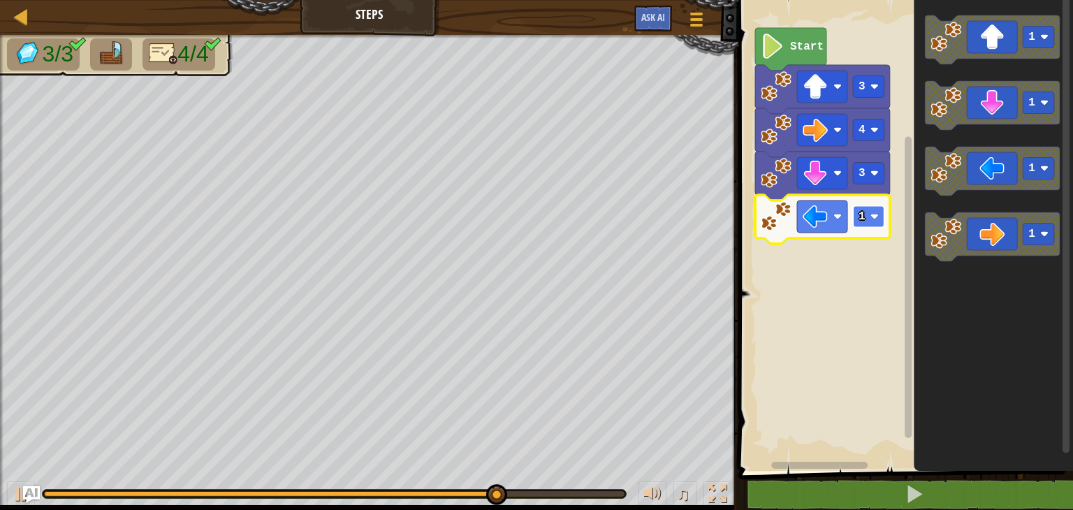
click at [874, 223] on rect "Blockly Workspace" at bounding box center [868, 217] width 31 height 22
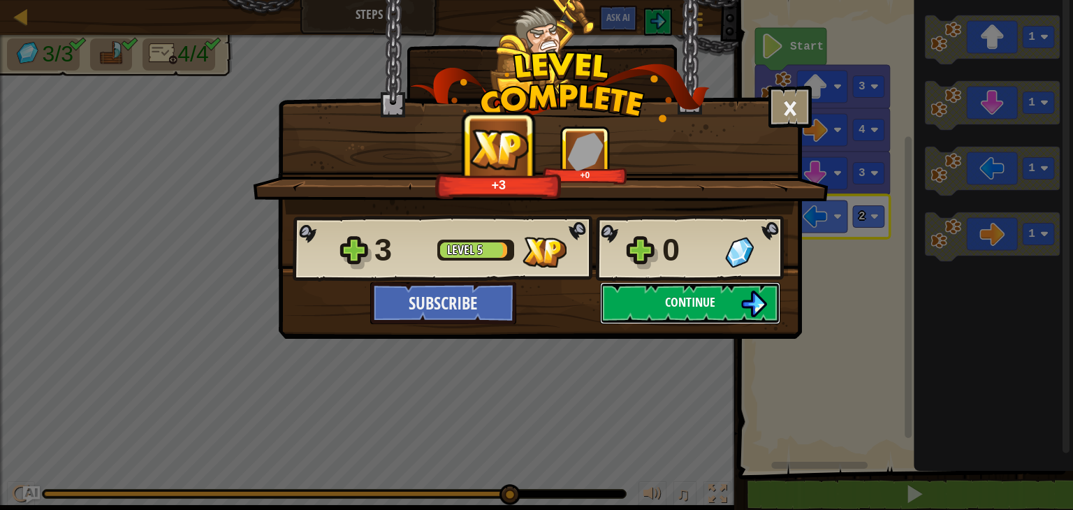
click at [670, 297] on span "Continue" at bounding box center [690, 301] width 50 height 17
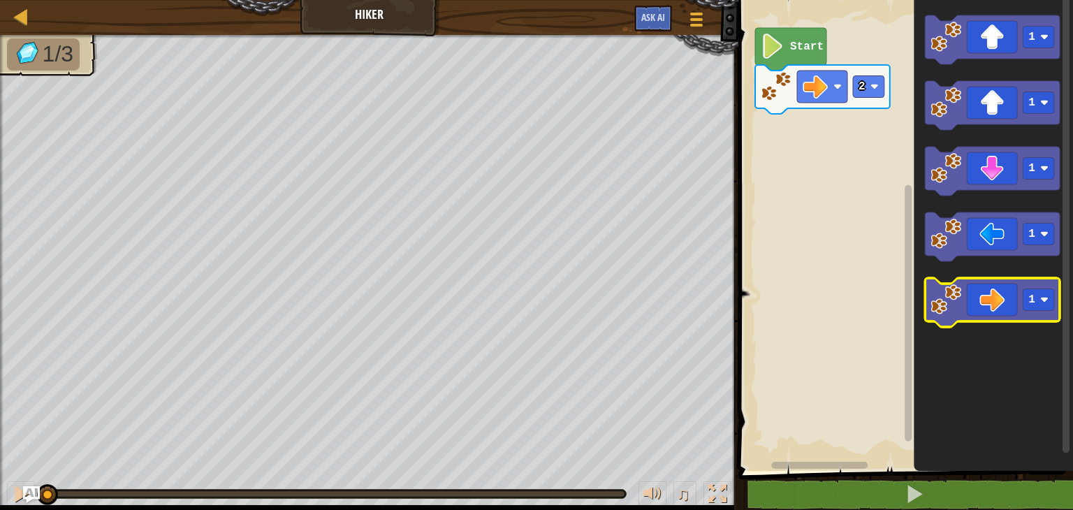
click at [988, 289] on icon "Blockly Workspace" at bounding box center [992, 302] width 135 height 49
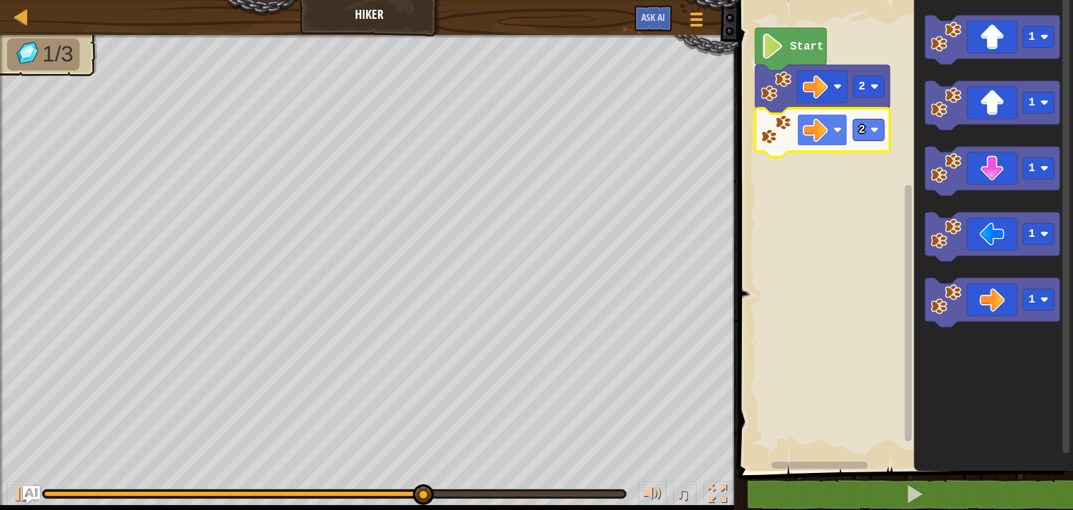
click at [830, 130] on rect "Blockly Workspace" at bounding box center [822, 130] width 50 height 32
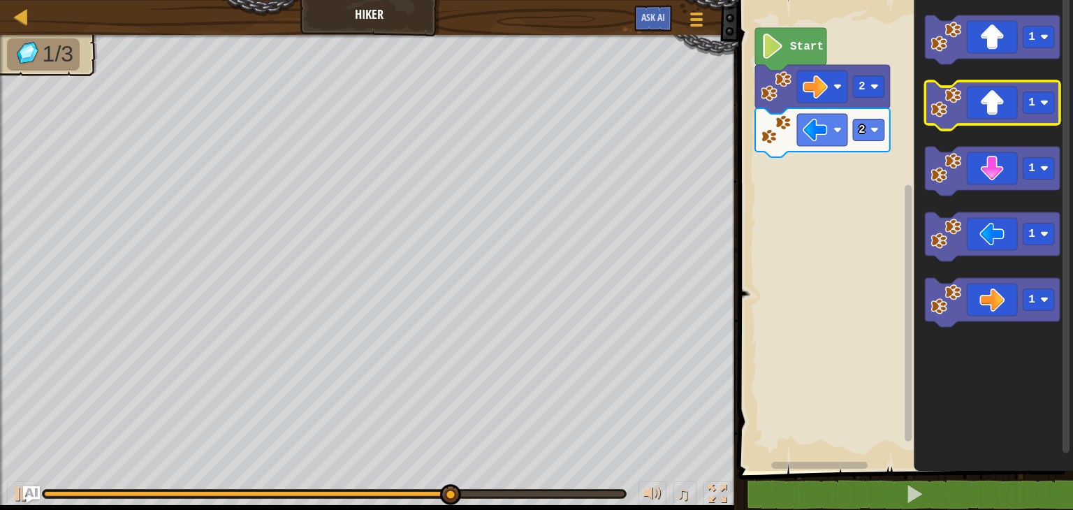
click at [992, 118] on icon "Blockly Workspace" at bounding box center [992, 105] width 135 height 49
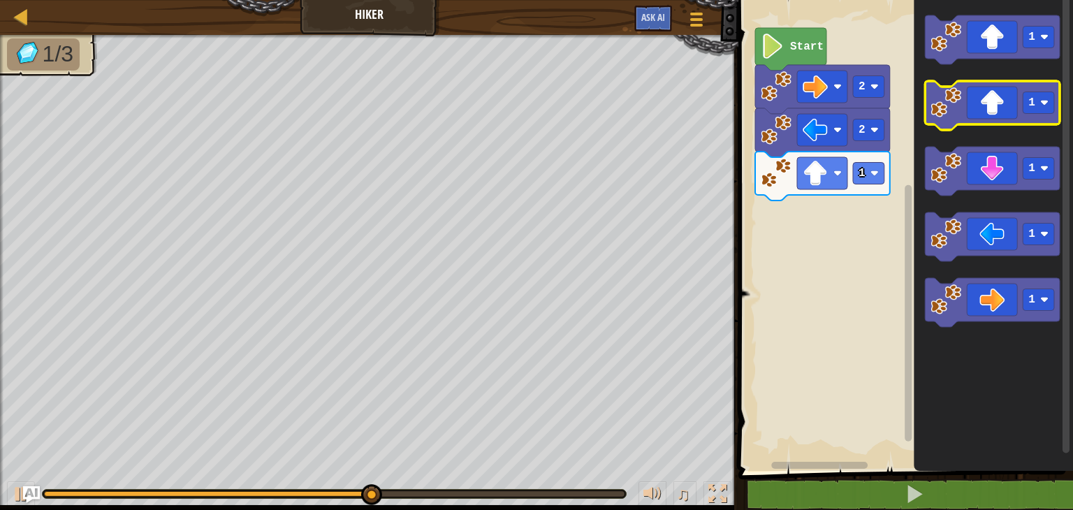
click at [992, 118] on icon "Blockly Workspace" at bounding box center [992, 105] width 135 height 49
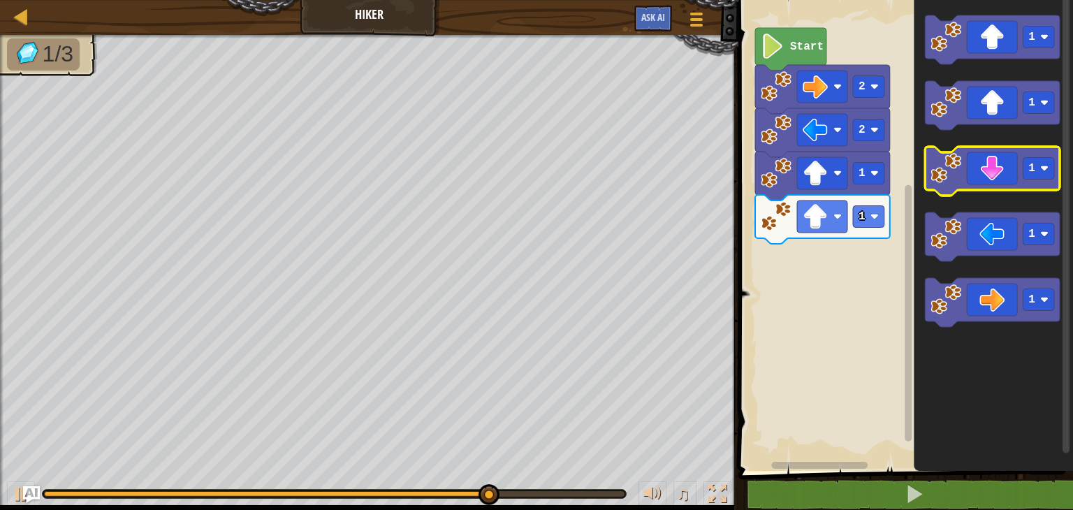
click at [1004, 170] on icon "Blockly Workspace" at bounding box center [992, 171] width 135 height 49
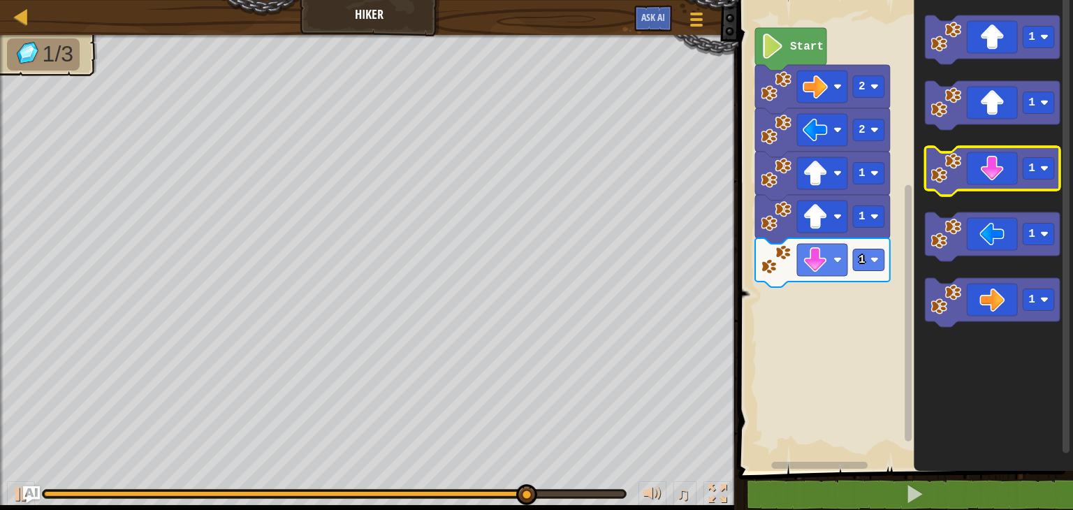
click at [992, 182] on icon "Blockly Workspace" at bounding box center [992, 171] width 135 height 49
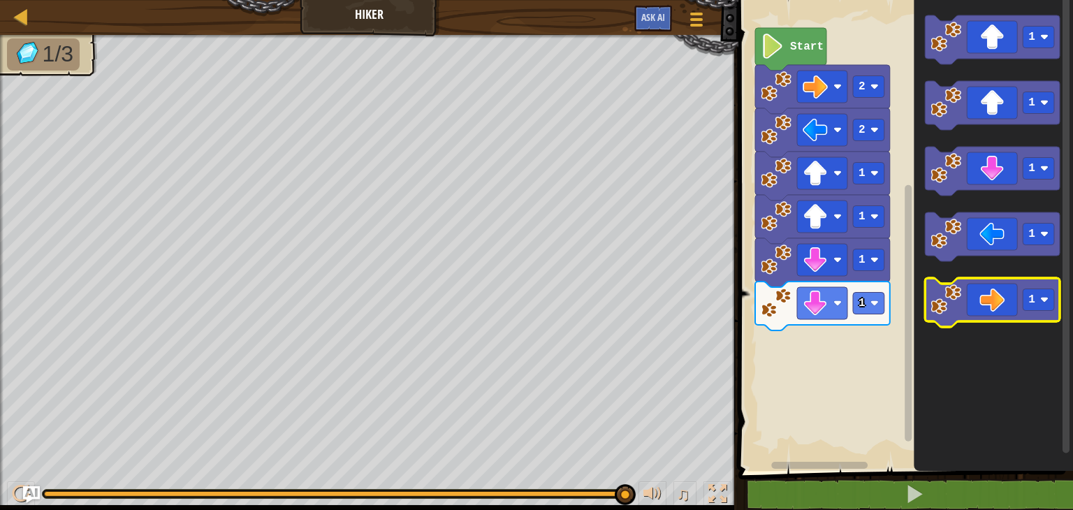
click at [999, 300] on icon "Blockly Workspace" at bounding box center [992, 302] width 135 height 49
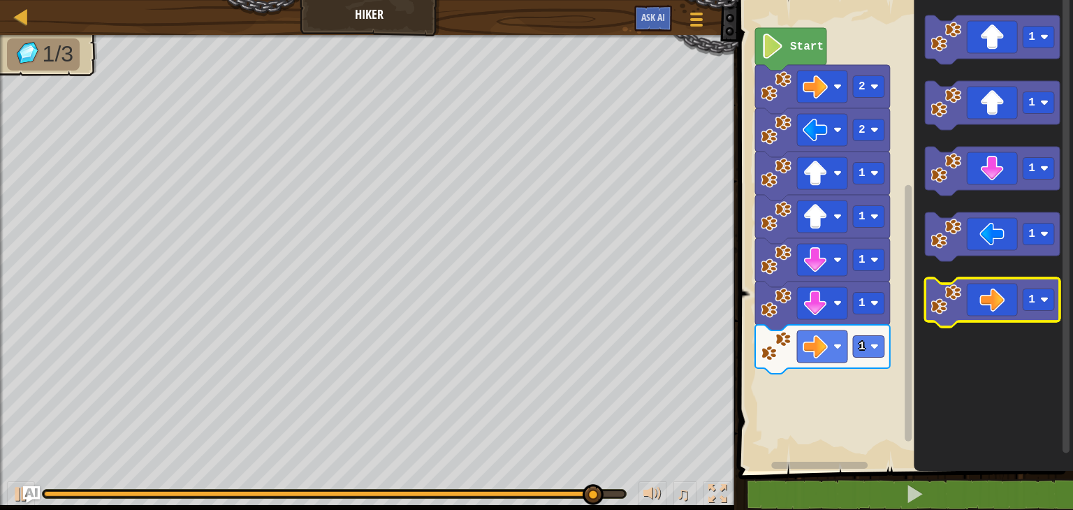
click at [999, 300] on icon "Blockly Workspace" at bounding box center [992, 302] width 135 height 49
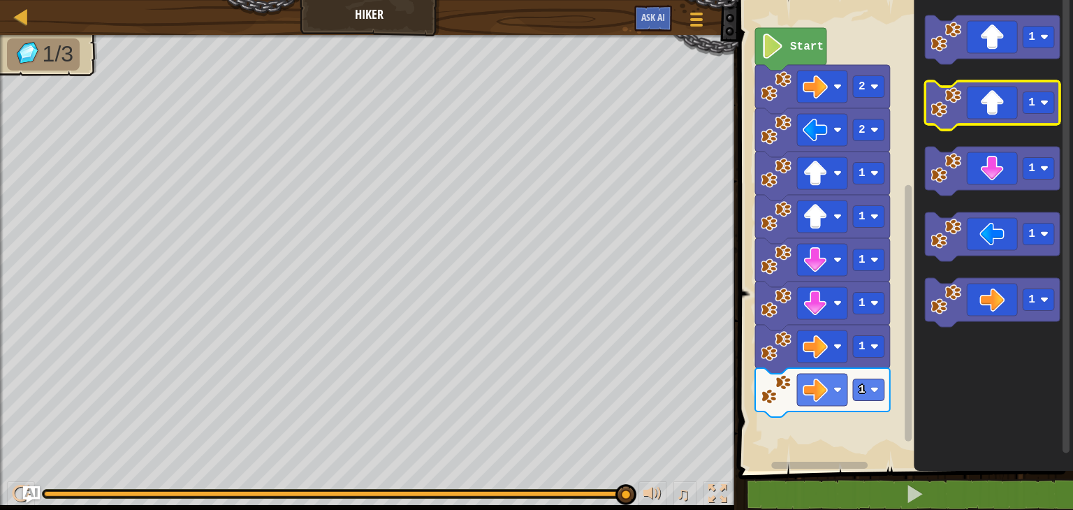
click at [1003, 104] on icon "Blockly Workspace" at bounding box center [992, 105] width 135 height 49
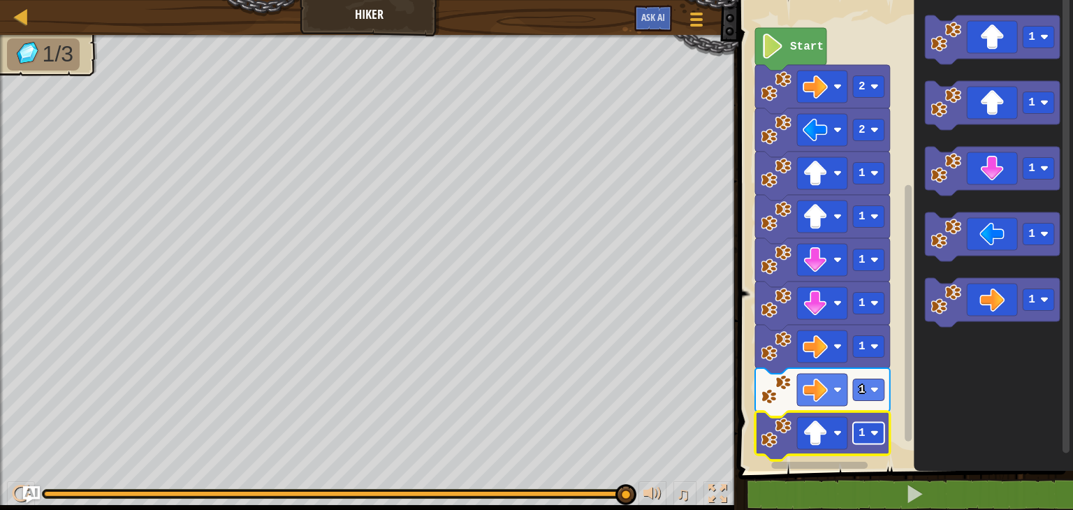
click at [880, 434] on rect "Blockly Workspace" at bounding box center [868, 433] width 31 height 22
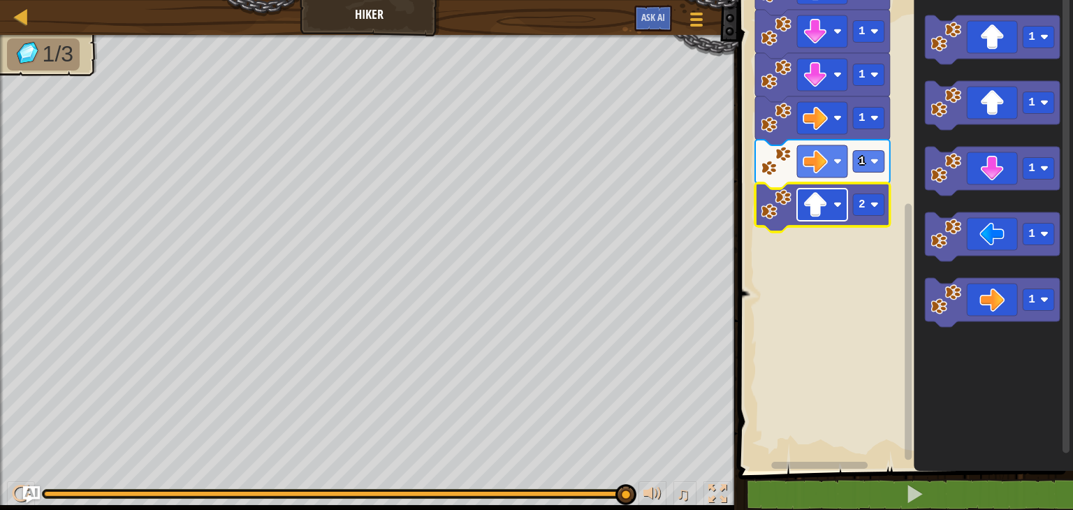
click at [818, 203] on image "Blockly Workspace" at bounding box center [814, 204] width 25 height 25
click at [814, 216] on image "Blockly Workspace" at bounding box center [814, 204] width 25 height 25
click at [816, 205] on image "Blockly Workspace" at bounding box center [814, 204] width 25 height 25
click at [815, 213] on image "Blockly Workspace" at bounding box center [814, 204] width 25 height 25
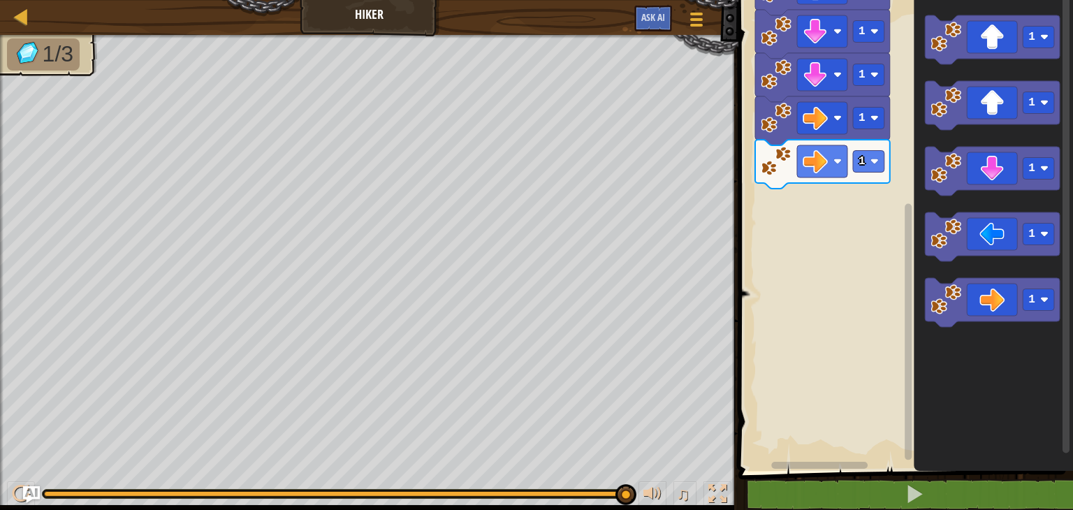
click at [795, 145] on icon "Blockly Workspace" at bounding box center [822, 164] width 135 height 49
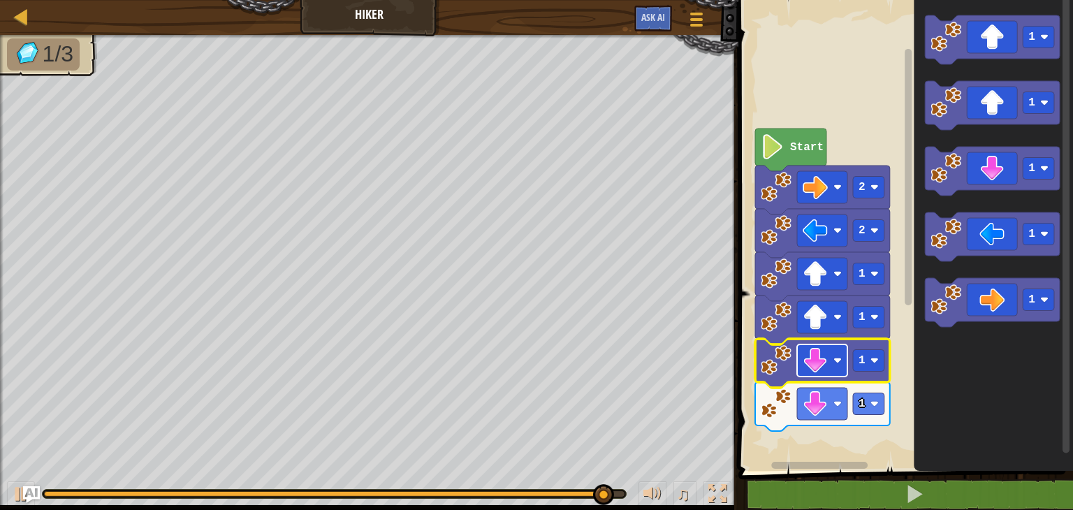
click at [828, 358] on rect "Blockly Workspace" at bounding box center [822, 360] width 50 height 32
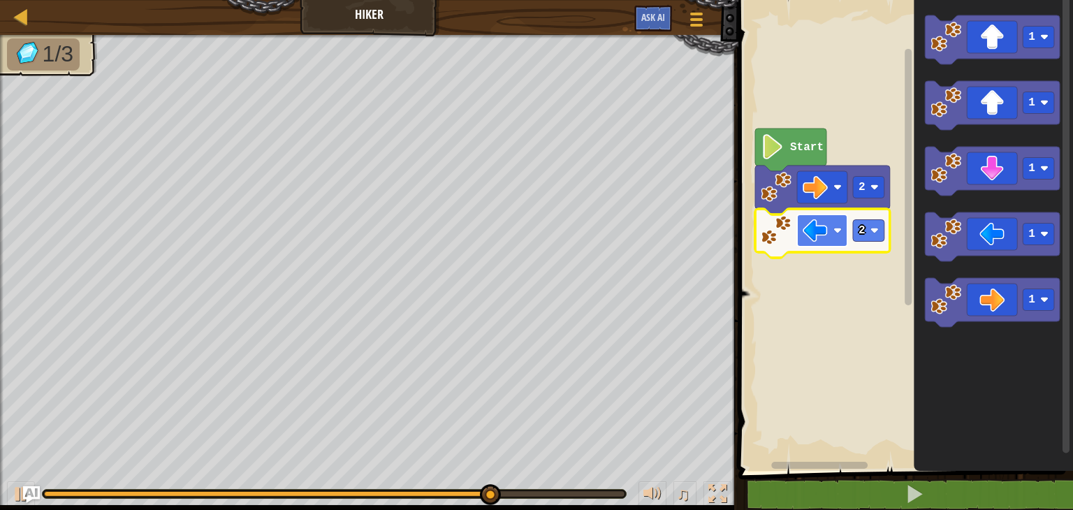
click at [841, 225] on rect "Blockly Workspace" at bounding box center [822, 230] width 50 height 32
click at [829, 226] on rect "Blockly Workspace" at bounding box center [822, 230] width 50 height 32
click at [876, 233] on image "Blockly Workspace" at bounding box center [874, 230] width 8 height 8
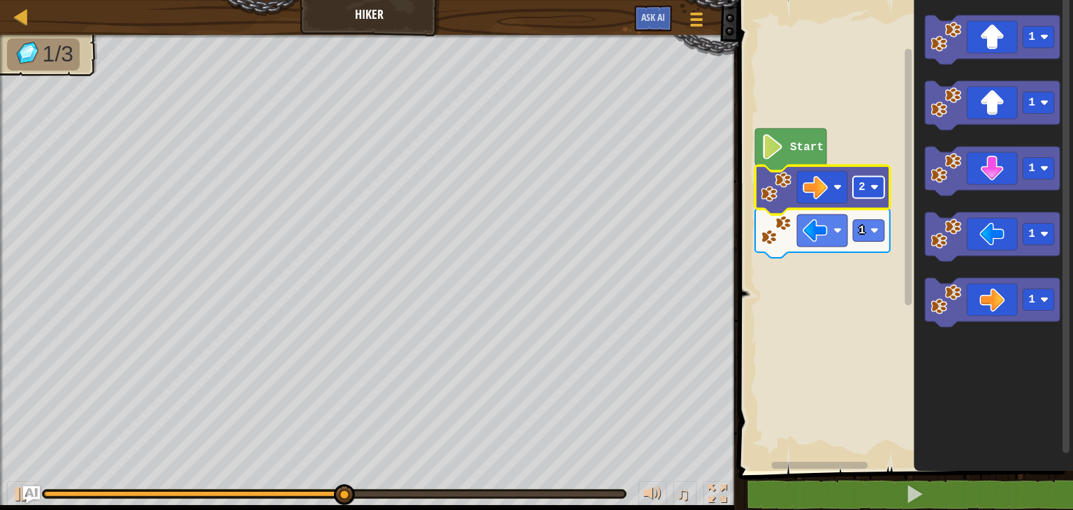
click at [862, 183] on text "2" at bounding box center [861, 187] width 7 height 13
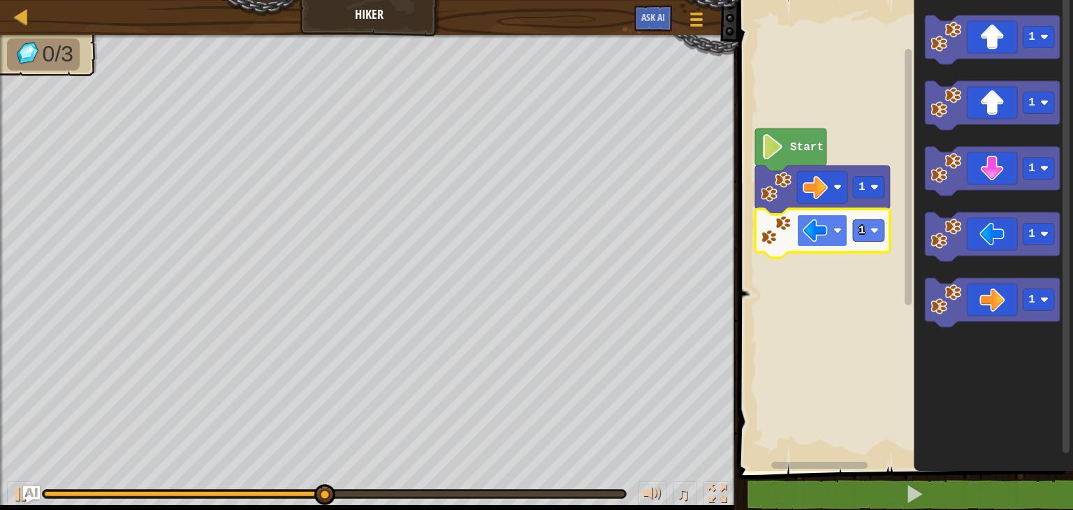
click at [844, 231] on rect "Blockly Workspace" at bounding box center [822, 230] width 50 height 32
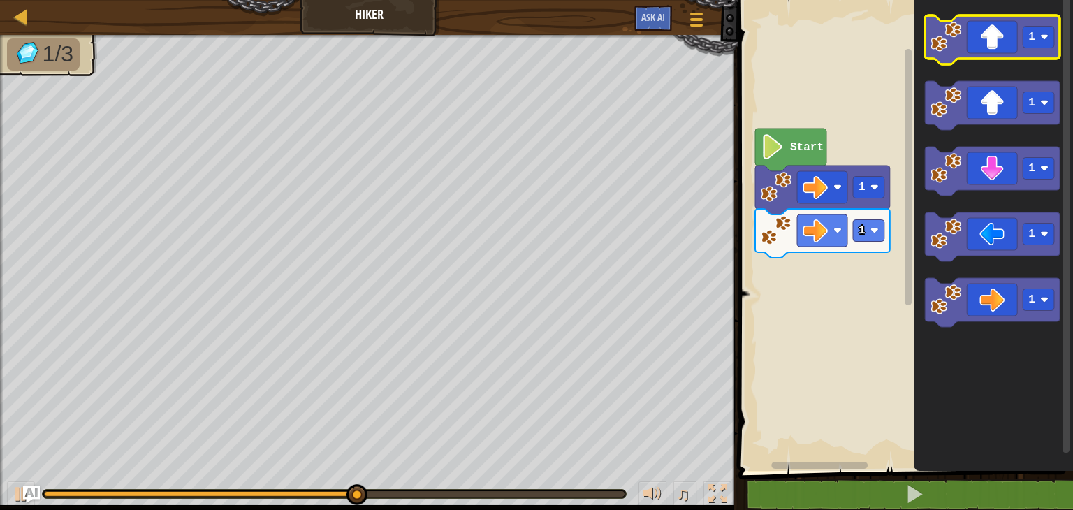
click at [980, 35] on icon "Blockly Workspace" at bounding box center [992, 39] width 135 height 49
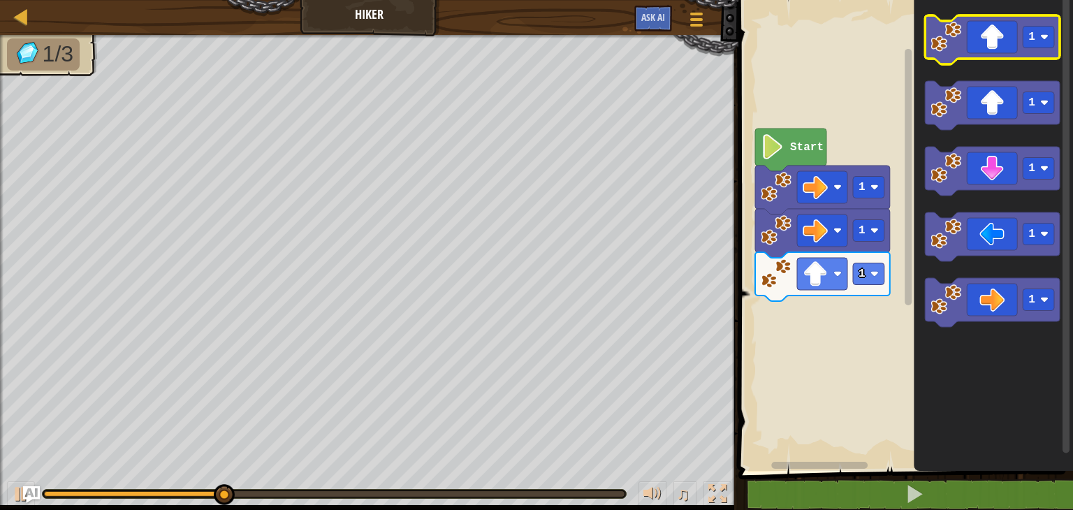
click at [980, 35] on icon "Blockly Workspace" at bounding box center [992, 39] width 135 height 49
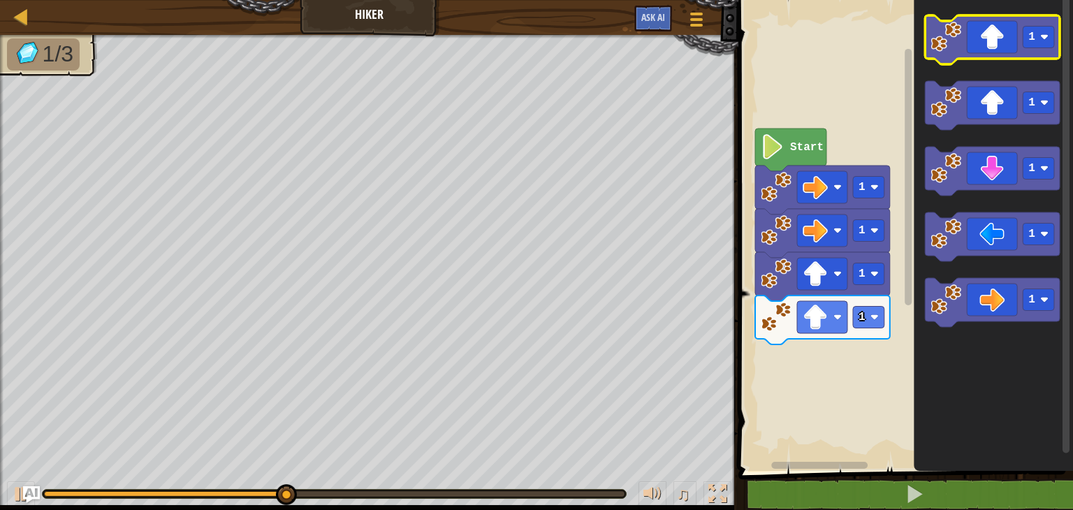
click at [980, 35] on icon "Blockly Workspace" at bounding box center [992, 39] width 135 height 49
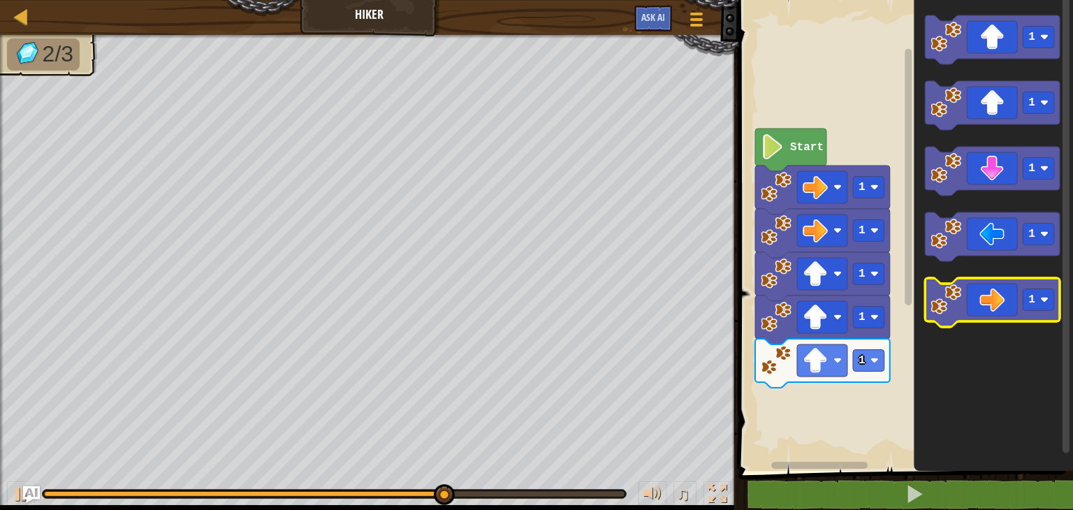
click at [994, 286] on icon "Blockly Workspace" at bounding box center [992, 302] width 135 height 49
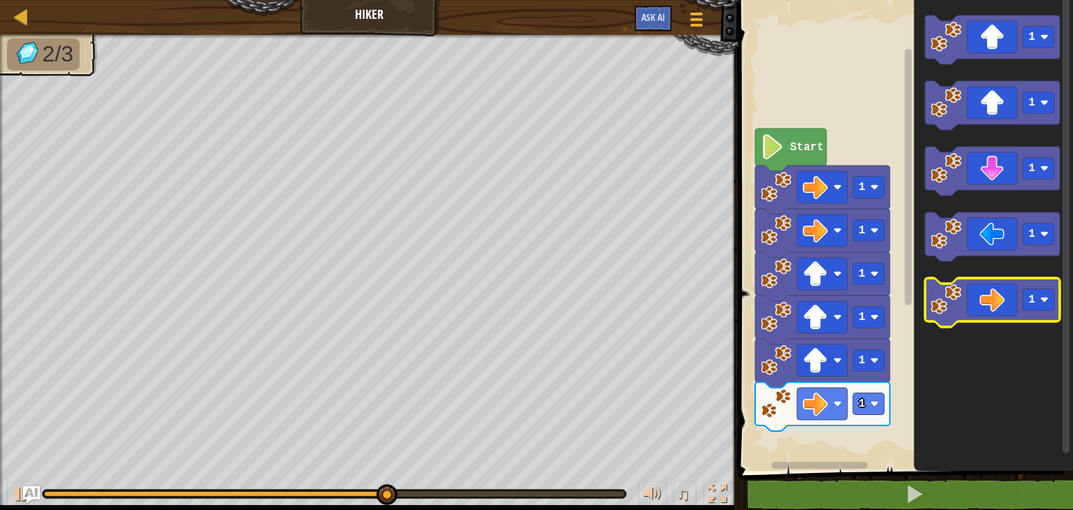
click at [994, 286] on icon "Blockly Workspace" at bounding box center [992, 302] width 135 height 49
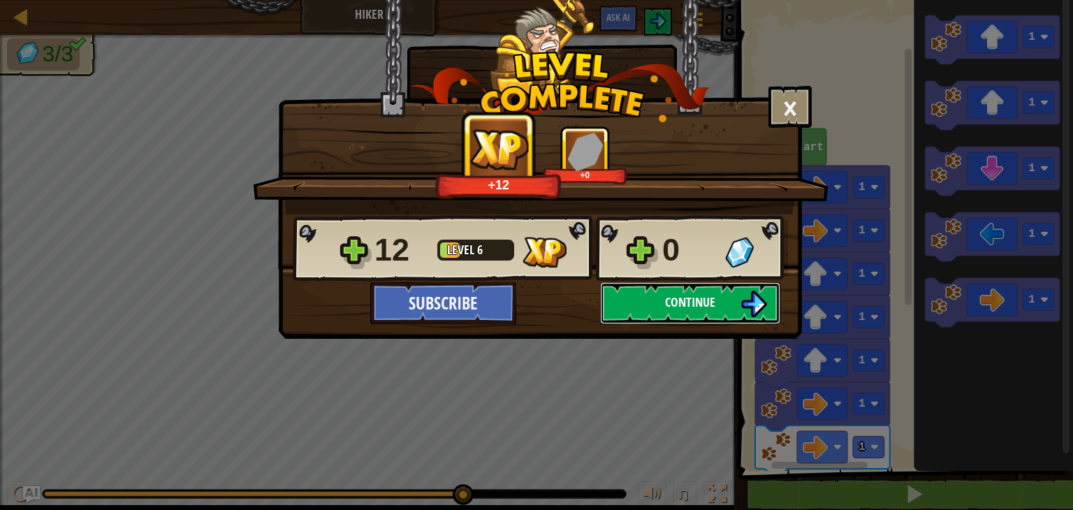
click at [695, 309] on span "Continue" at bounding box center [690, 301] width 50 height 17
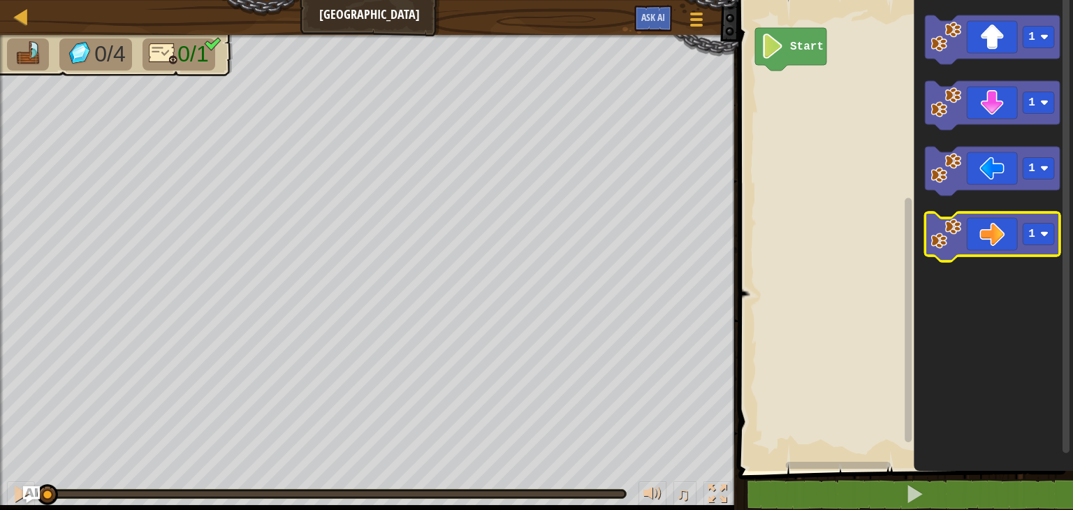
click at [1003, 232] on icon "Blockly Workspace" at bounding box center [992, 236] width 135 height 49
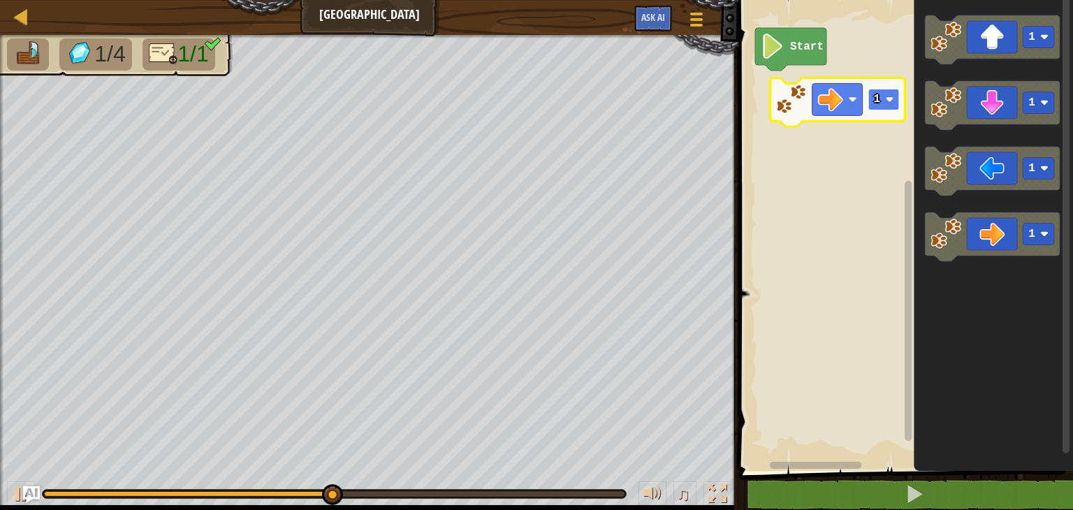
click at [882, 101] on rect "Blockly Workspace" at bounding box center [883, 100] width 31 height 22
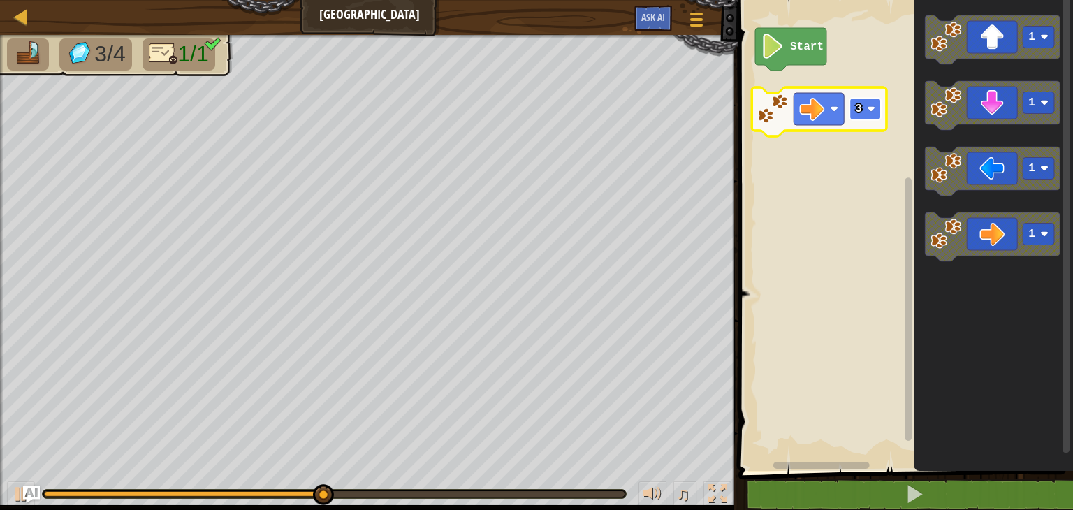
click at [874, 107] on image "Blockly Workspace" at bounding box center [871, 109] width 8 height 8
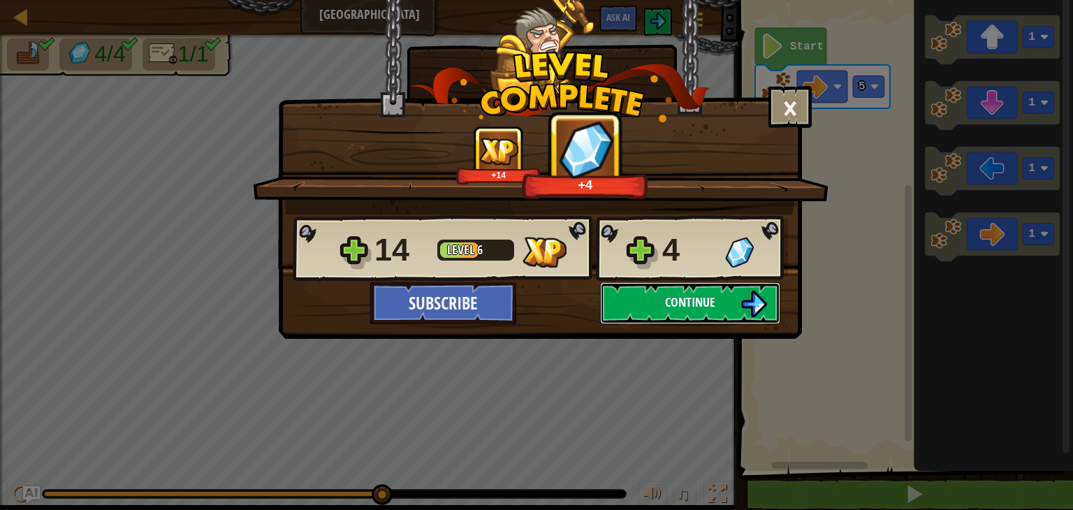
click at [738, 300] on button "Continue" at bounding box center [690, 303] width 180 height 42
